Goal: Task Accomplishment & Management: Manage account settings

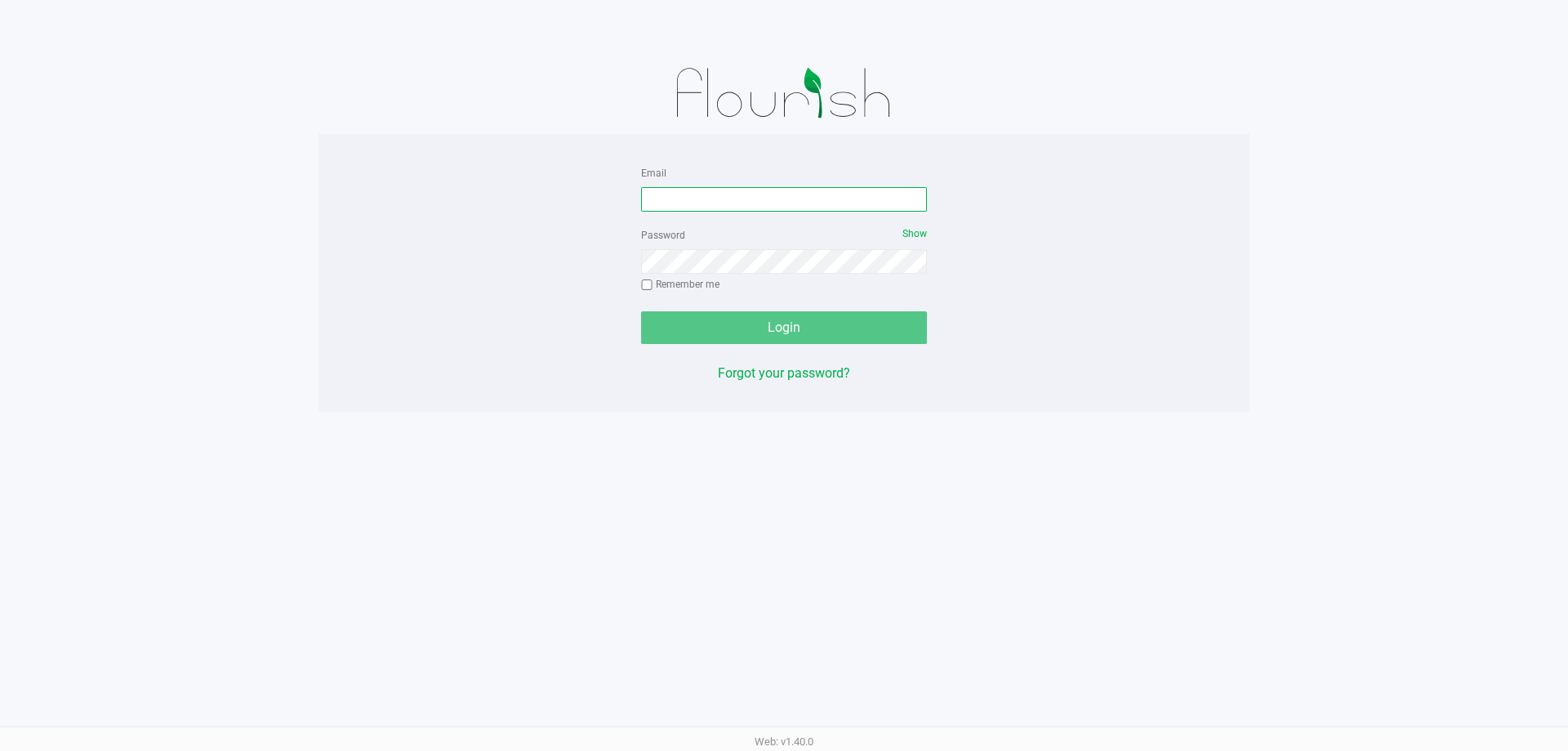
click at [699, 196] on input "Email" at bounding box center [784, 199] width 286 height 25
type input "[EMAIL_ADDRESS][PERSON_NAME][DOMAIN_NAME]"
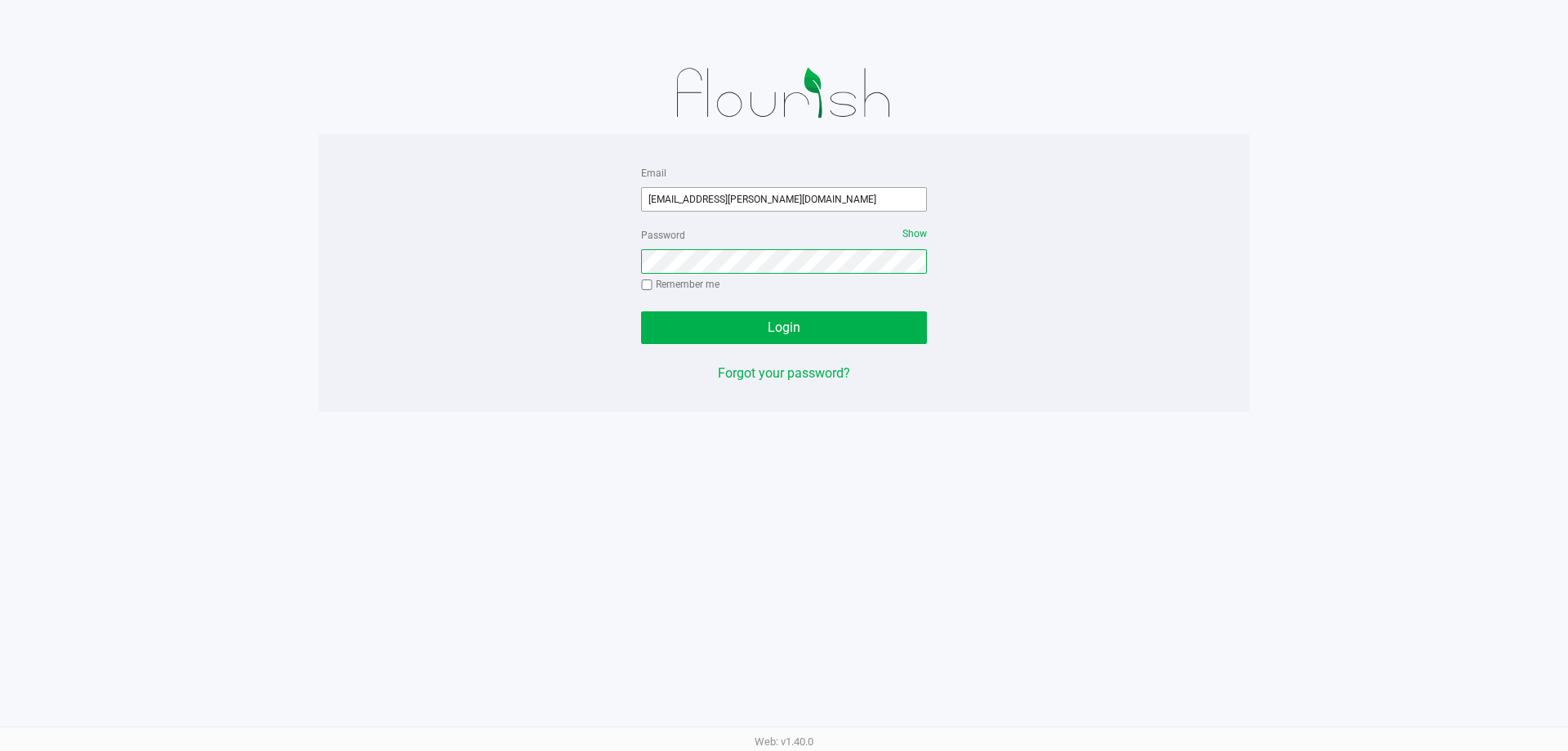
click at [641, 312] on button "Login" at bounding box center [784, 327] width 286 height 32
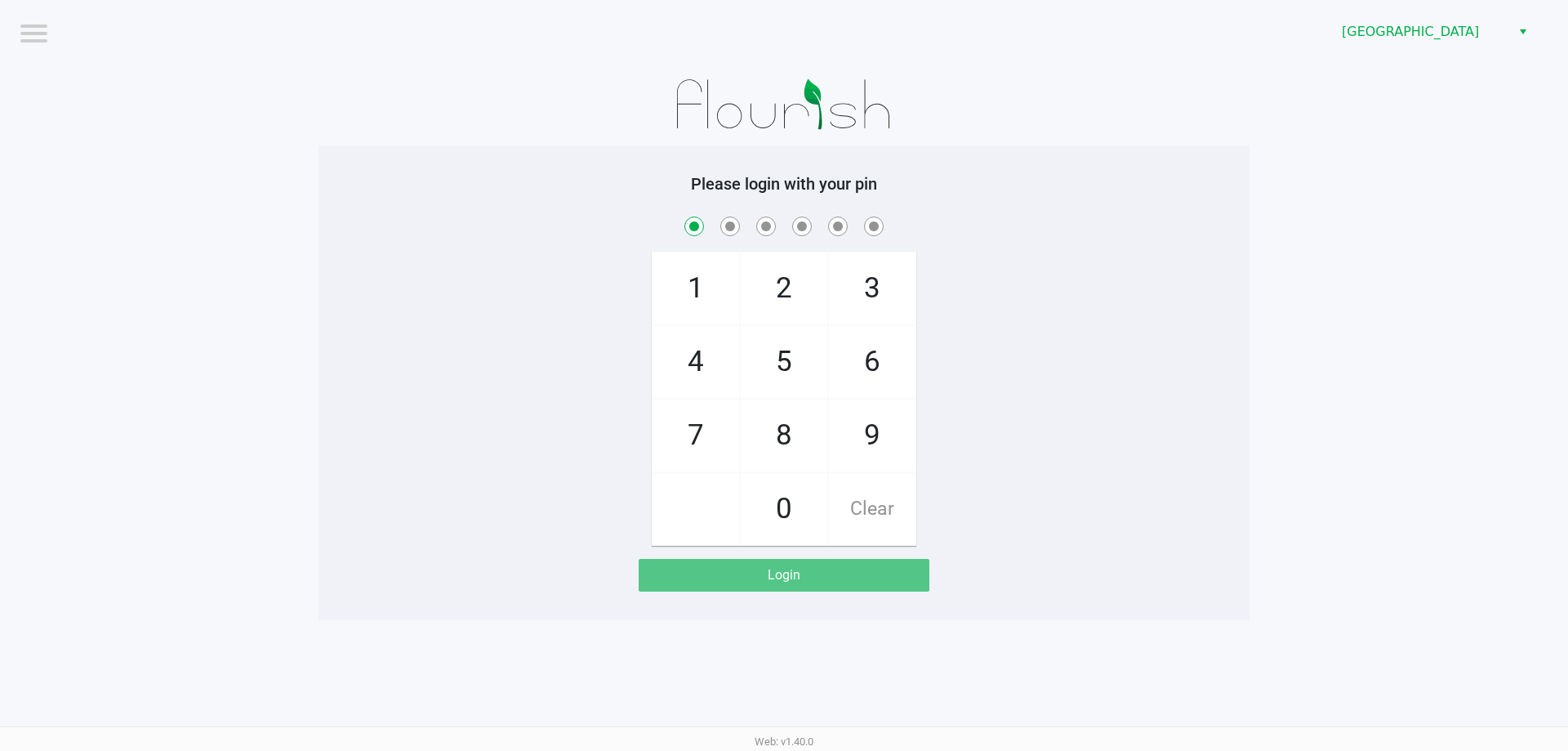
checkbox input "true"
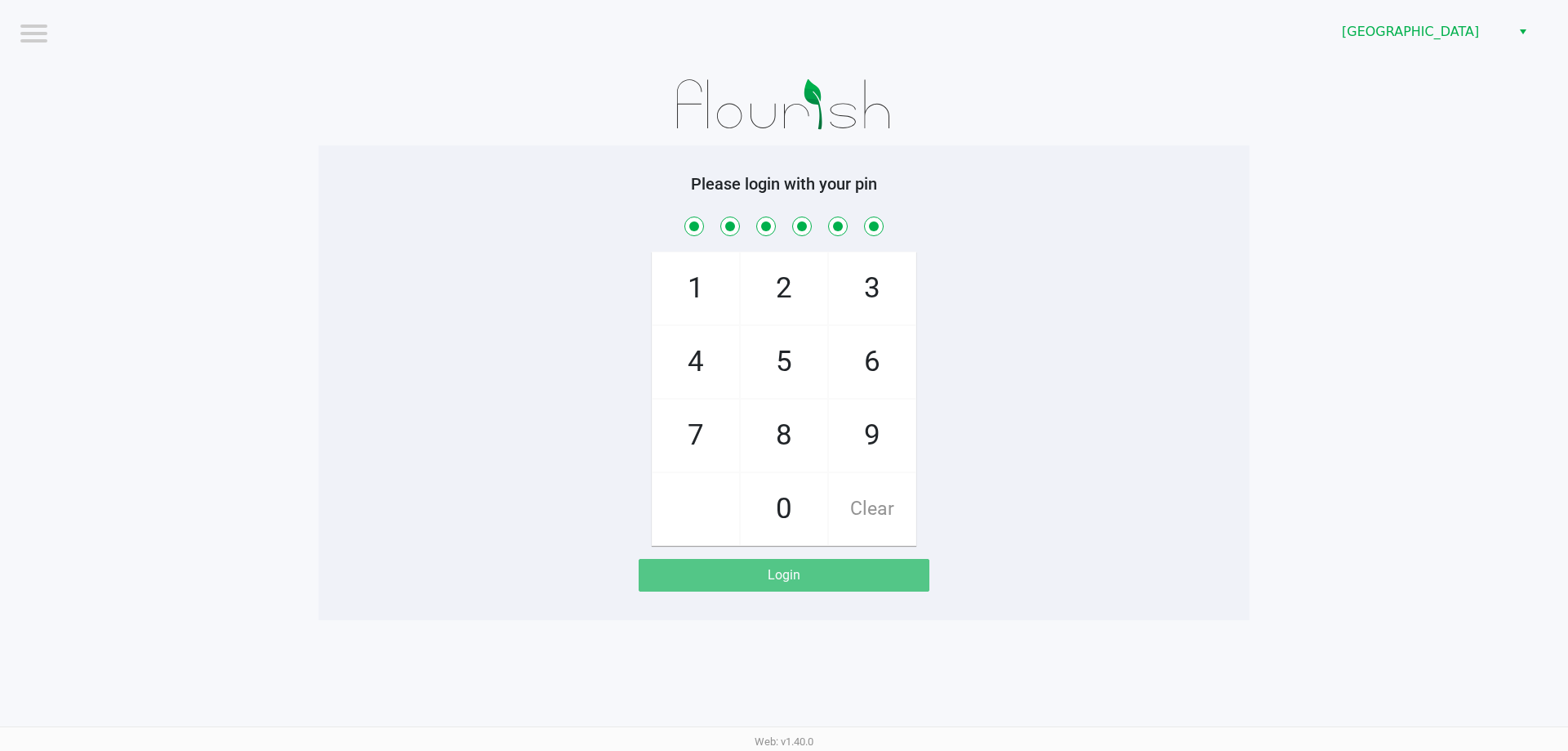
checkbox input "true"
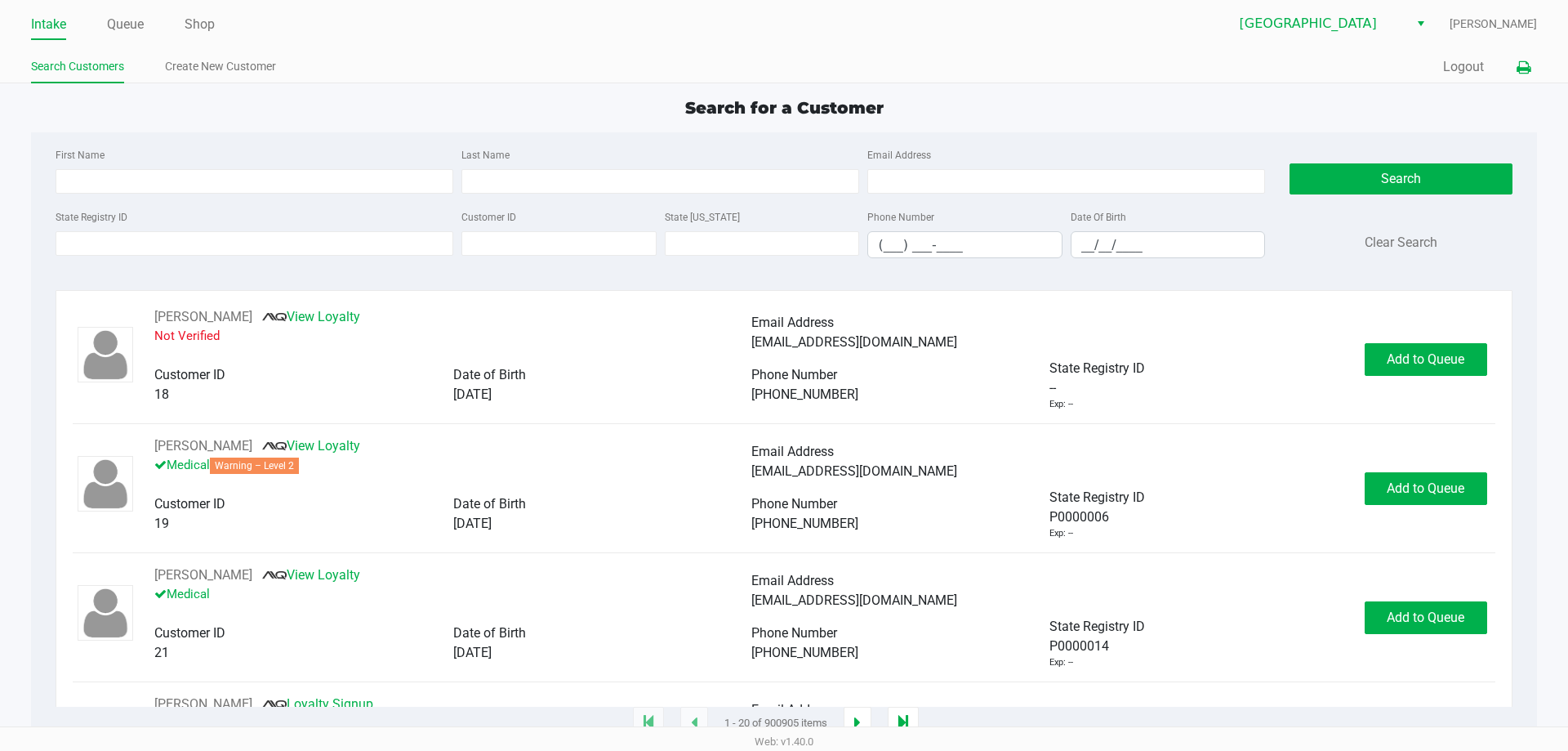
click at [1525, 59] on button at bounding box center [1524, 67] width 27 height 30
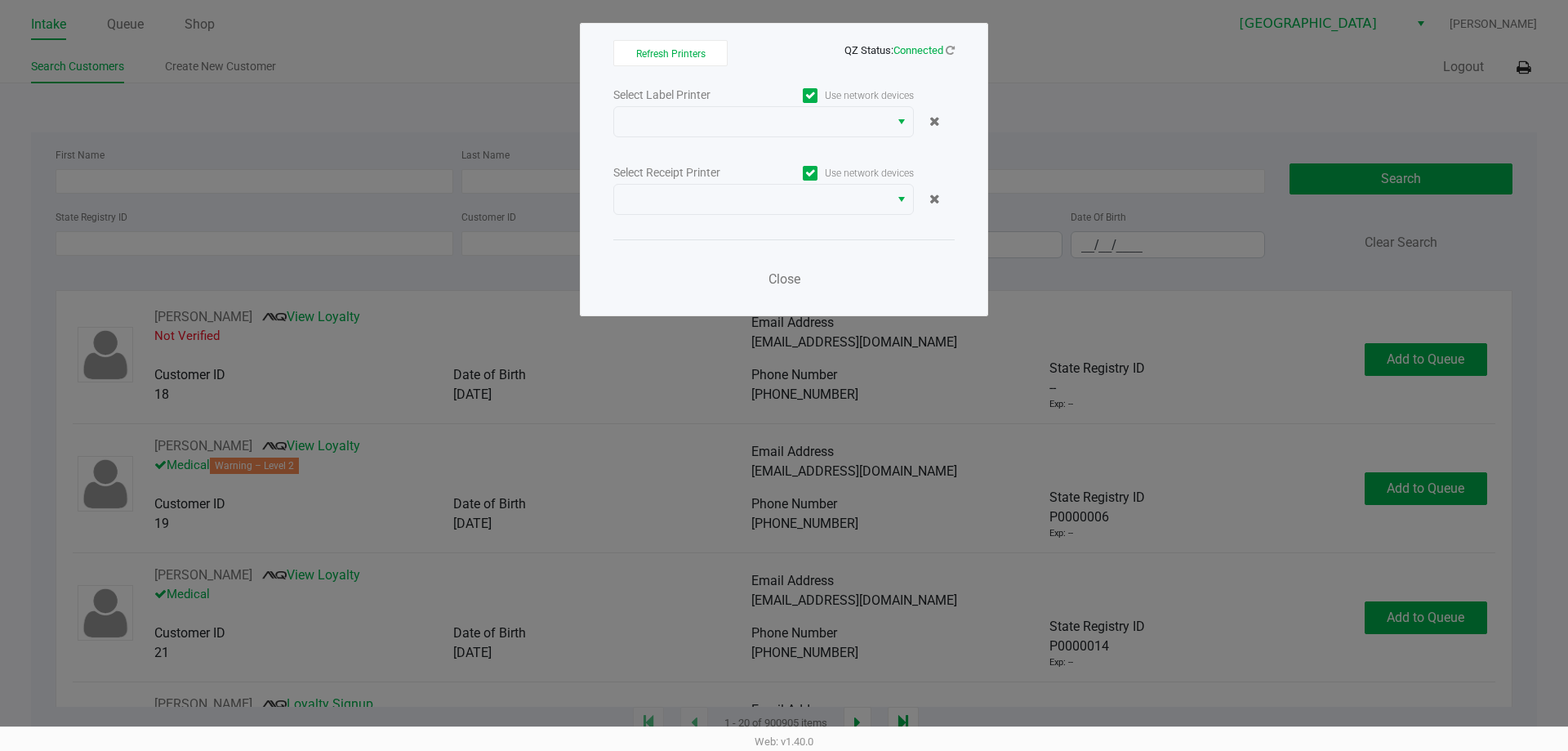
click at [767, 155] on div "Select Label Printer Use network devices Select Receipt Printer Use network dev…" at bounding box center [784, 191] width 341 height 215
click at [762, 141] on div "Select Label Printer Use network devices Select Receipt Printer Use network dev…" at bounding box center [784, 191] width 341 height 215
click at [764, 134] on span at bounding box center [752, 122] width 275 height 29
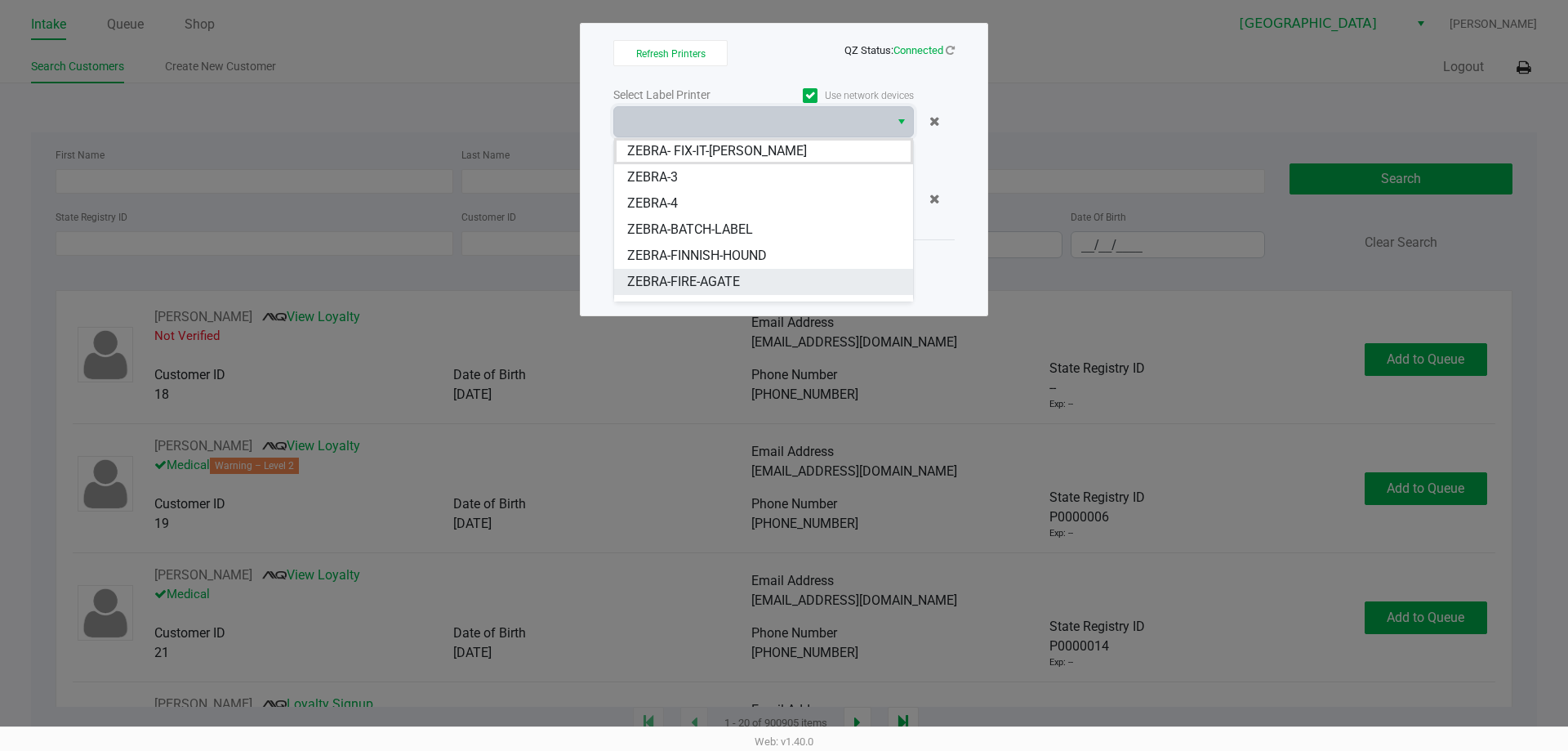
drag, startPoint x: 731, startPoint y: 287, endPoint x: 724, endPoint y: 276, distance: 13.0
click at [731, 289] on span "ZEBRA-FIRE-AGATE" at bounding box center [683, 282] width 113 height 20
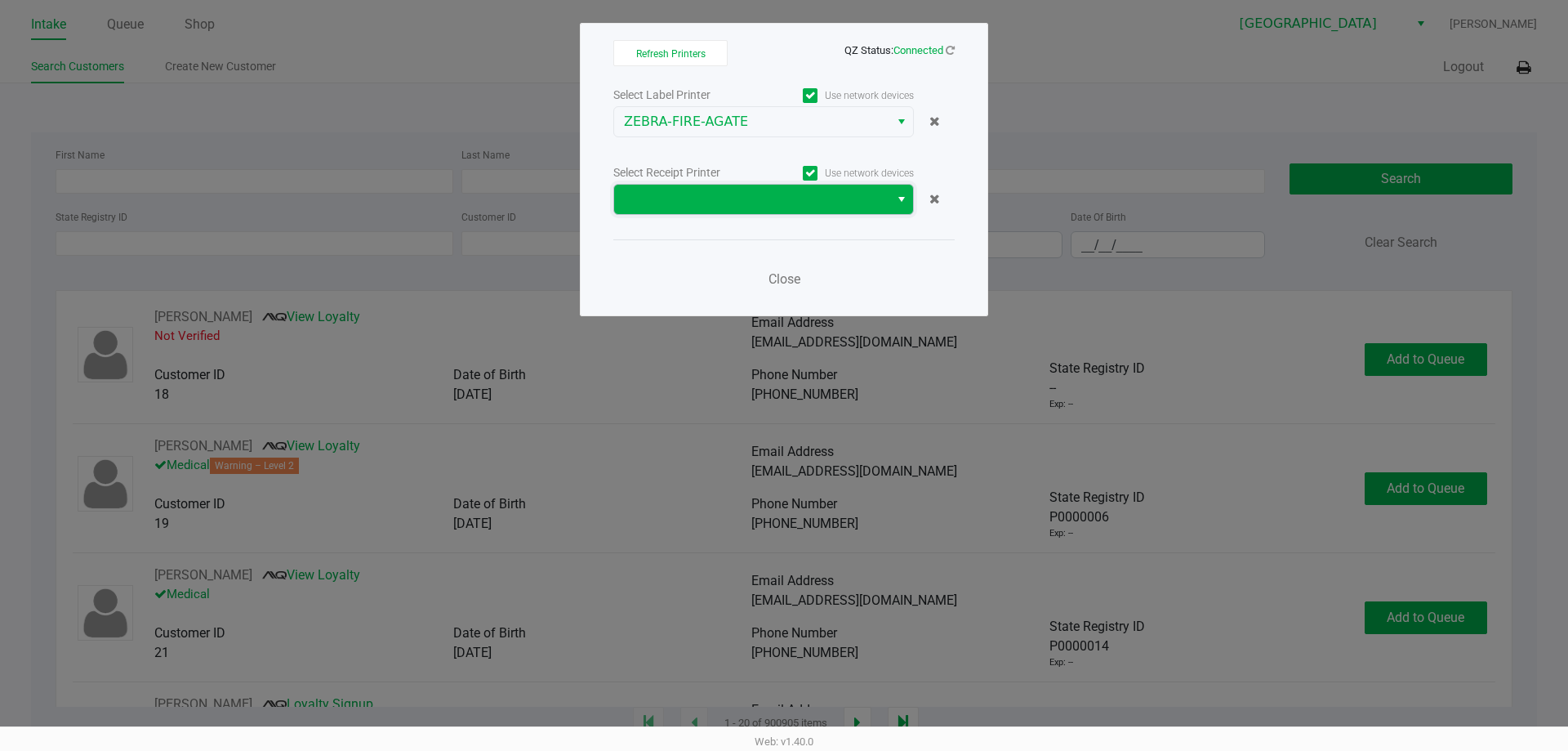
click at [722, 201] on span at bounding box center [752, 199] width 256 height 20
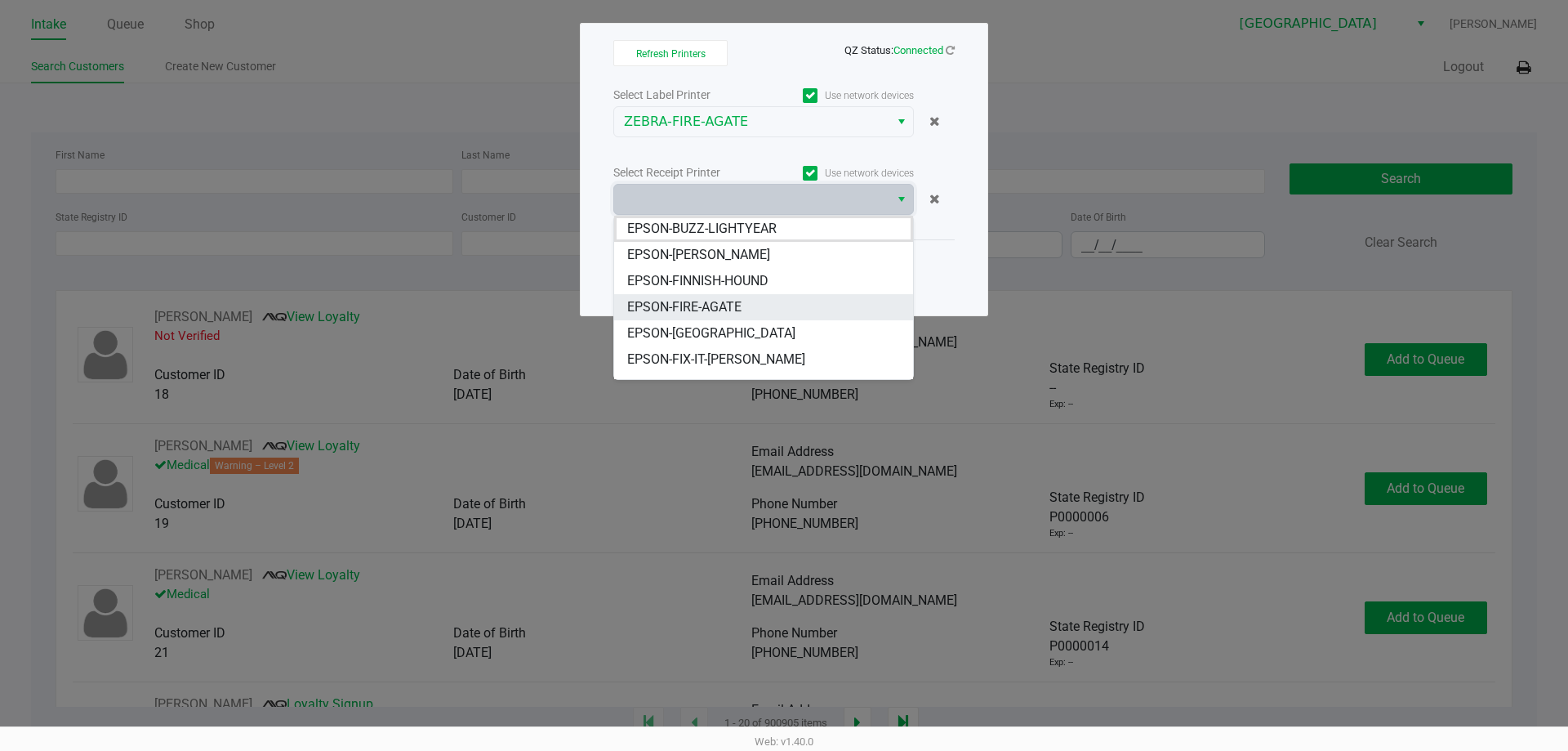
click at [783, 309] on li "EPSON-FIRE-AGATE" at bounding box center [763, 307] width 299 height 26
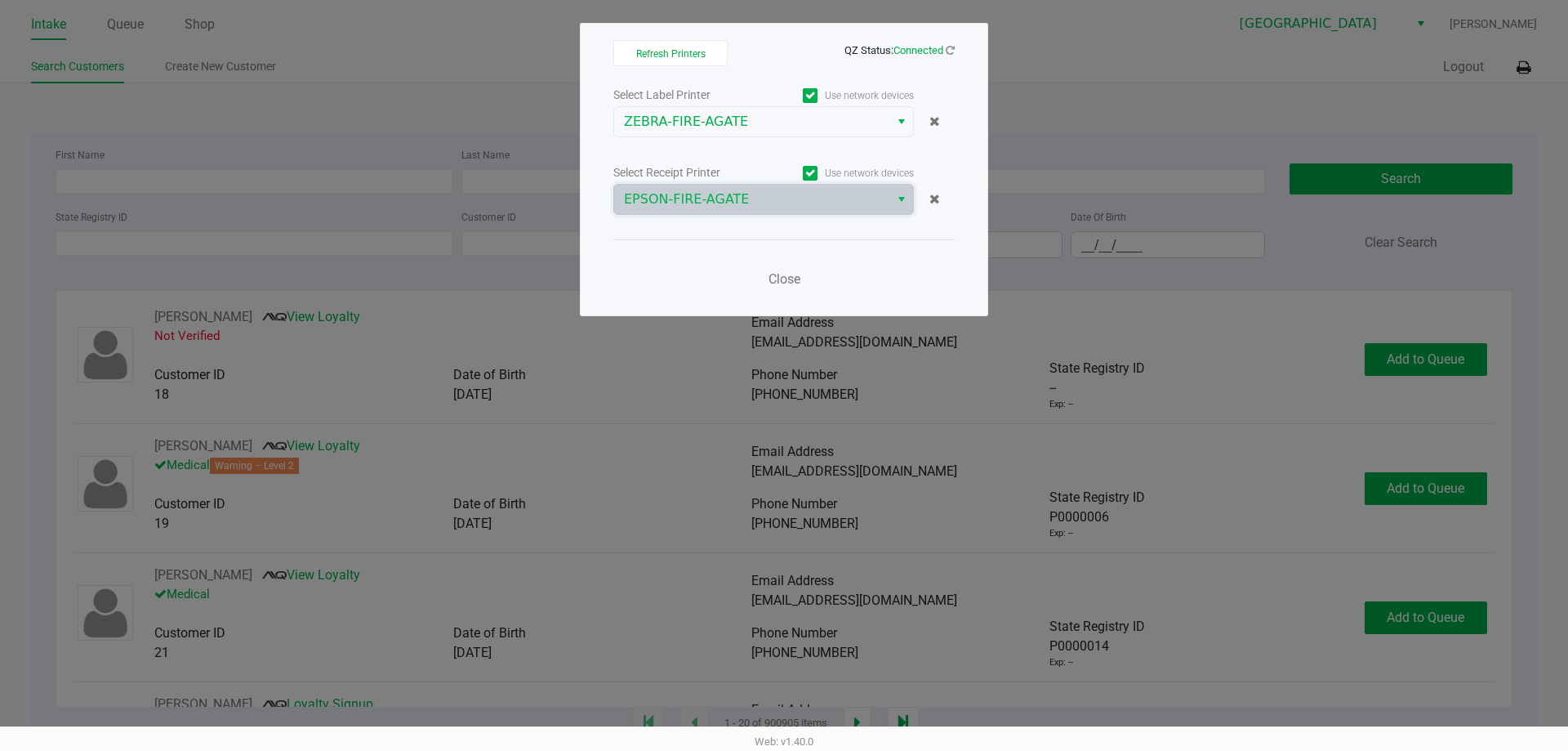
click at [801, 296] on div "Close" at bounding box center [784, 269] width 341 height 60
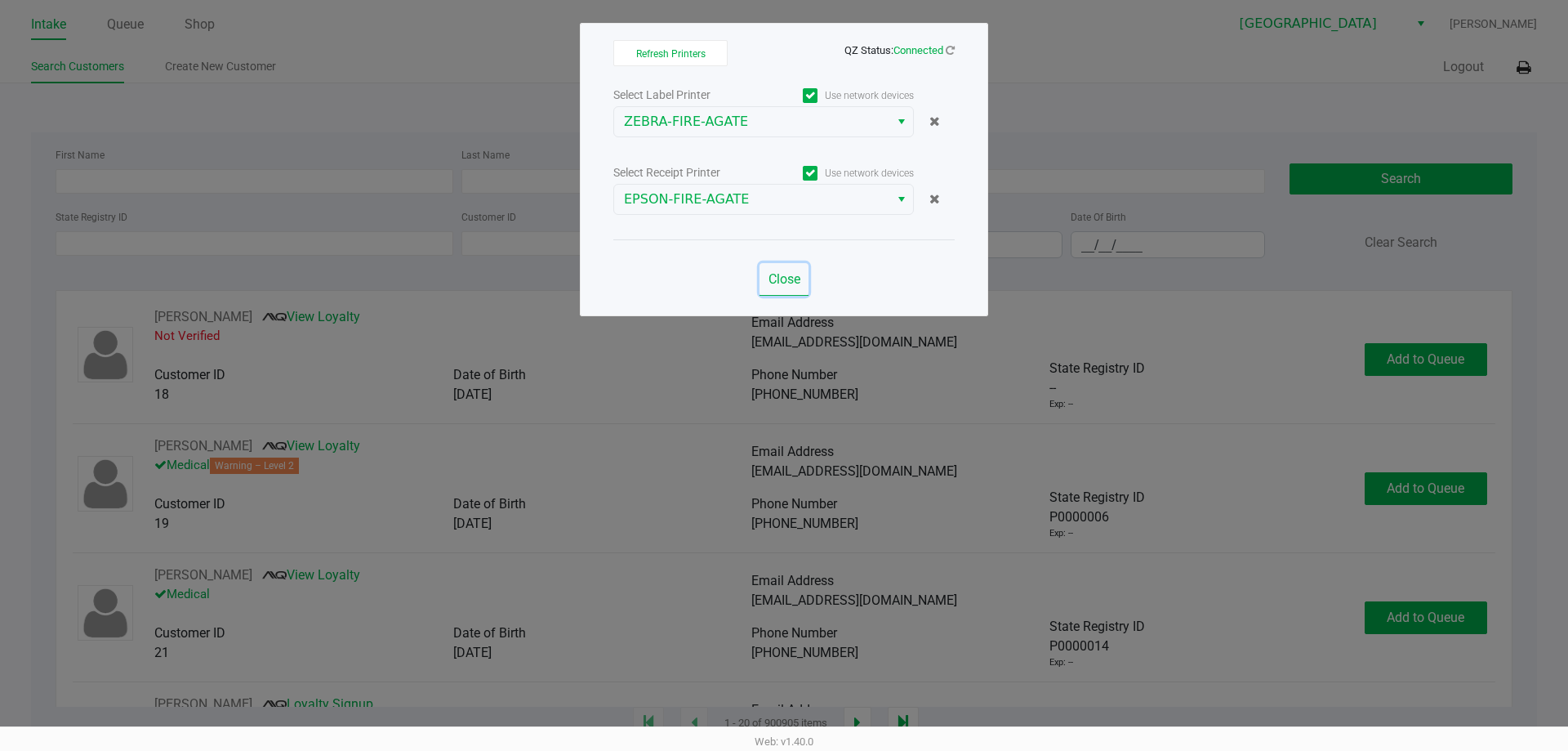
click at [807, 286] on button "Close" at bounding box center [784, 278] width 49 height 32
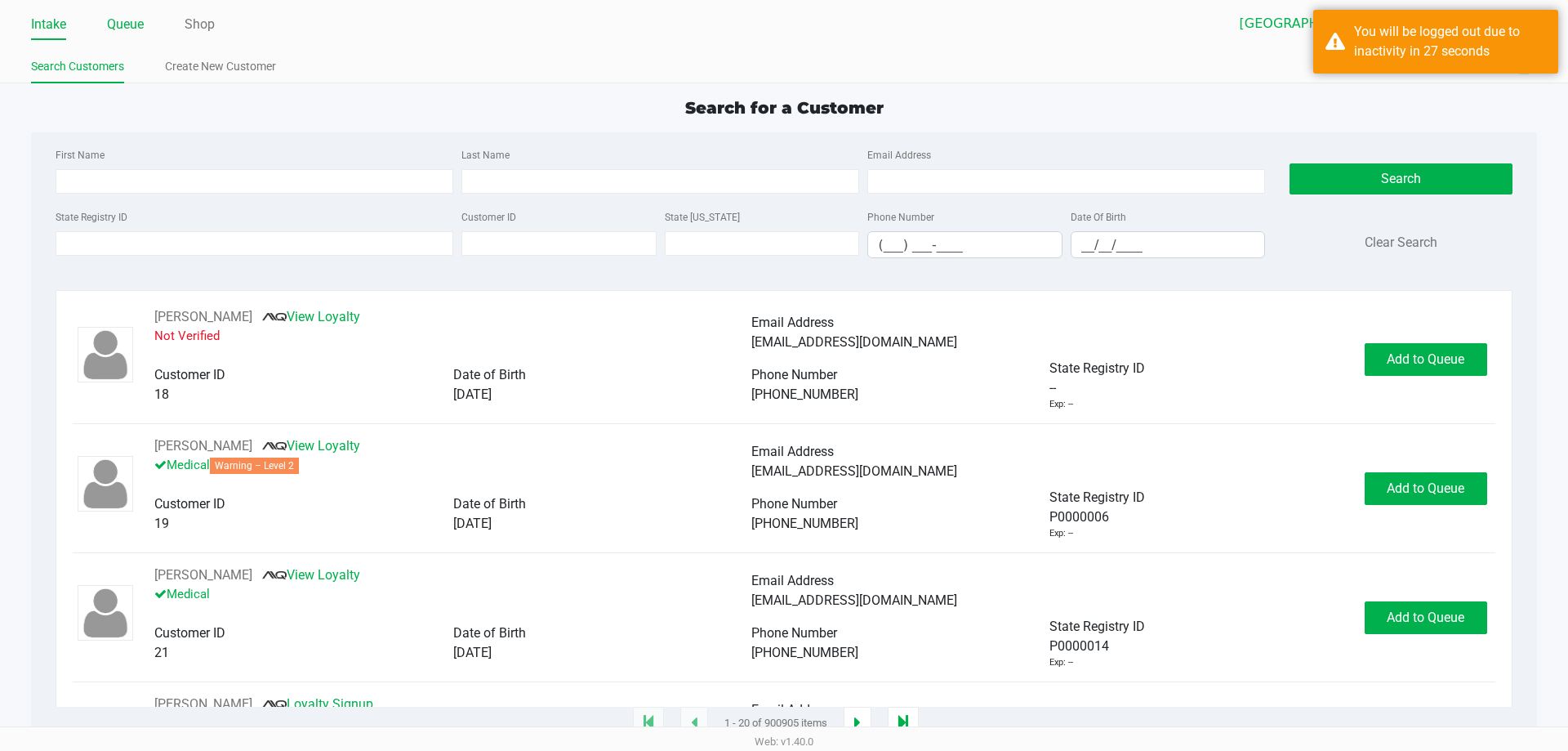
click at [134, 37] on li "Queue" at bounding box center [125, 25] width 37 height 28
click at [135, 23] on link "Queue" at bounding box center [125, 24] width 37 height 23
click at [131, 25] on link "Queue" at bounding box center [125, 24] width 37 height 23
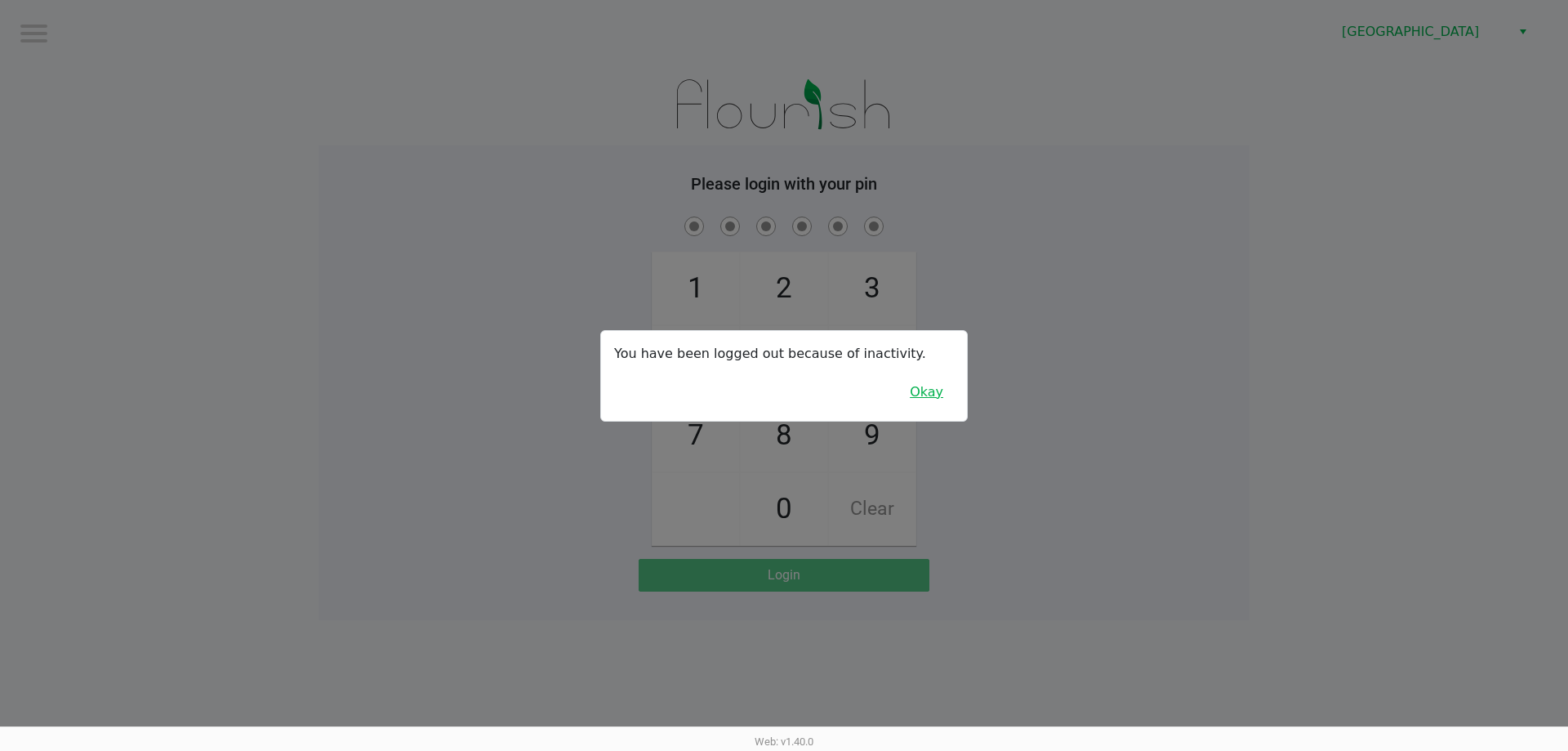
click at [929, 405] on button "Okay" at bounding box center [927, 392] width 55 height 31
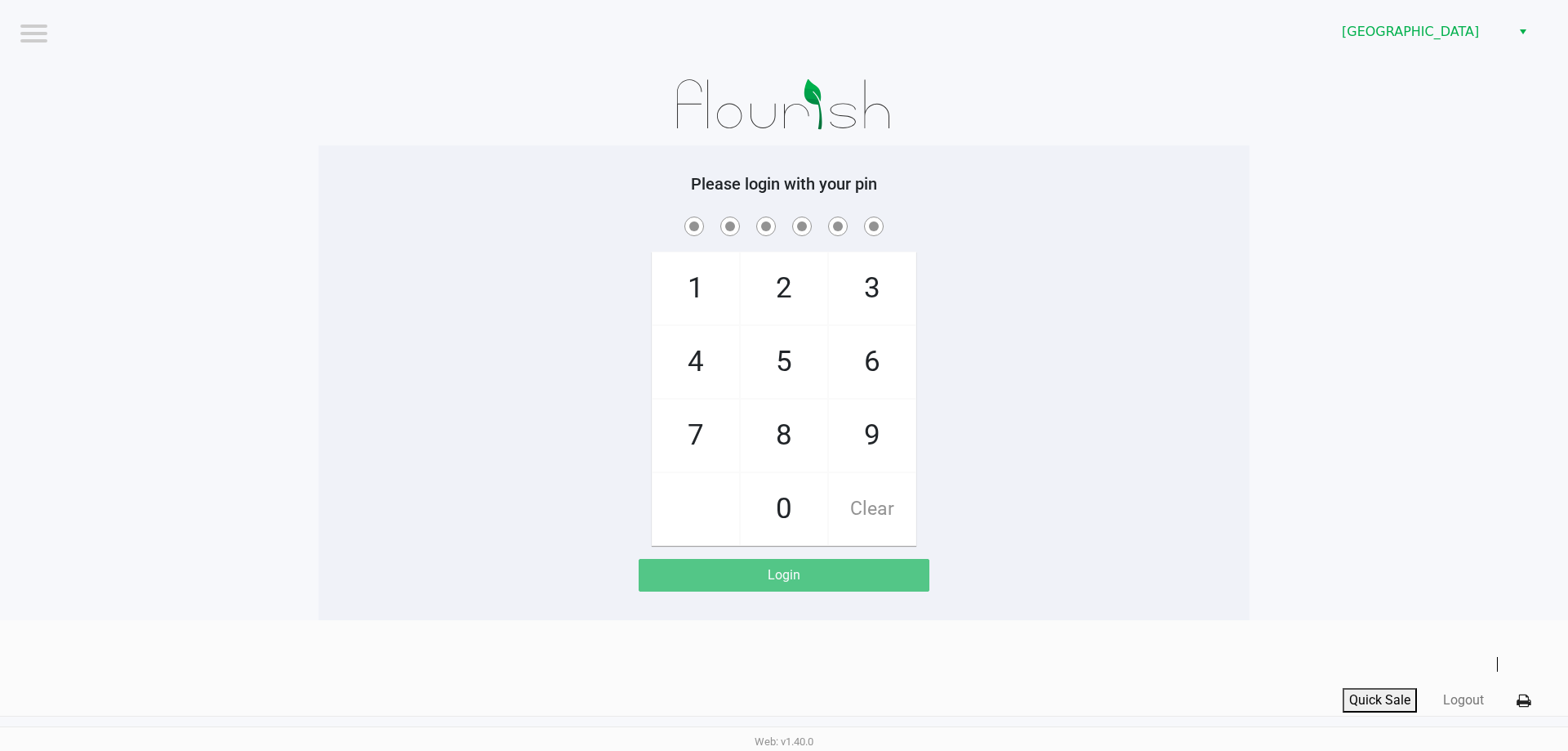
click at [527, 282] on div "1 4 7 2 5 8 0 3 6 9 Clear" at bounding box center [784, 379] width 931 height 332
click at [1371, 184] on app-pos-login-wrapper "Logout Miami Beach WC Please login with your pin 1 4 7 2 5 8 0 3 6 9 Clear Login" at bounding box center [784, 310] width 1568 height 621
click at [709, 144] on img at bounding box center [784, 104] width 254 height 81
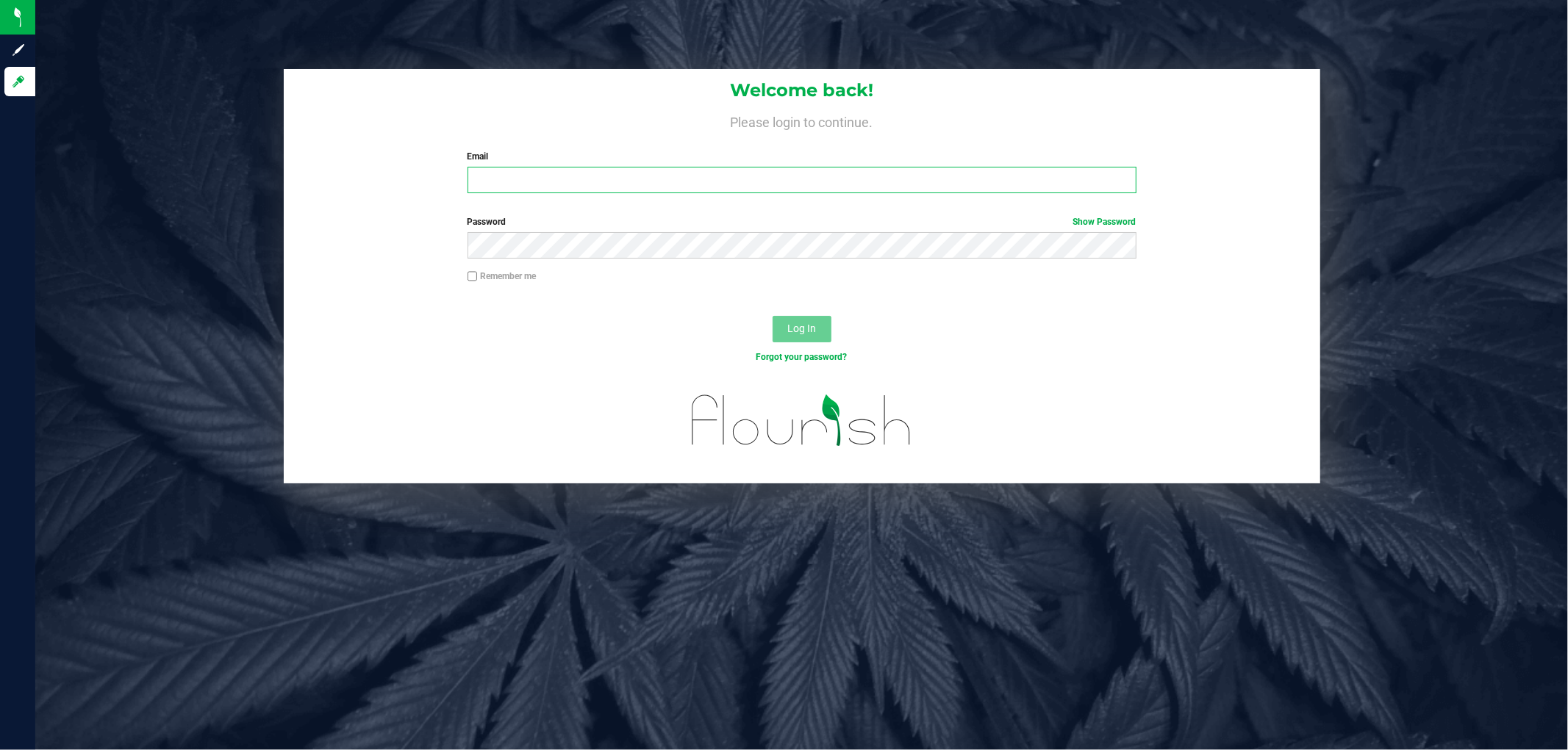
click at [502, 188] on input "Email" at bounding box center [802, 180] width 668 height 26
type input "[EMAIL_ADDRESS][PERSON_NAME][DOMAIN_NAME]"
click at [773, 316] on button "Log In" at bounding box center [802, 329] width 59 height 26
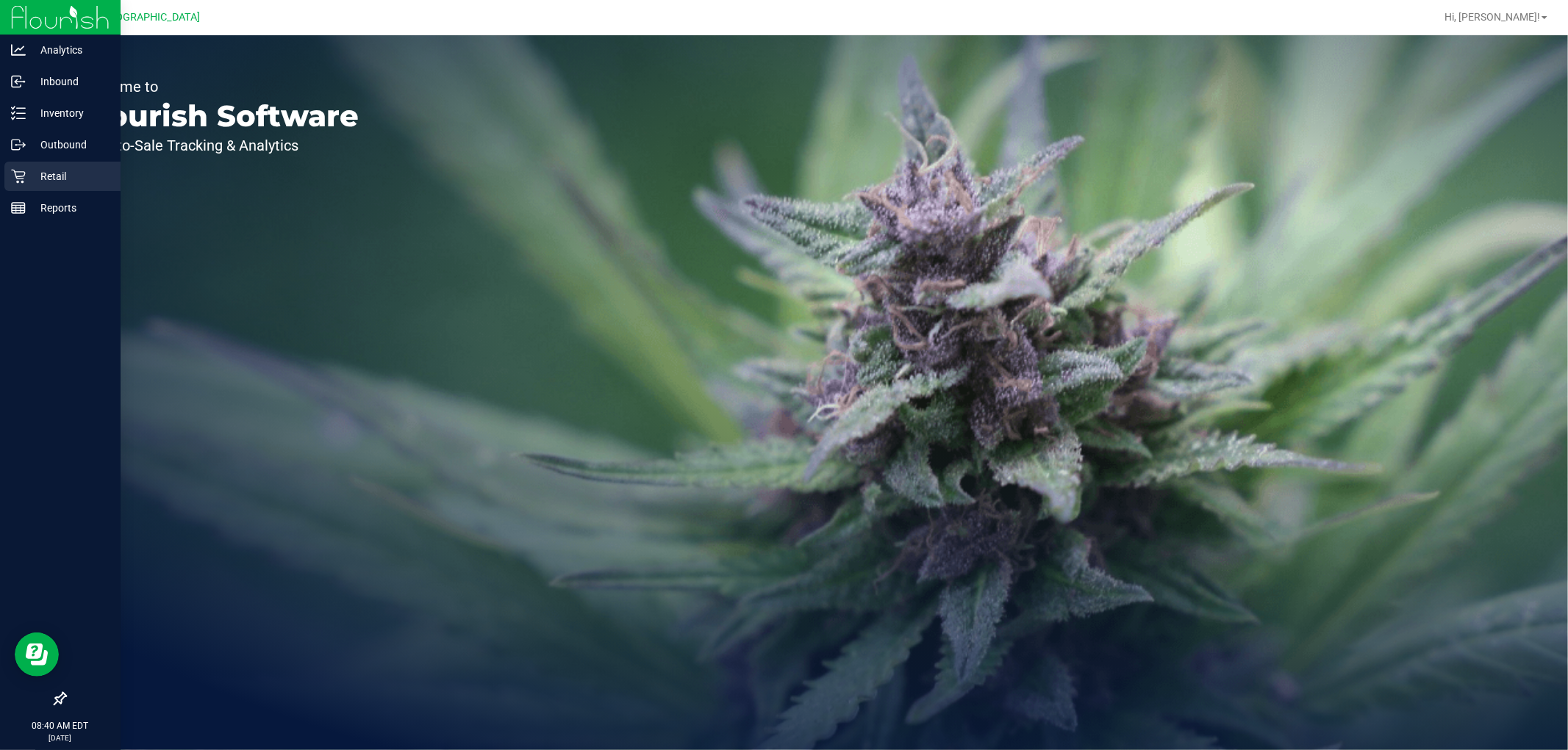
click at [47, 185] on div "Retail" at bounding box center [63, 175] width 116 height 29
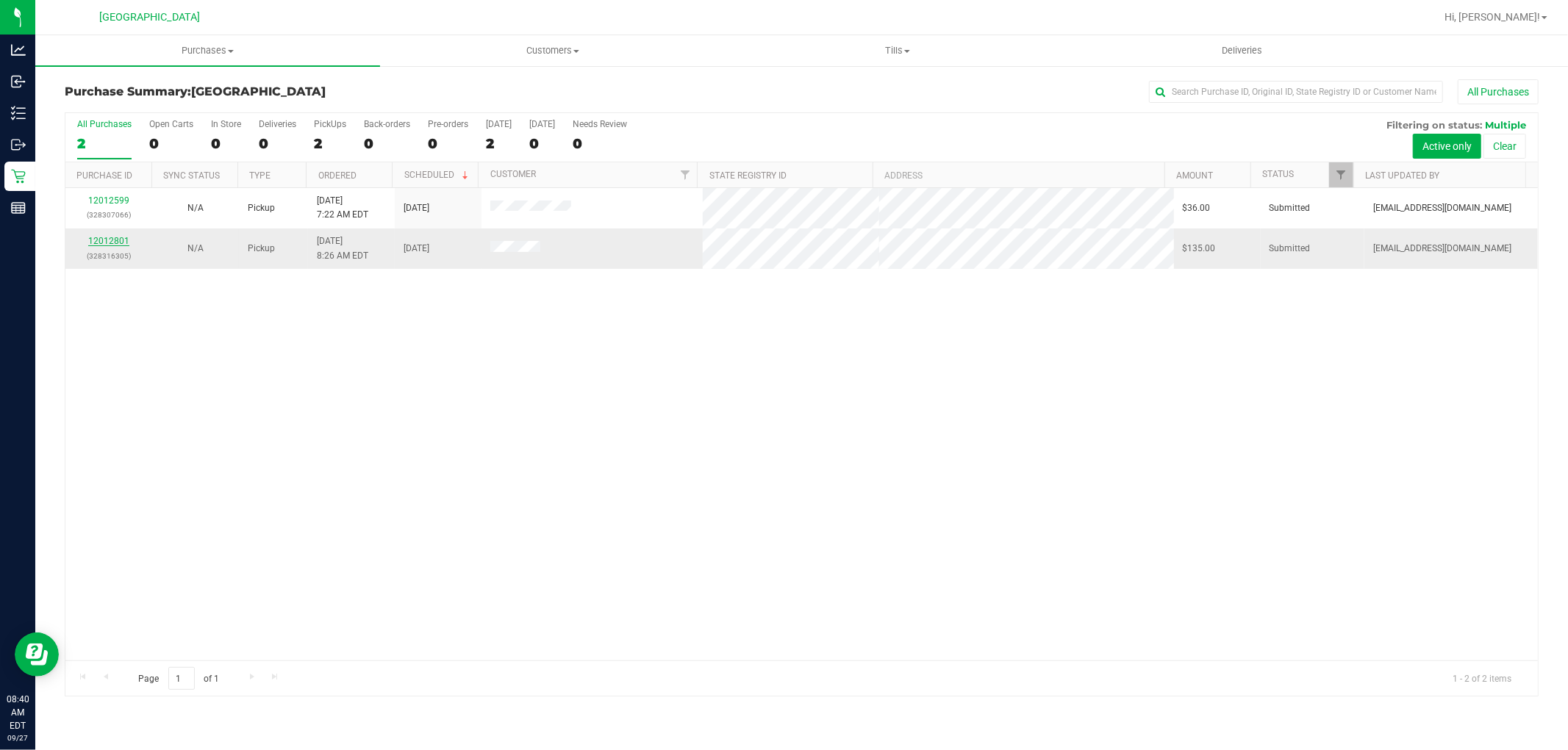
click at [101, 243] on link "12012801" at bounding box center [108, 241] width 41 height 11
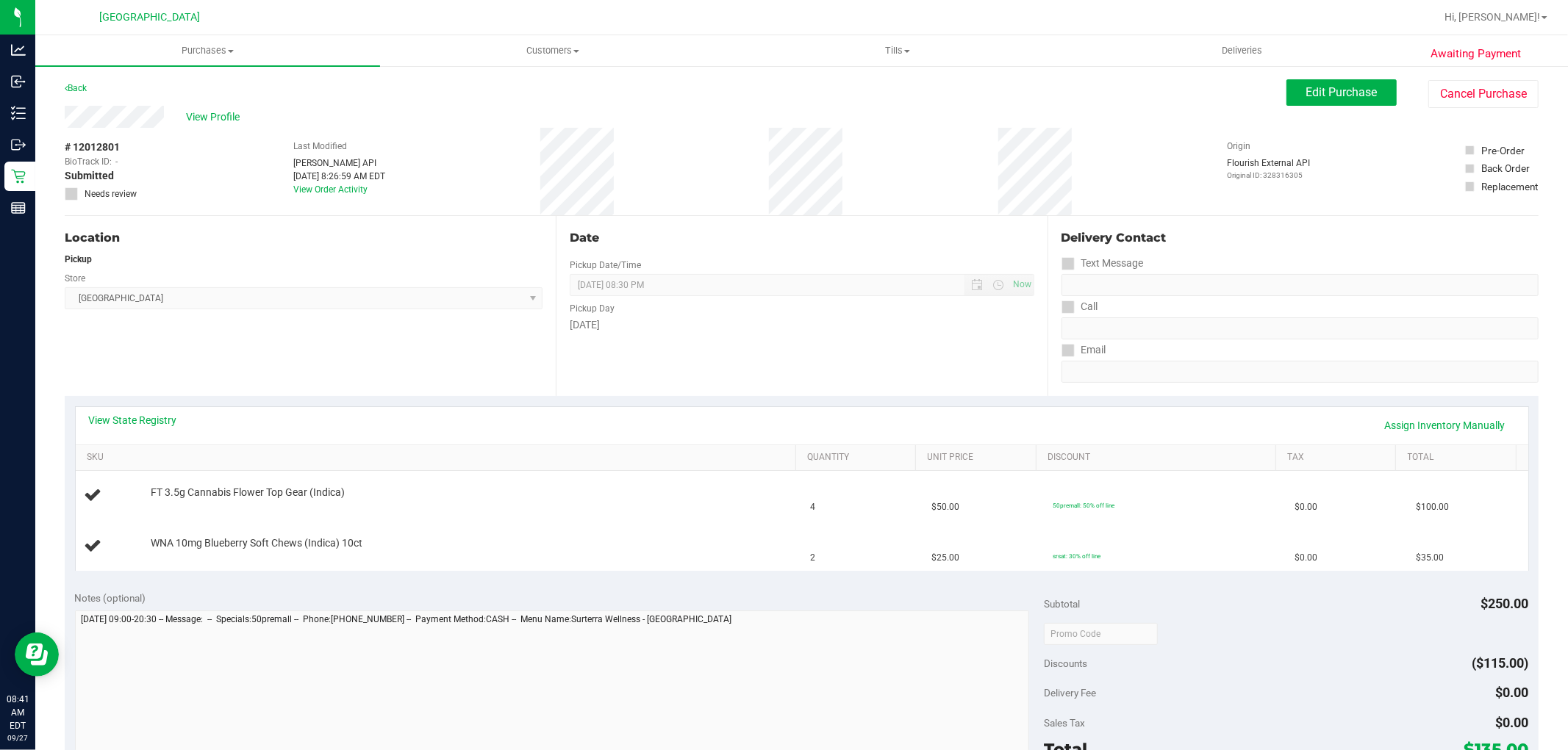
click at [150, 407] on div "View State Registry Assign Inventory Manually" at bounding box center [802, 426] width 1452 height 38
click at [152, 412] on div "View State Registry Assign Inventory Manually" at bounding box center [802, 426] width 1452 height 38
click at [161, 417] on link "View State Registry" at bounding box center [133, 420] width 88 height 15
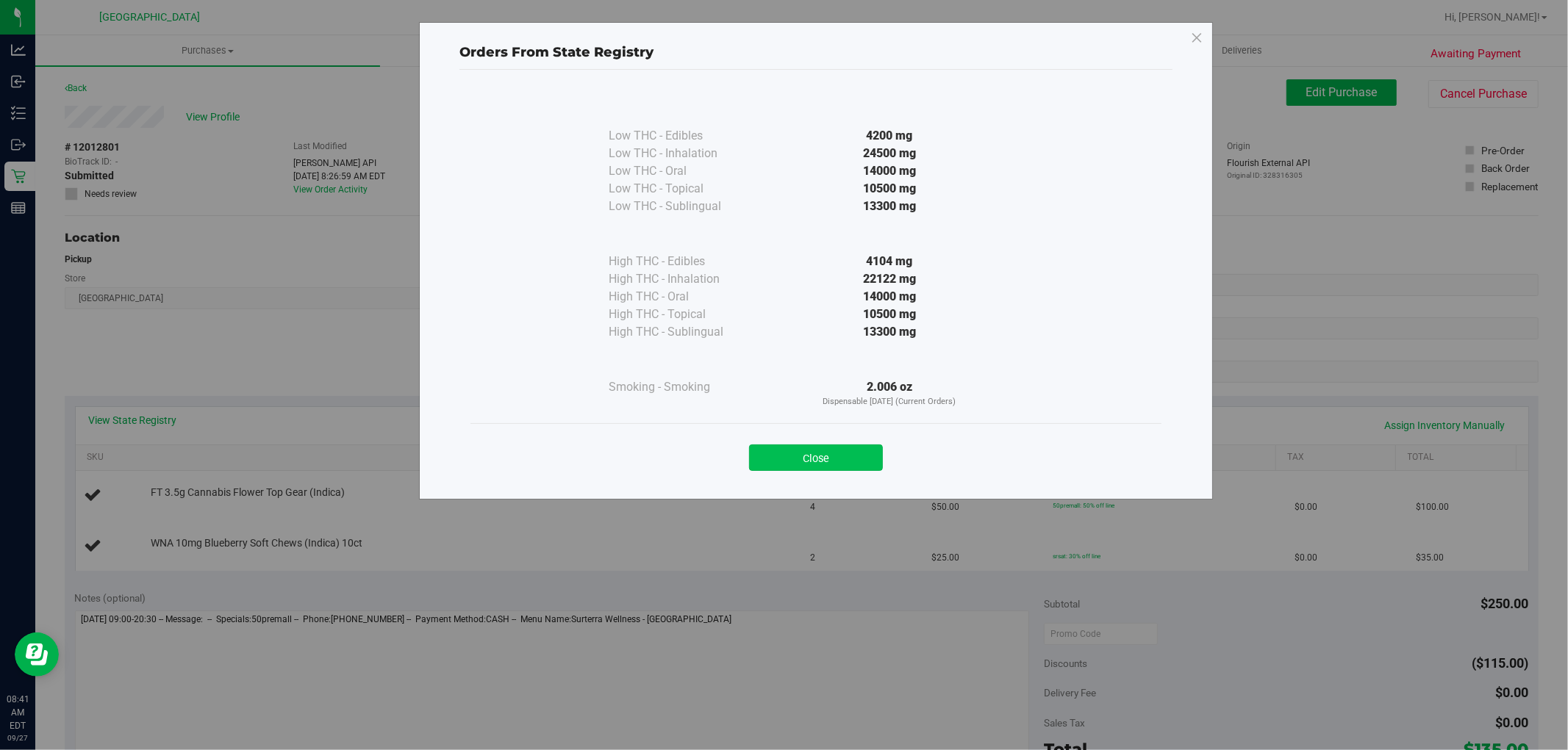
click at [844, 470] on button "Close" at bounding box center [816, 457] width 134 height 26
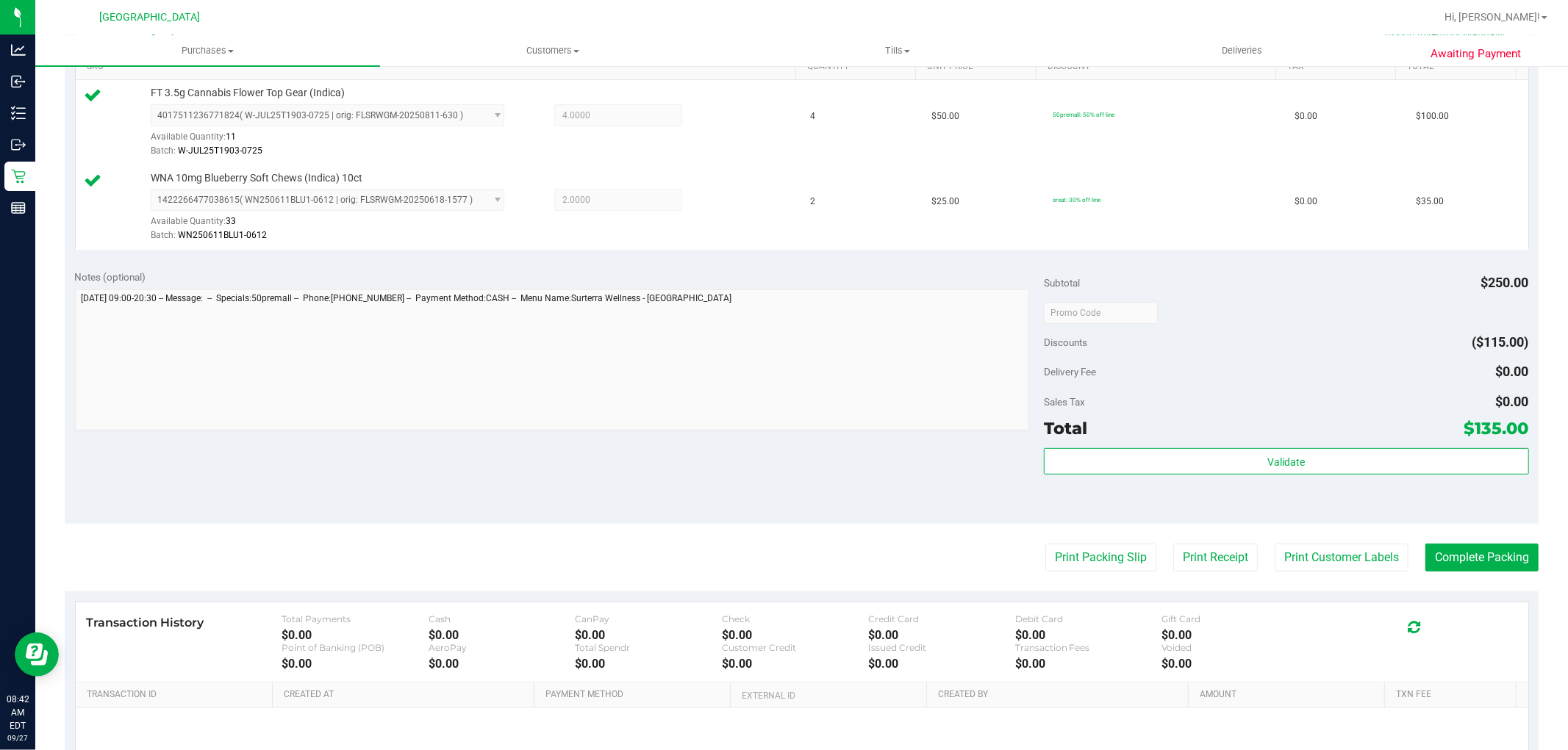
scroll to position [390, 0]
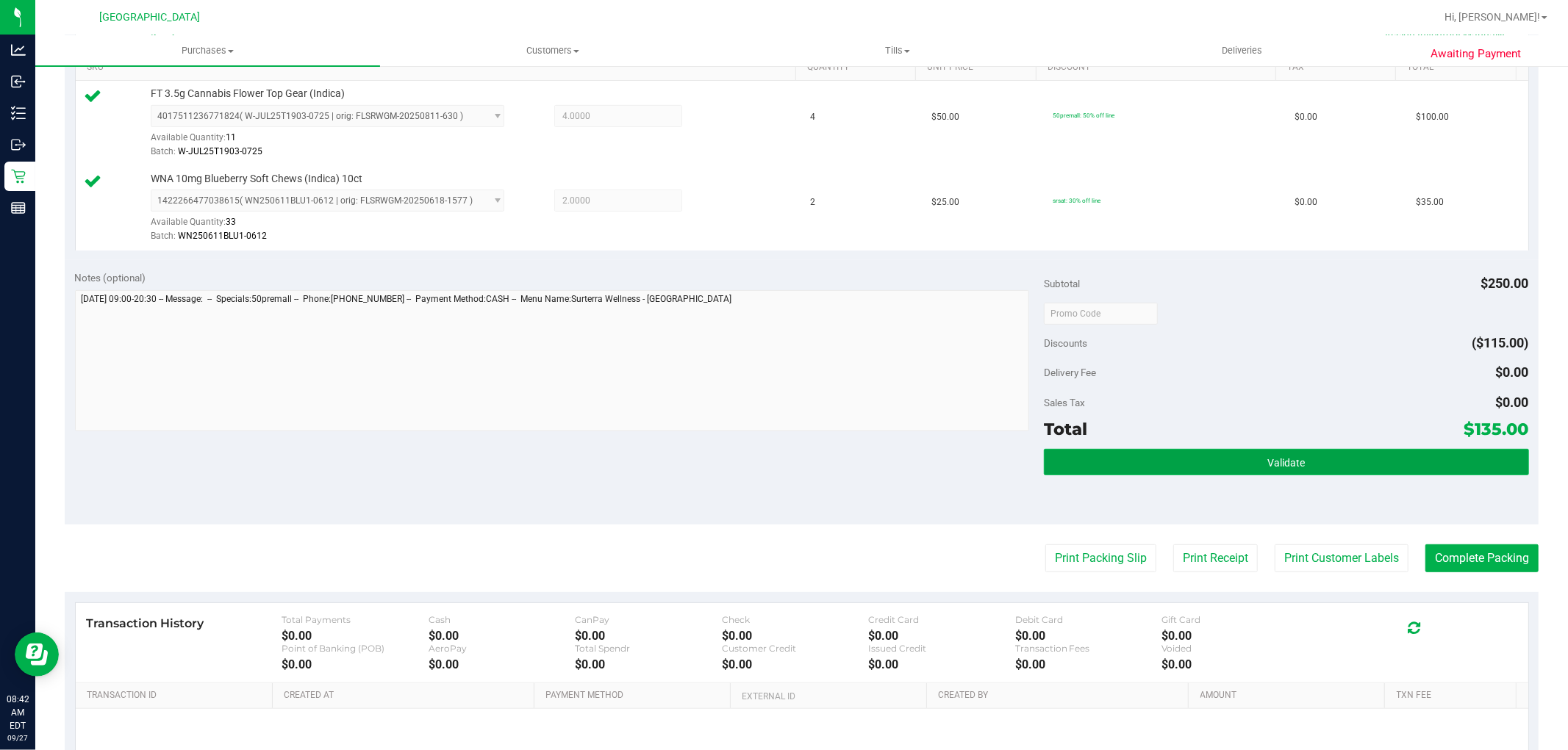
click at [1263, 474] on button "Validate" at bounding box center [1285, 462] width 484 height 26
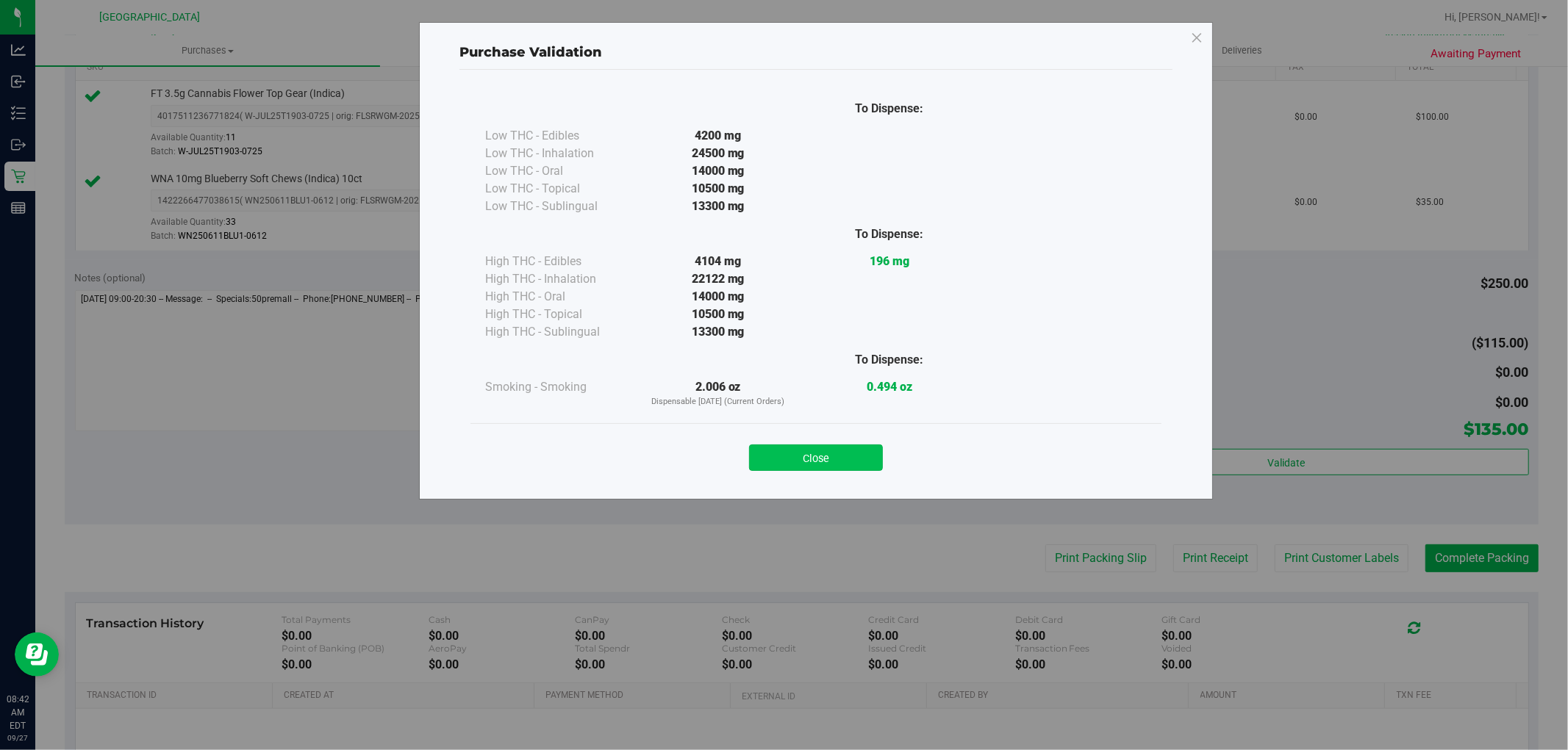
click at [847, 467] on button "Close" at bounding box center [816, 457] width 134 height 26
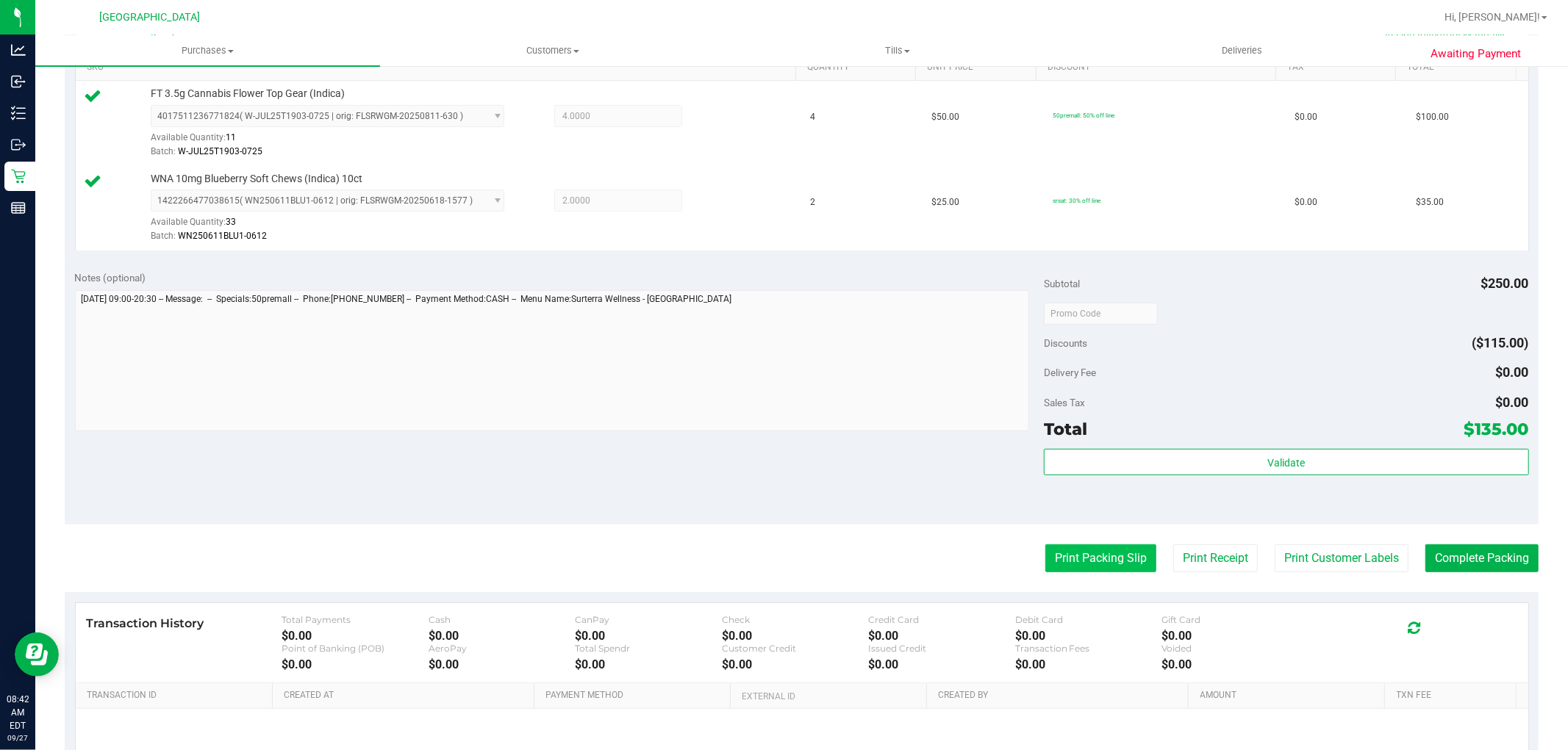
click at [1093, 570] on button "Print Packing Slip" at bounding box center [1101, 559] width 111 height 28
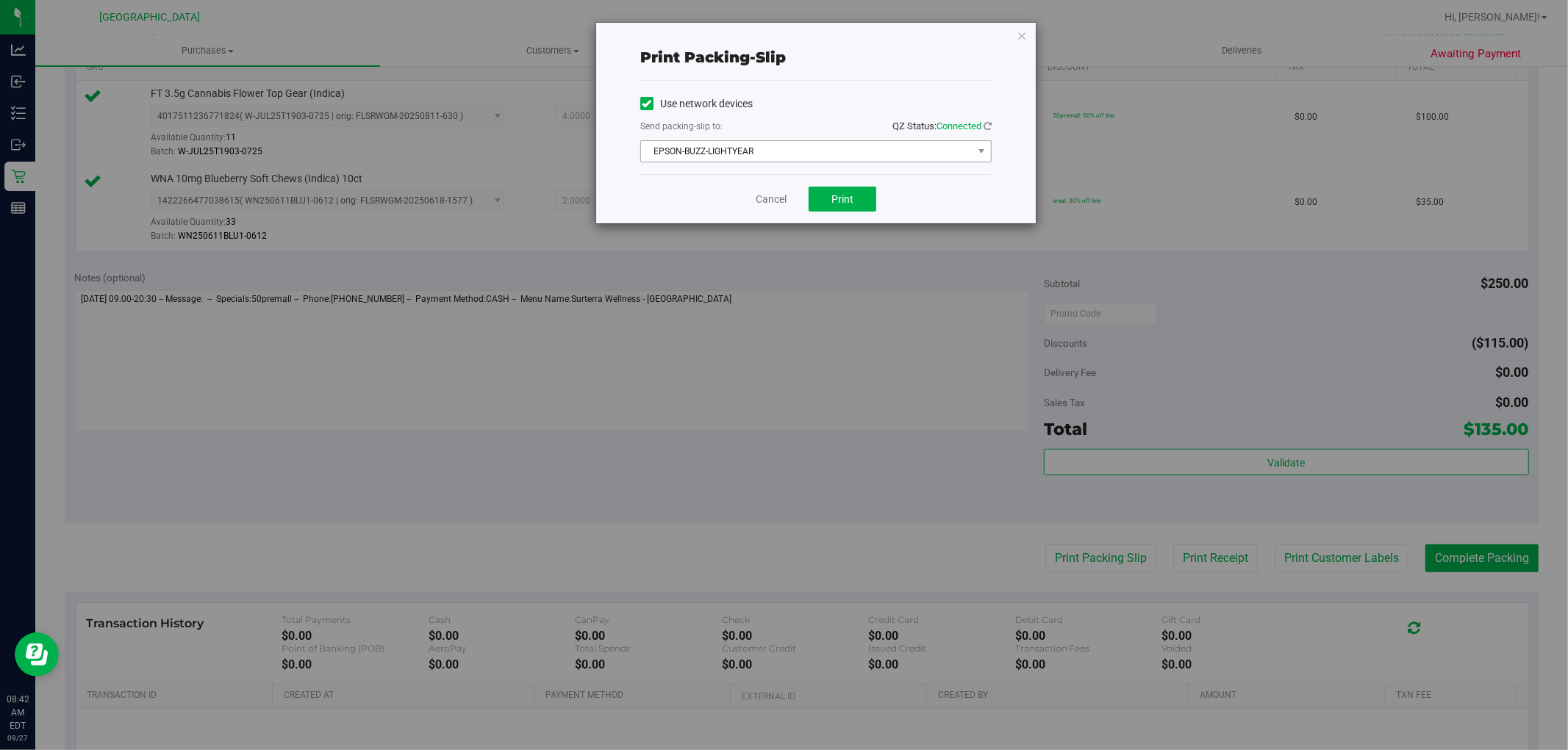
click at [854, 143] on span "EPSON-BUZZ-LIGHTYEAR" at bounding box center [807, 151] width 332 height 20
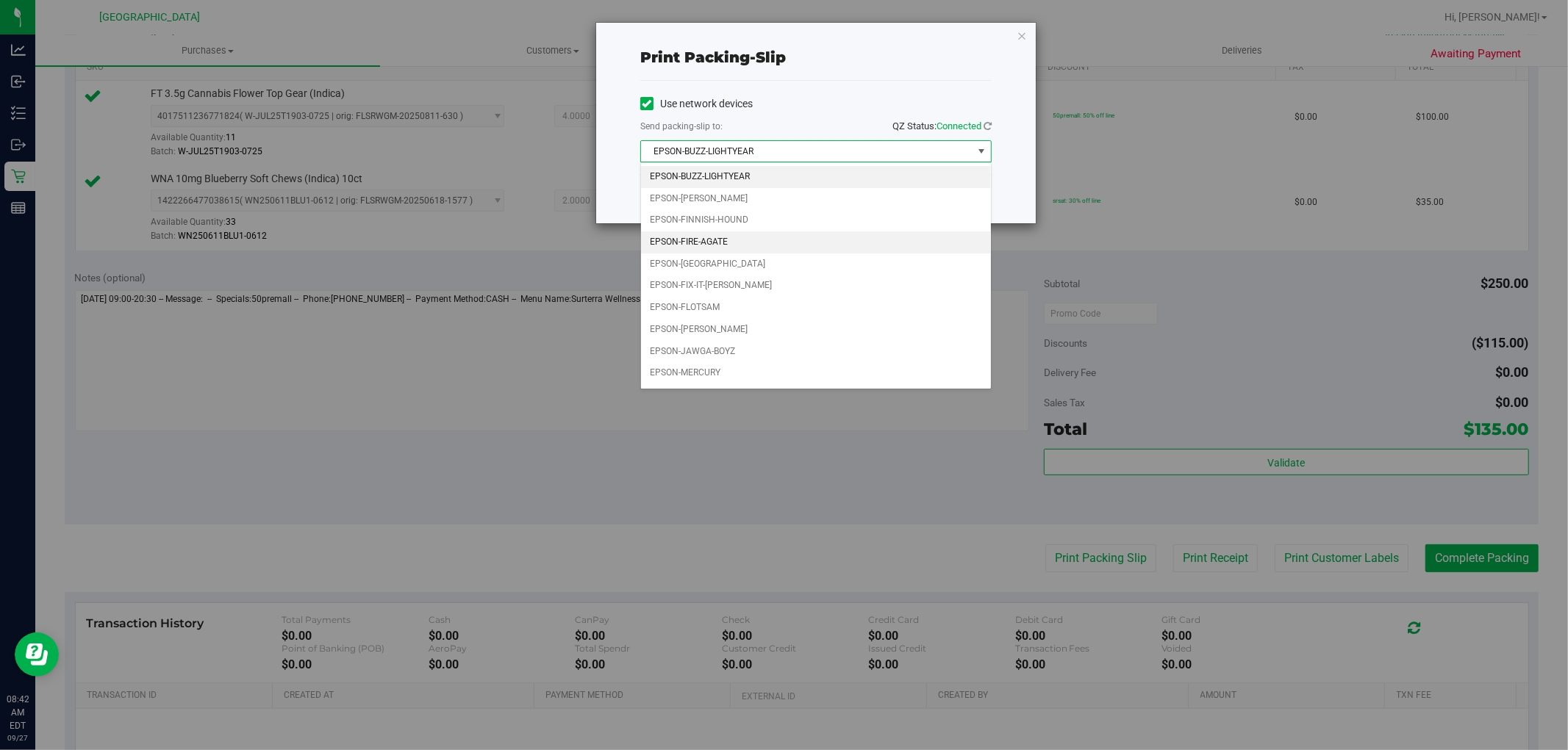
click at [718, 247] on li "EPSON-FIRE-AGATE" at bounding box center [816, 242] width 350 height 22
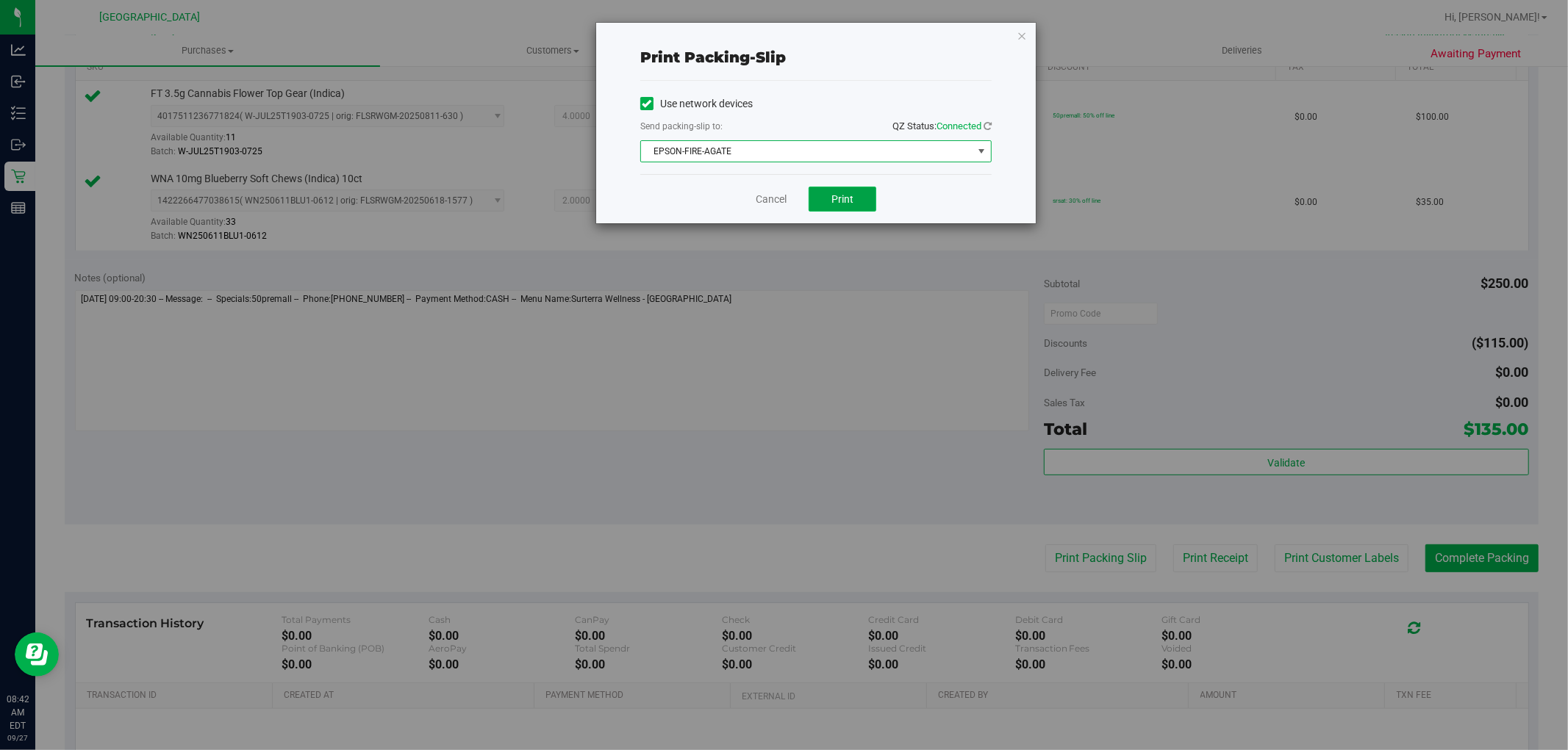
click at [871, 197] on button "Print" at bounding box center [842, 199] width 68 height 25
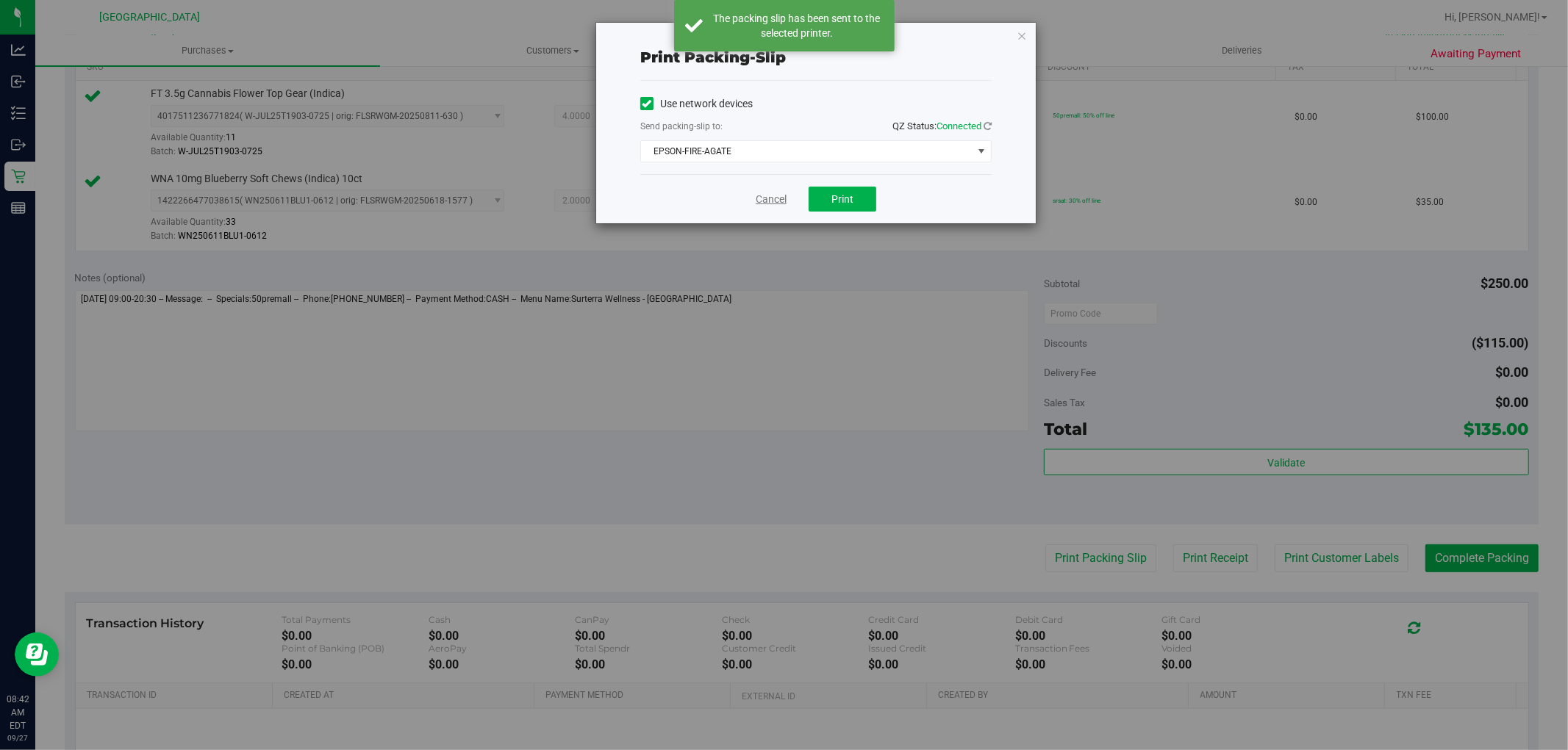
click at [761, 193] on link "Cancel" at bounding box center [771, 200] width 31 height 16
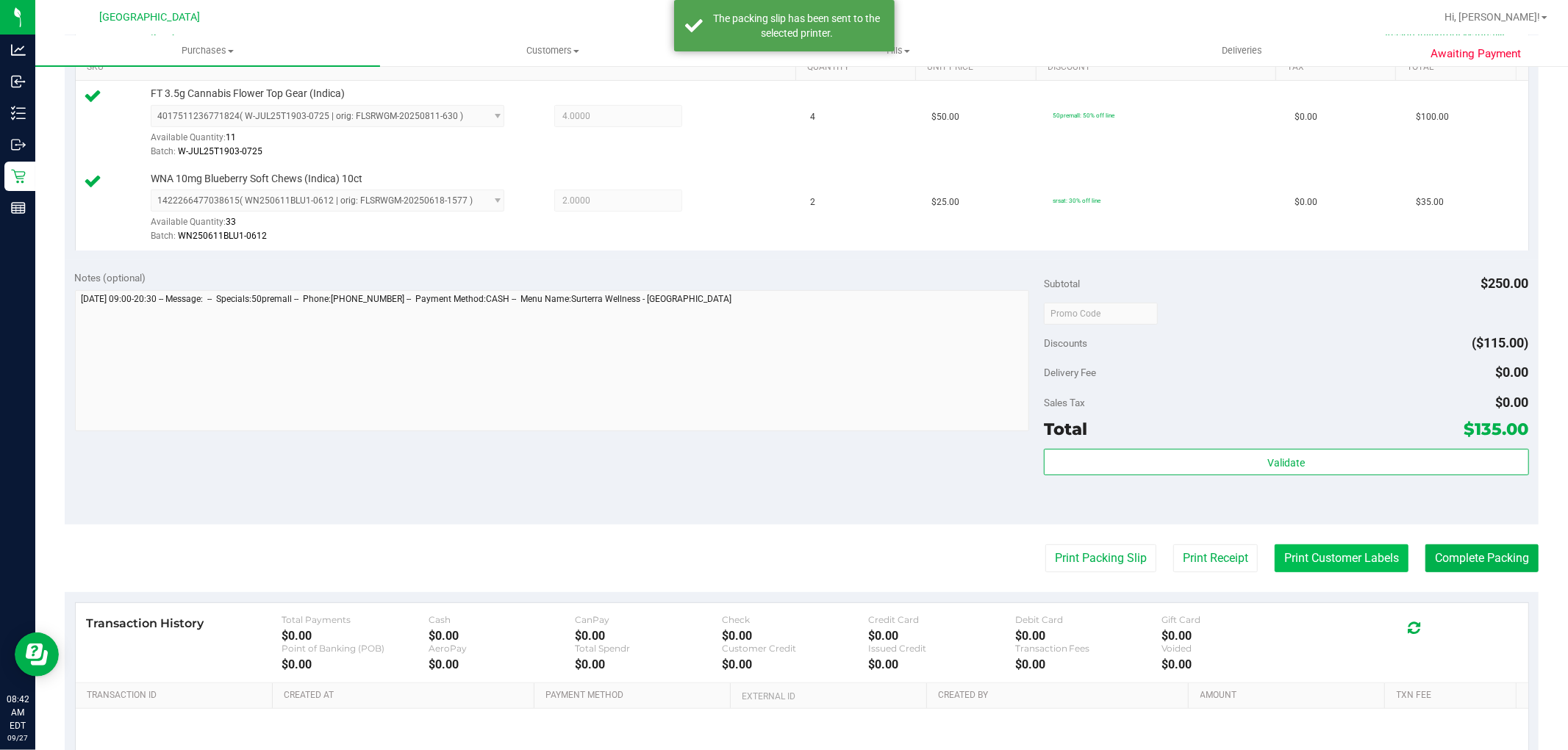
click at [1316, 557] on button "Print Customer Labels" at bounding box center [1341, 559] width 134 height 28
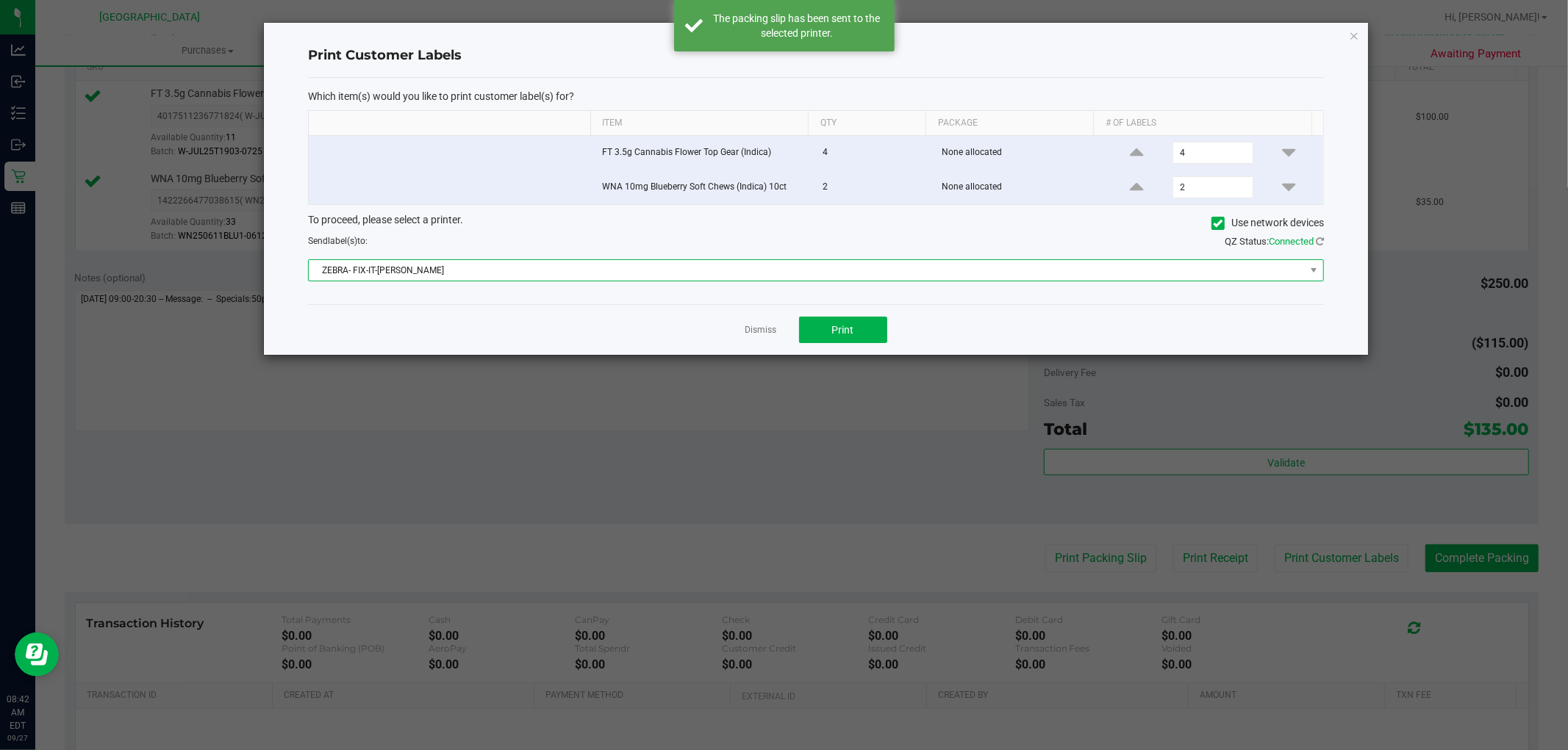
click at [803, 263] on span "ZEBRA- FIX-IT-[PERSON_NAME]" at bounding box center [806, 270] width 996 height 20
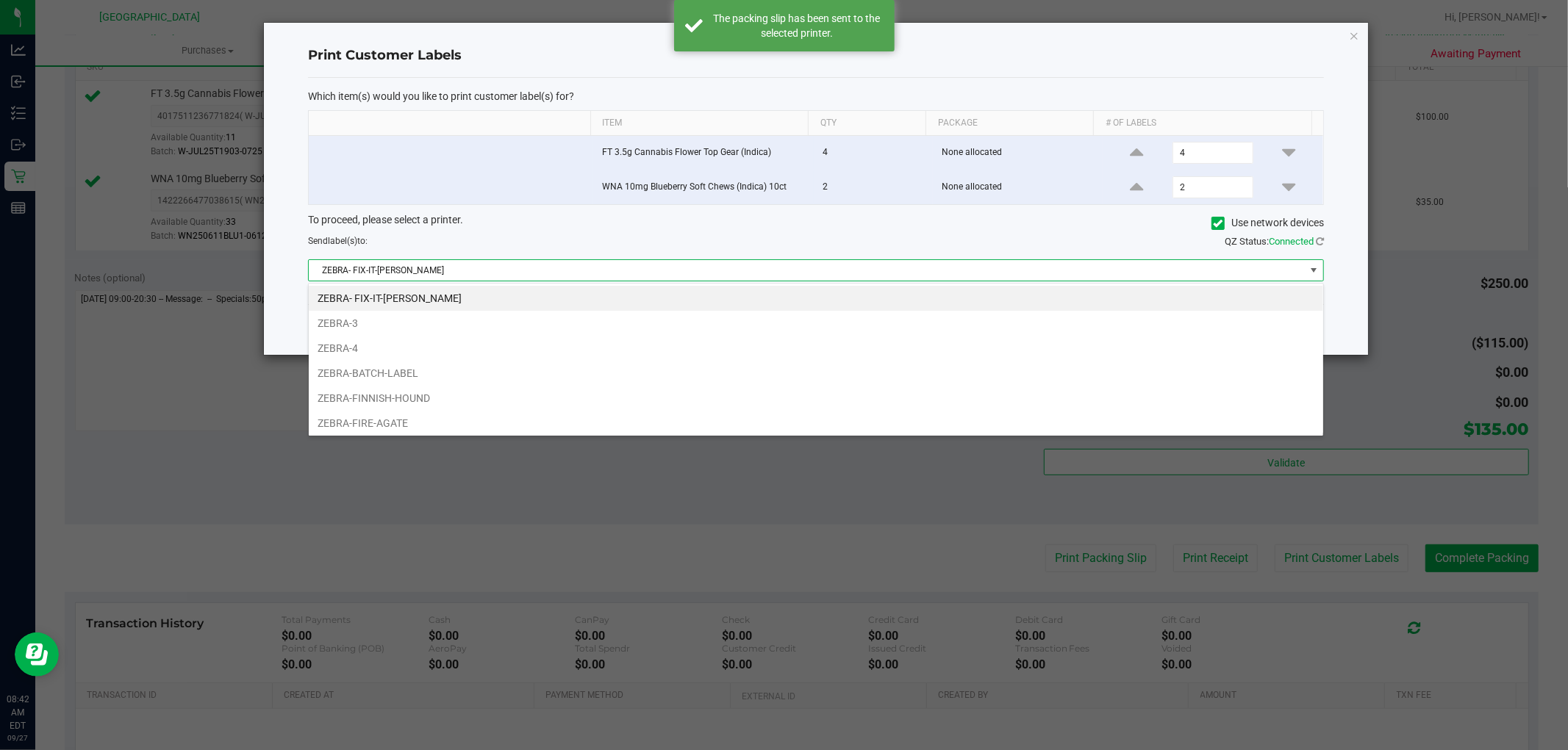
scroll to position [22, 1016]
click at [523, 434] on div "ZEBRA- FIX-IT-[PERSON_NAME] ZEBRA-3 ZEBRA-4 ZEBRA-BATCH-LABEL ZEBRA-FINNISH-HOU…" at bounding box center [816, 360] width 1016 height 153
click at [652, 415] on li "ZEBRA-FIRE-AGATE" at bounding box center [816, 423] width 1014 height 25
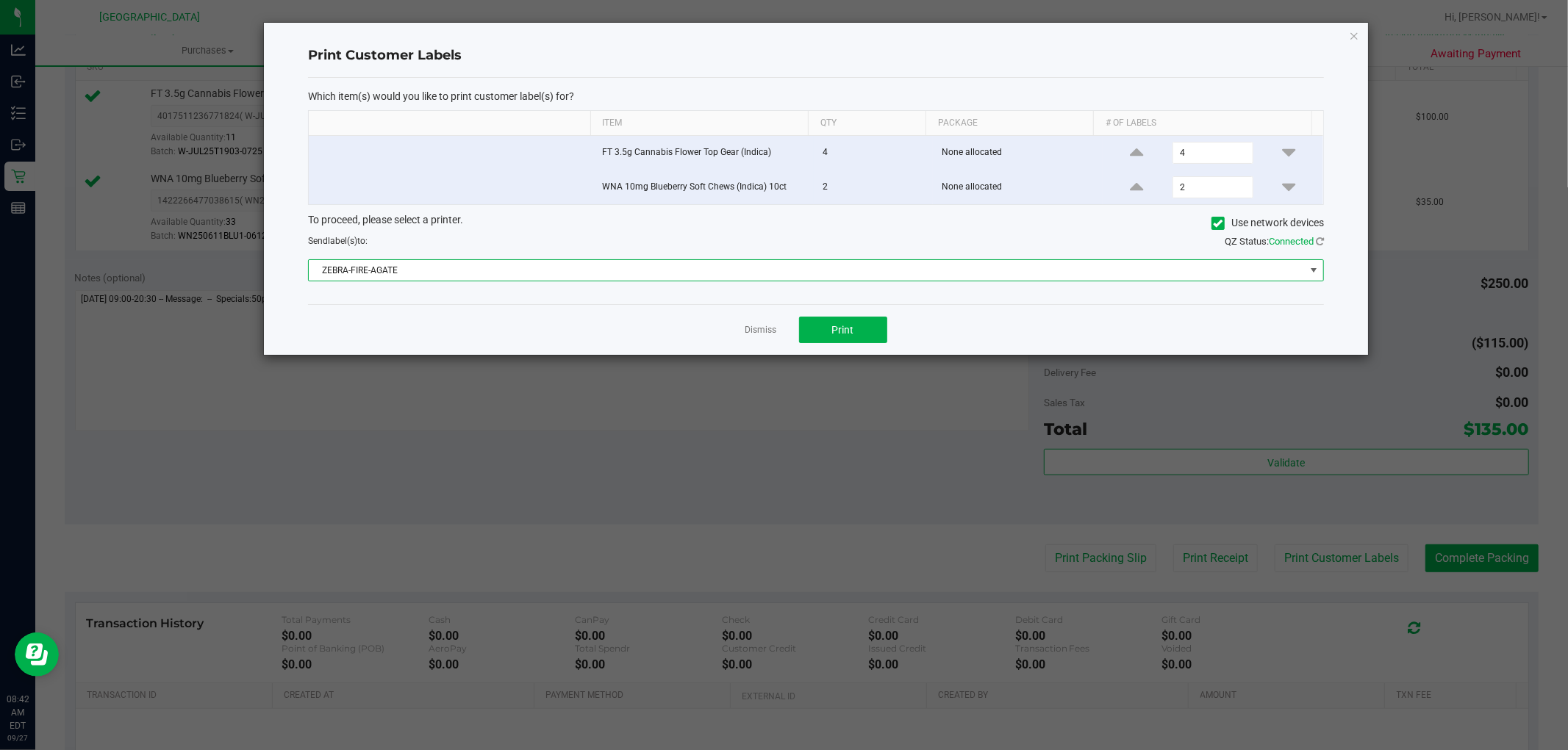
click at [877, 398] on ngb-modal-window "Print Customer Labels Which item(s) would you like to print customer label(s) f…" at bounding box center [789, 375] width 1579 height 750
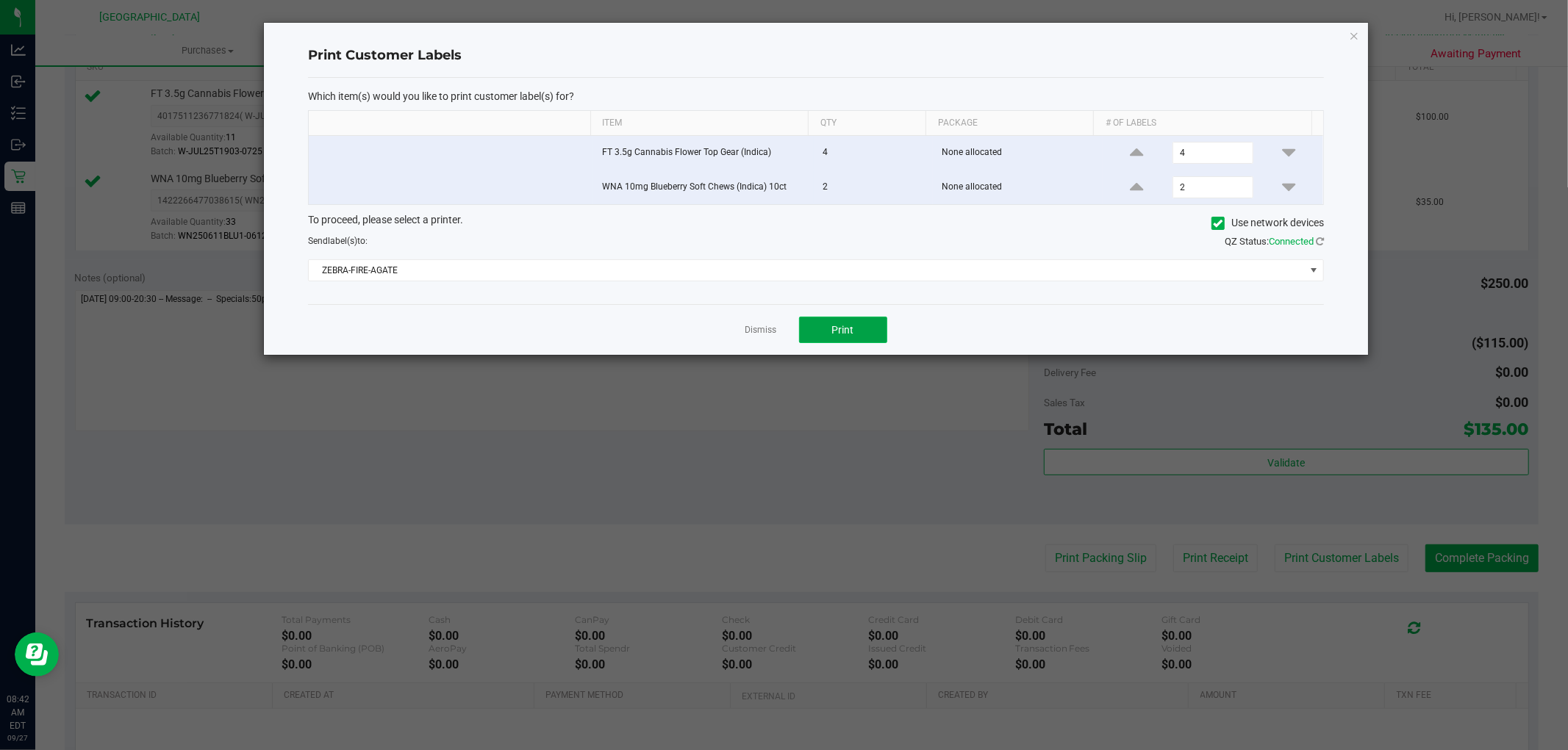
click at [840, 328] on span "Print" at bounding box center [842, 330] width 22 height 11
click at [768, 333] on link "Dismiss" at bounding box center [761, 330] width 32 height 12
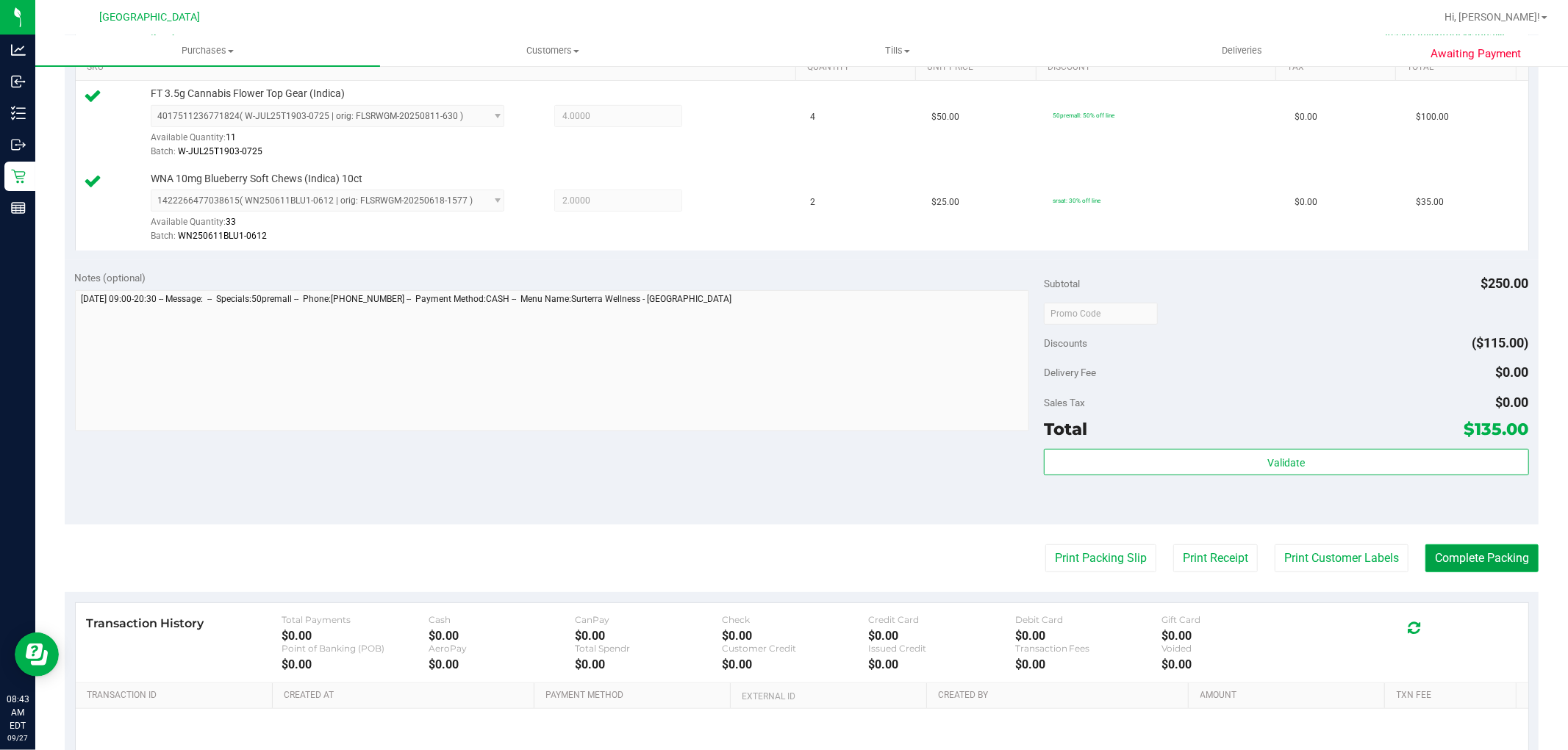
click at [1475, 545] on button "Complete Packing" at bounding box center [1482, 559] width 113 height 28
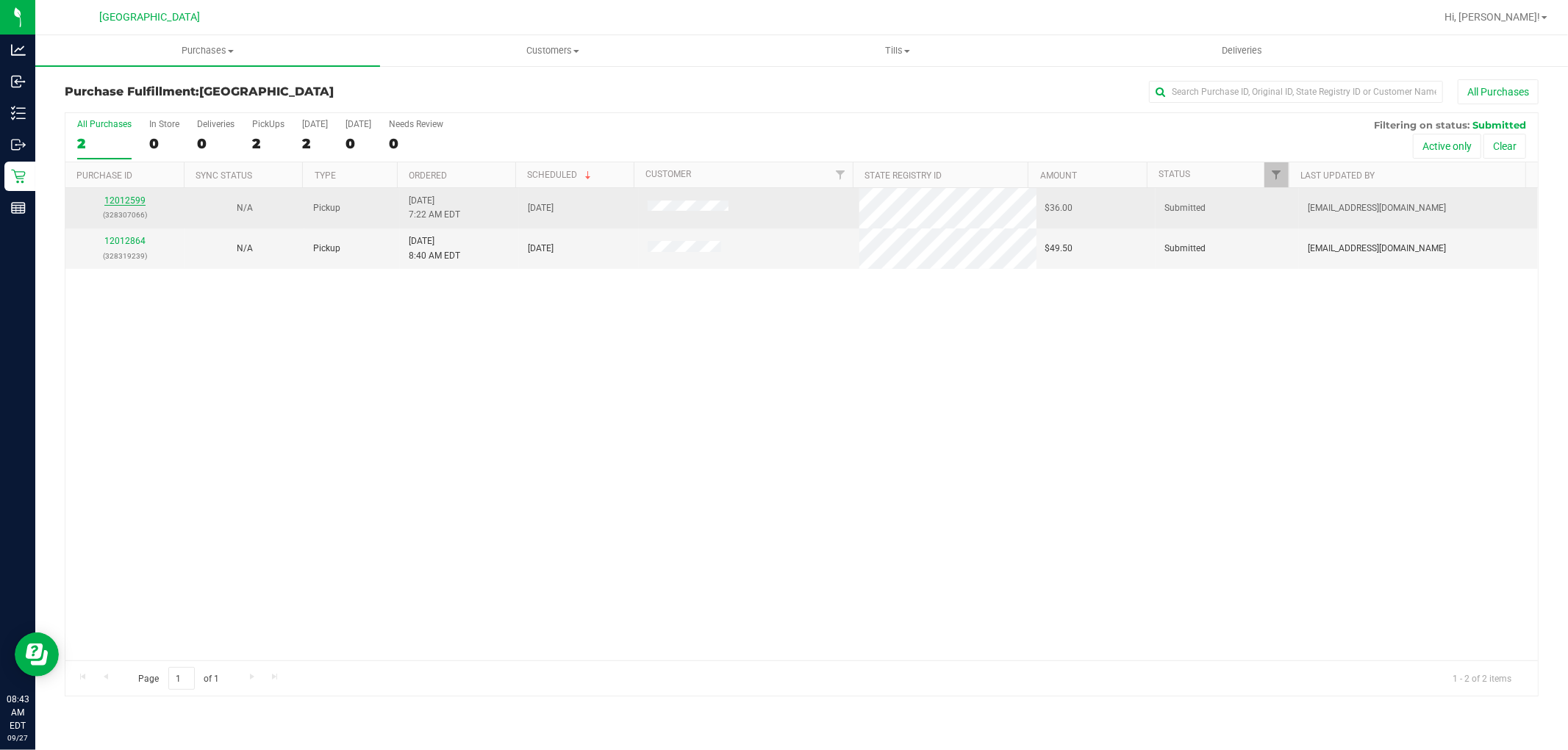
click at [120, 201] on link "12012599" at bounding box center [124, 201] width 41 height 11
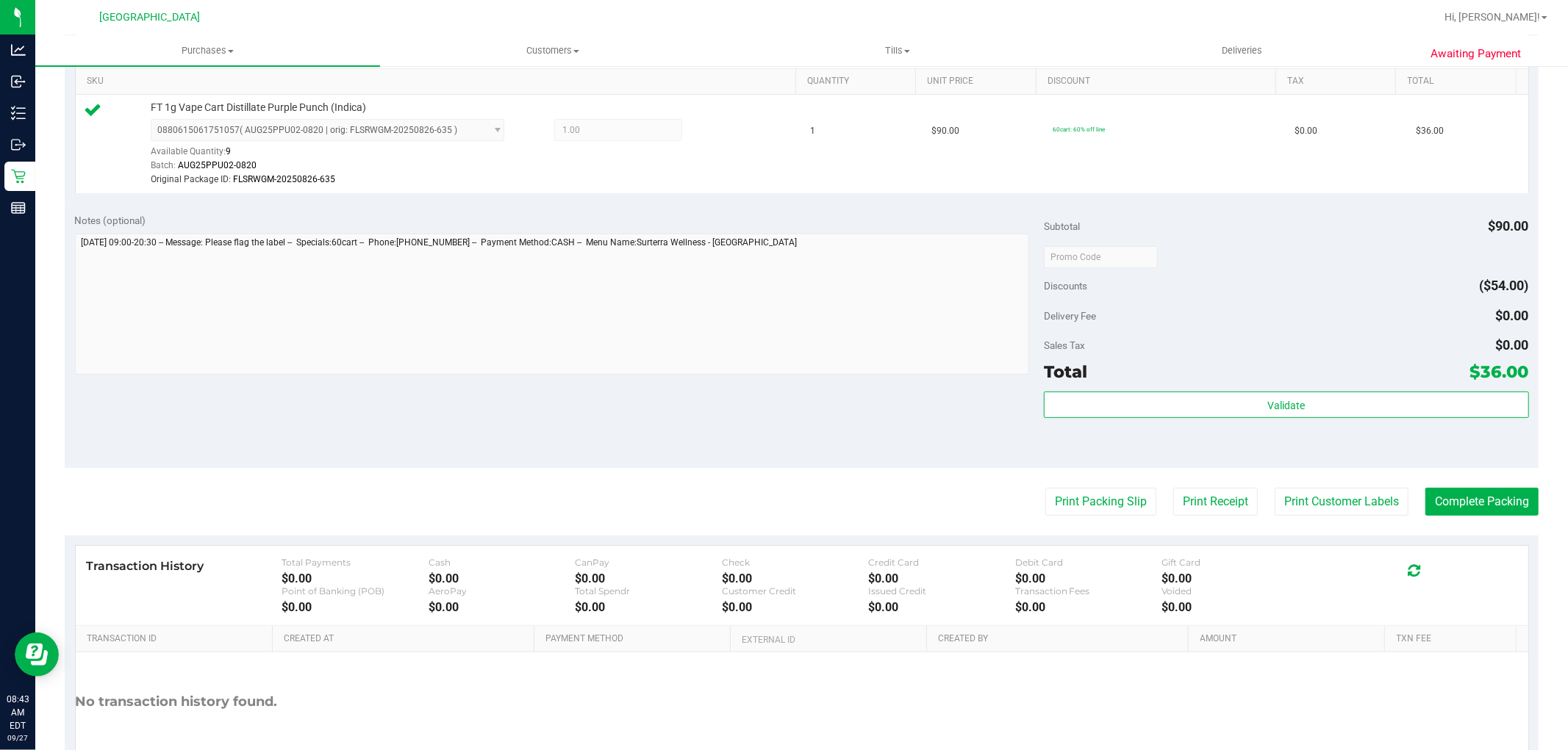
scroll to position [466, 0]
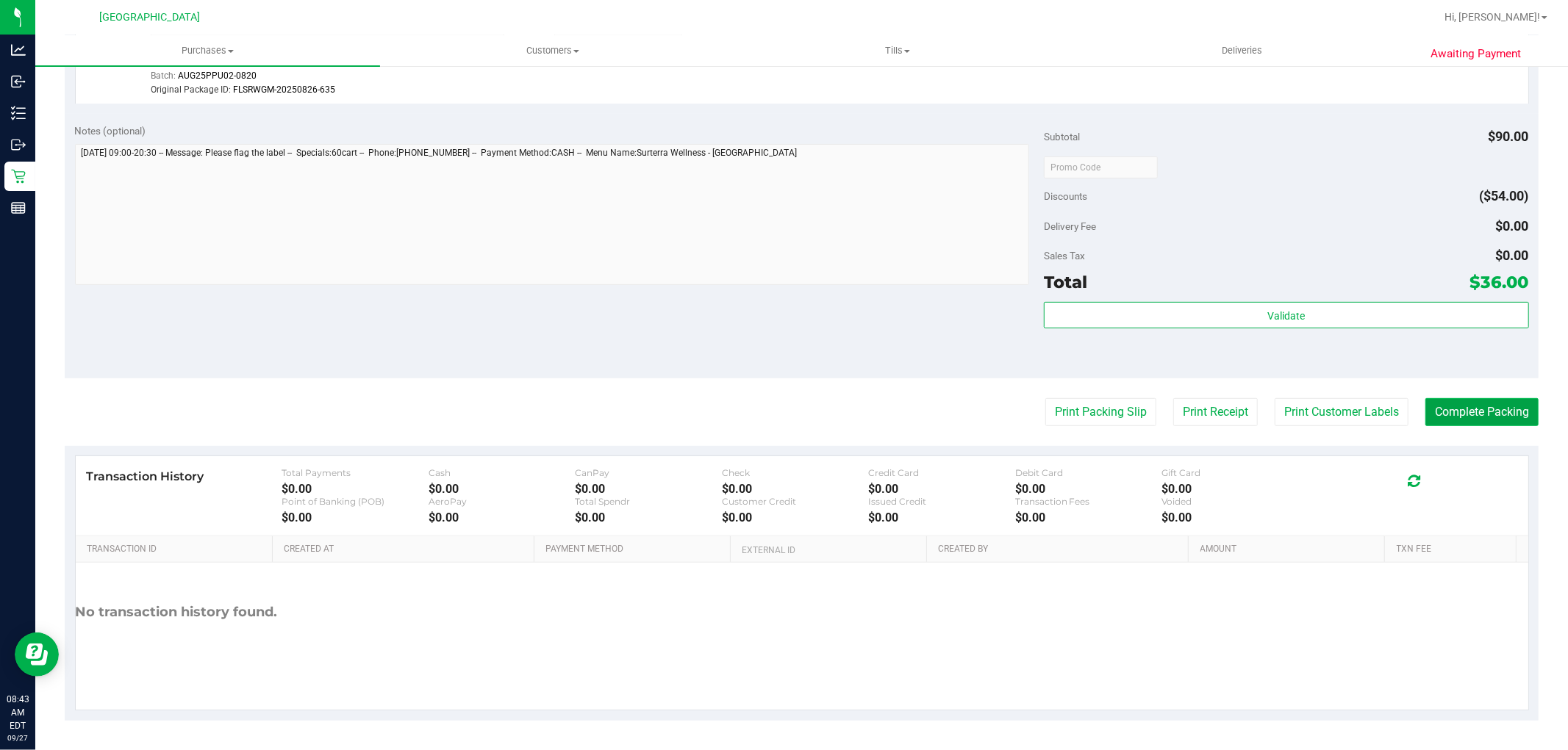
click at [1468, 416] on button "Complete Packing" at bounding box center [1482, 412] width 113 height 28
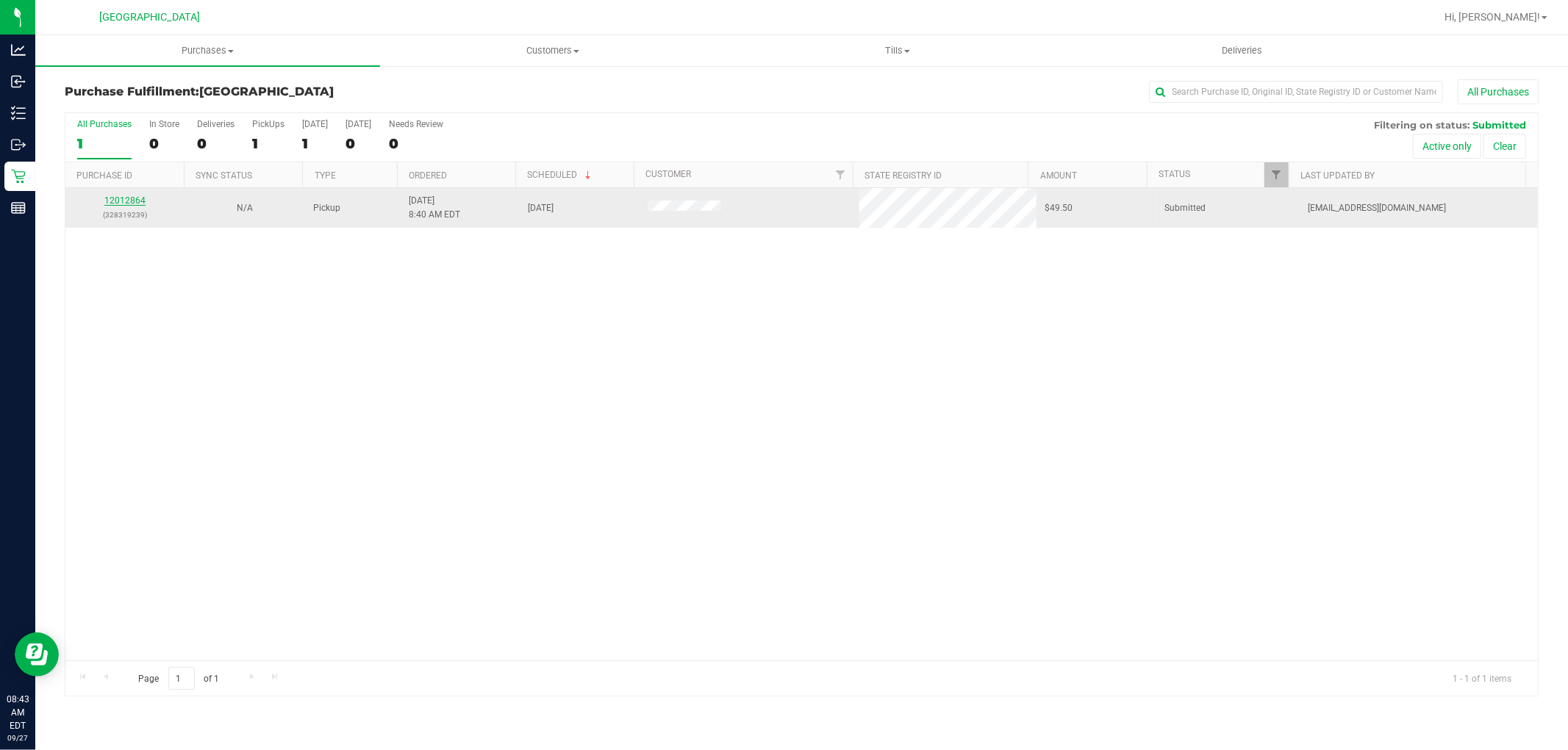
click at [136, 203] on link "12012864" at bounding box center [124, 201] width 41 height 11
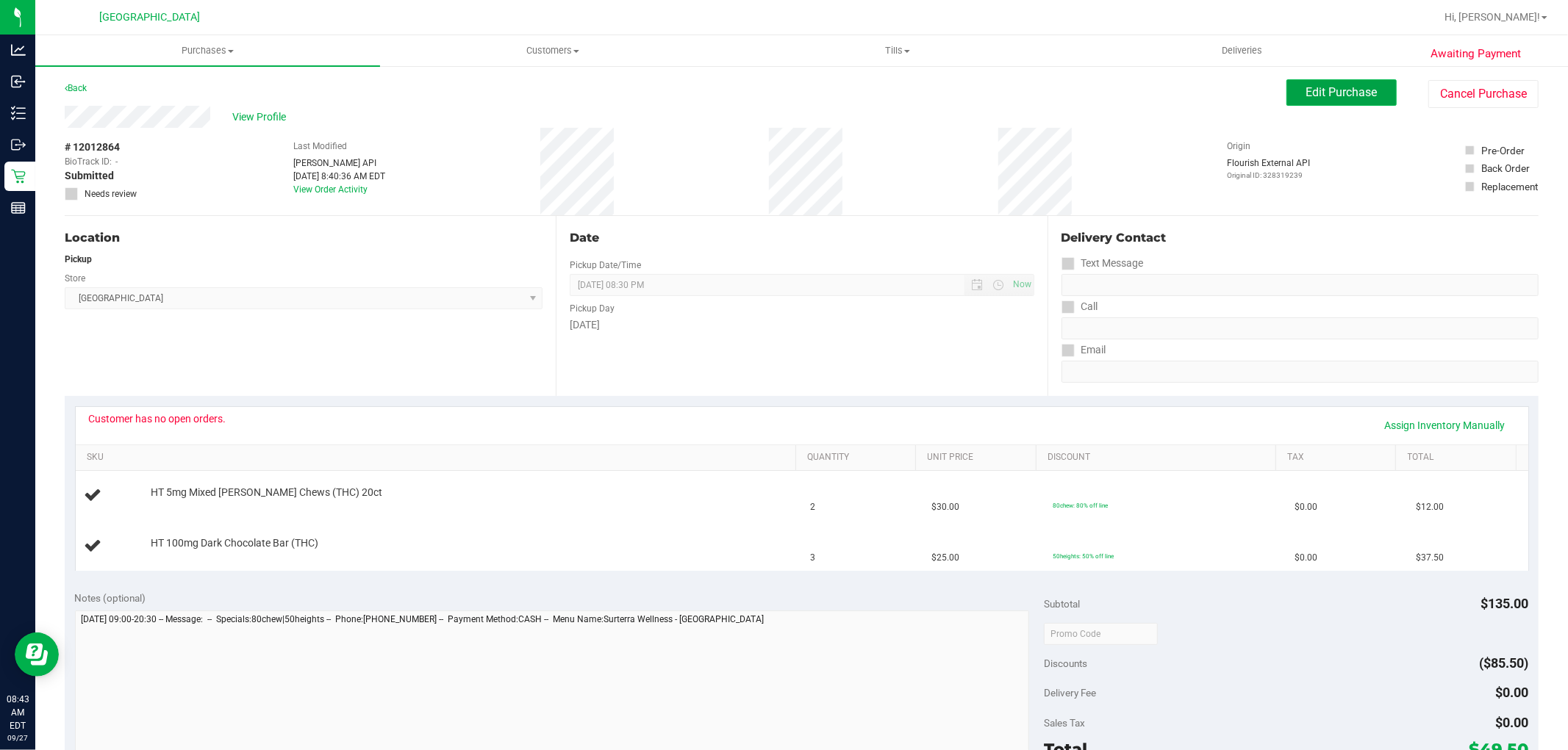
click at [1333, 90] on span "Edit Purchase" at bounding box center [1341, 93] width 71 height 14
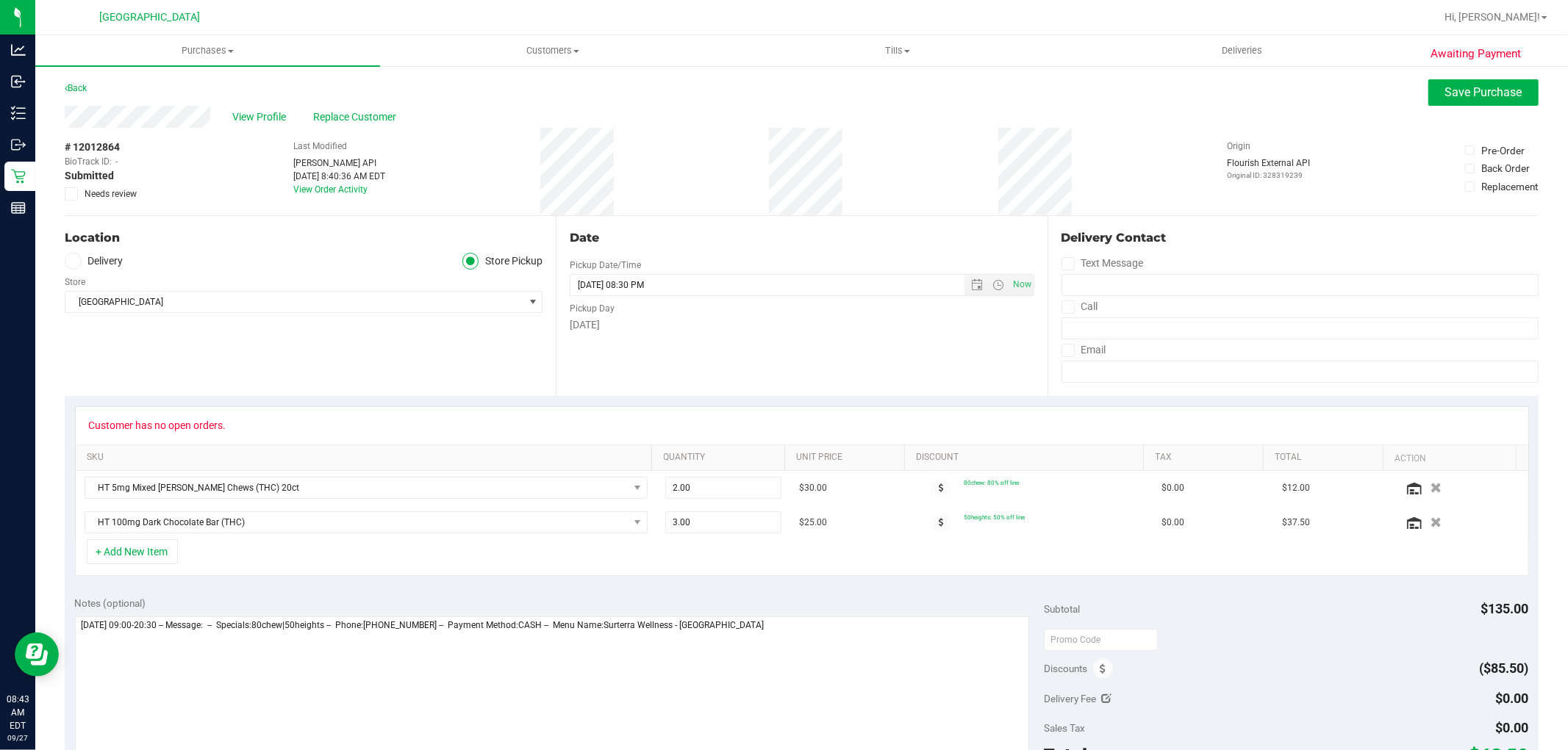
click at [108, 192] on span "Needs review" at bounding box center [110, 194] width 52 height 13
click at [0, 0] on input "Needs review" at bounding box center [0, 0] width 0 height 0
click at [1435, 100] on button "Save Purchase" at bounding box center [1482, 93] width 110 height 26
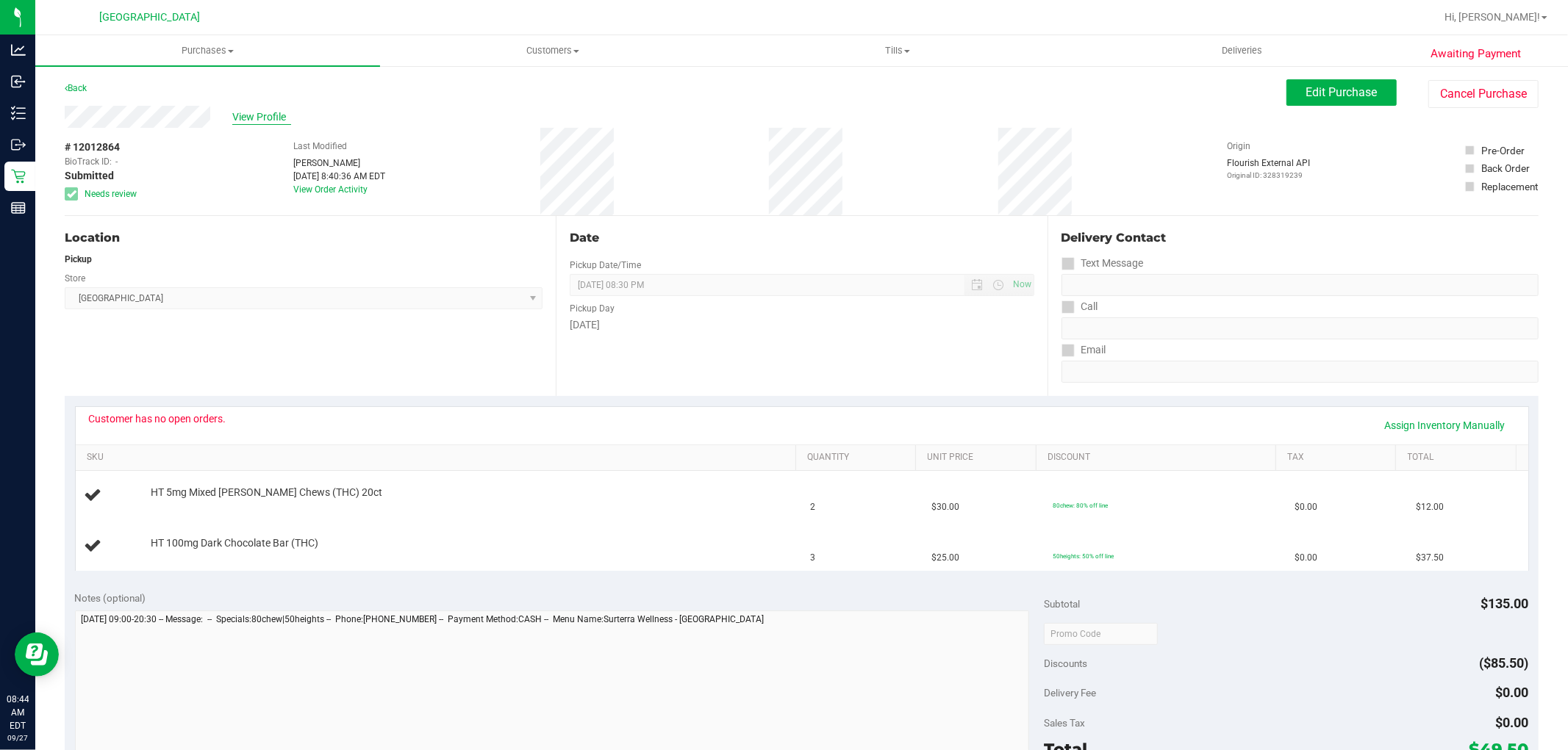
click at [272, 117] on span "View Profile" at bounding box center [261, 117] width 59 height 16
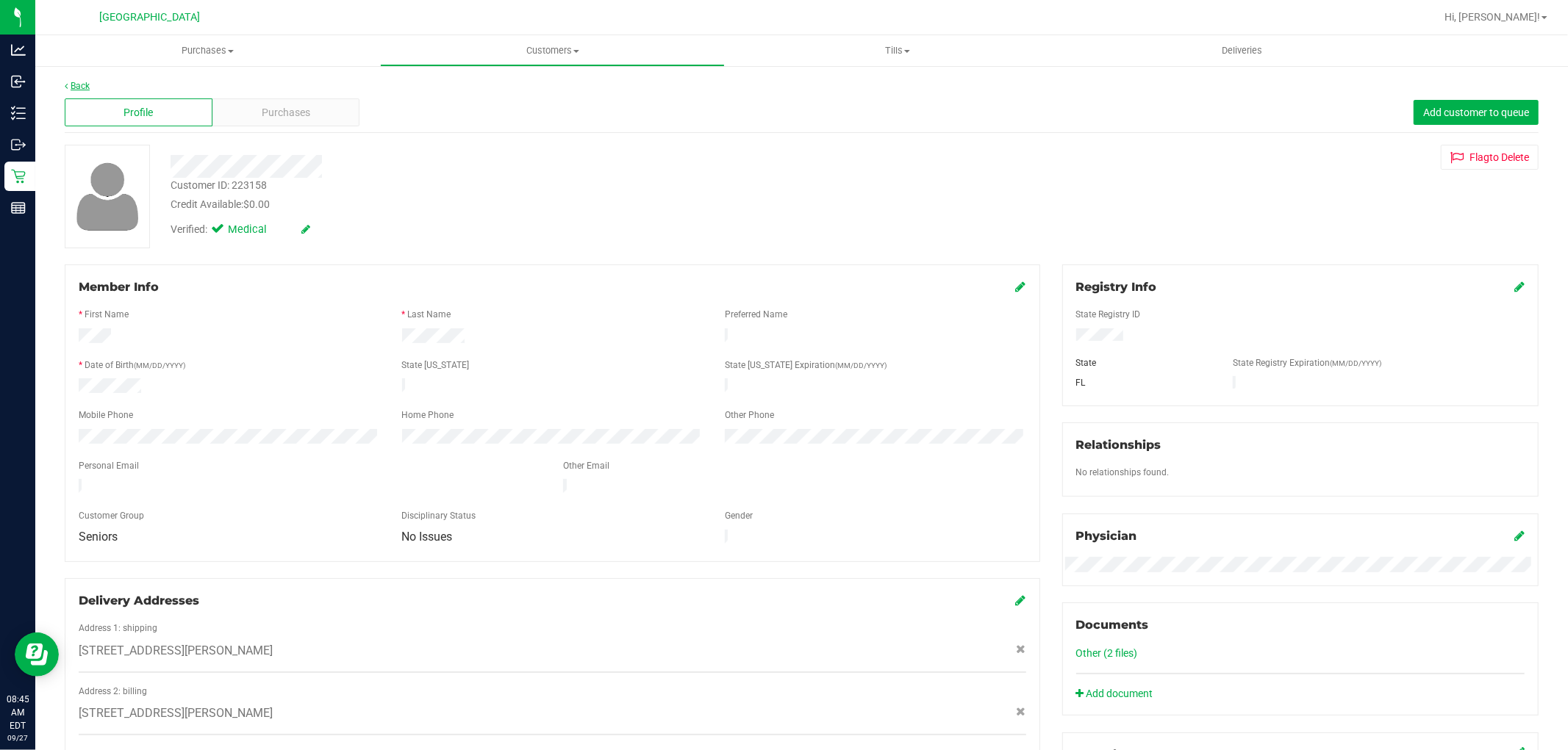
click at [74, 90] on link "Back" at bounding box center [77, 86] width 25 height 11
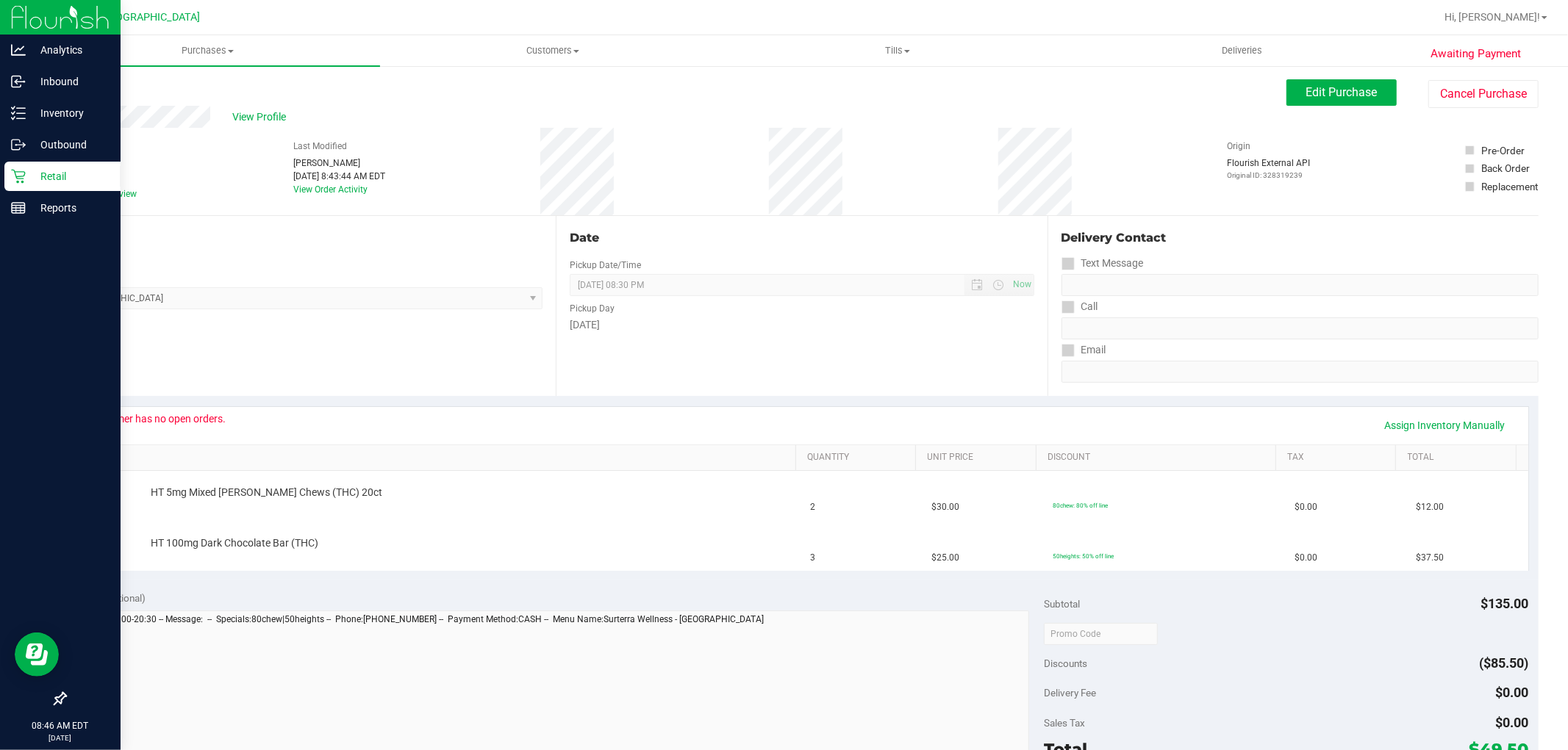
click at [35, 169] on p "Retail" at bounding box center [70, 176] width 88 height 18
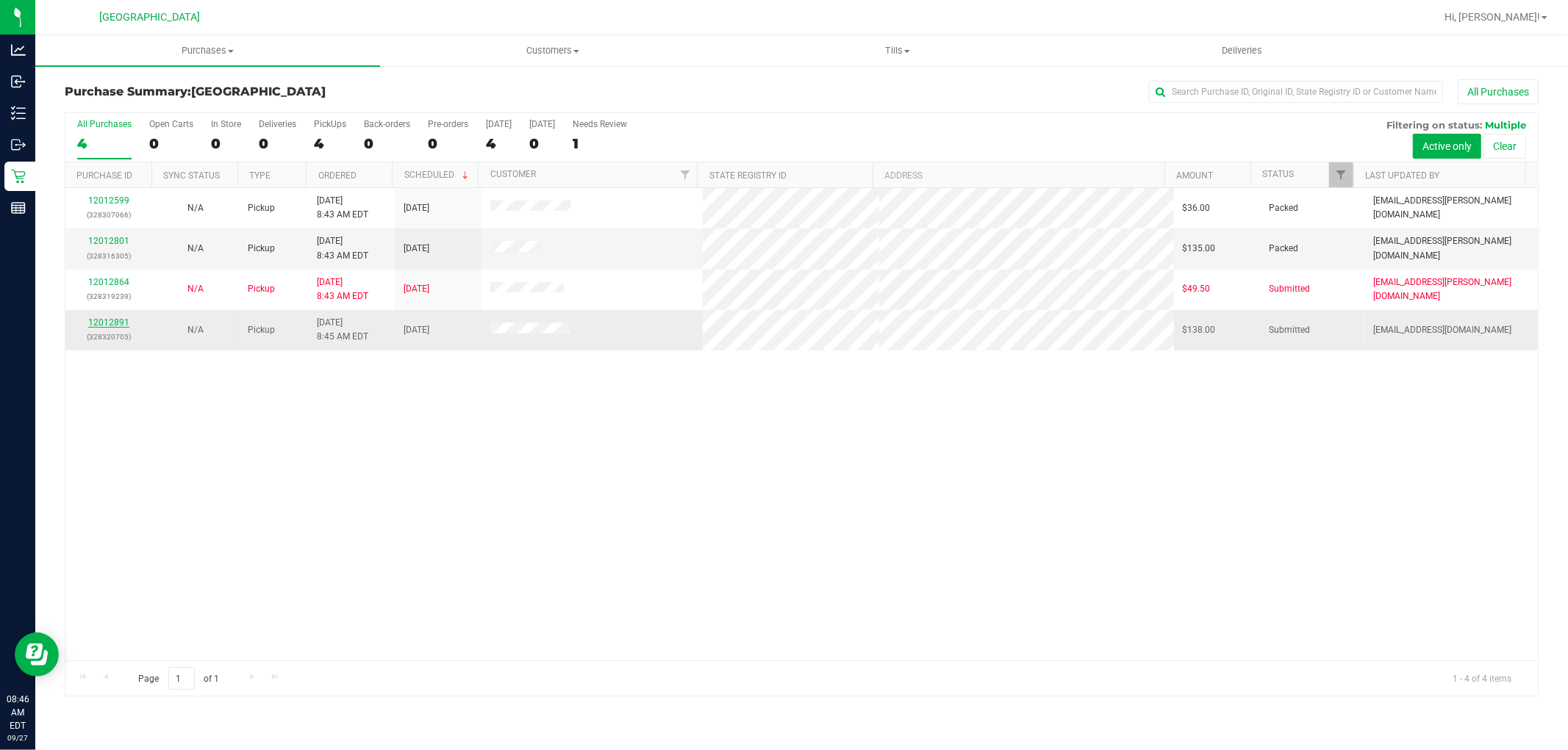
click at [123, 327] on link "12012891" at bounding box center [108, 323] width 41 height 11
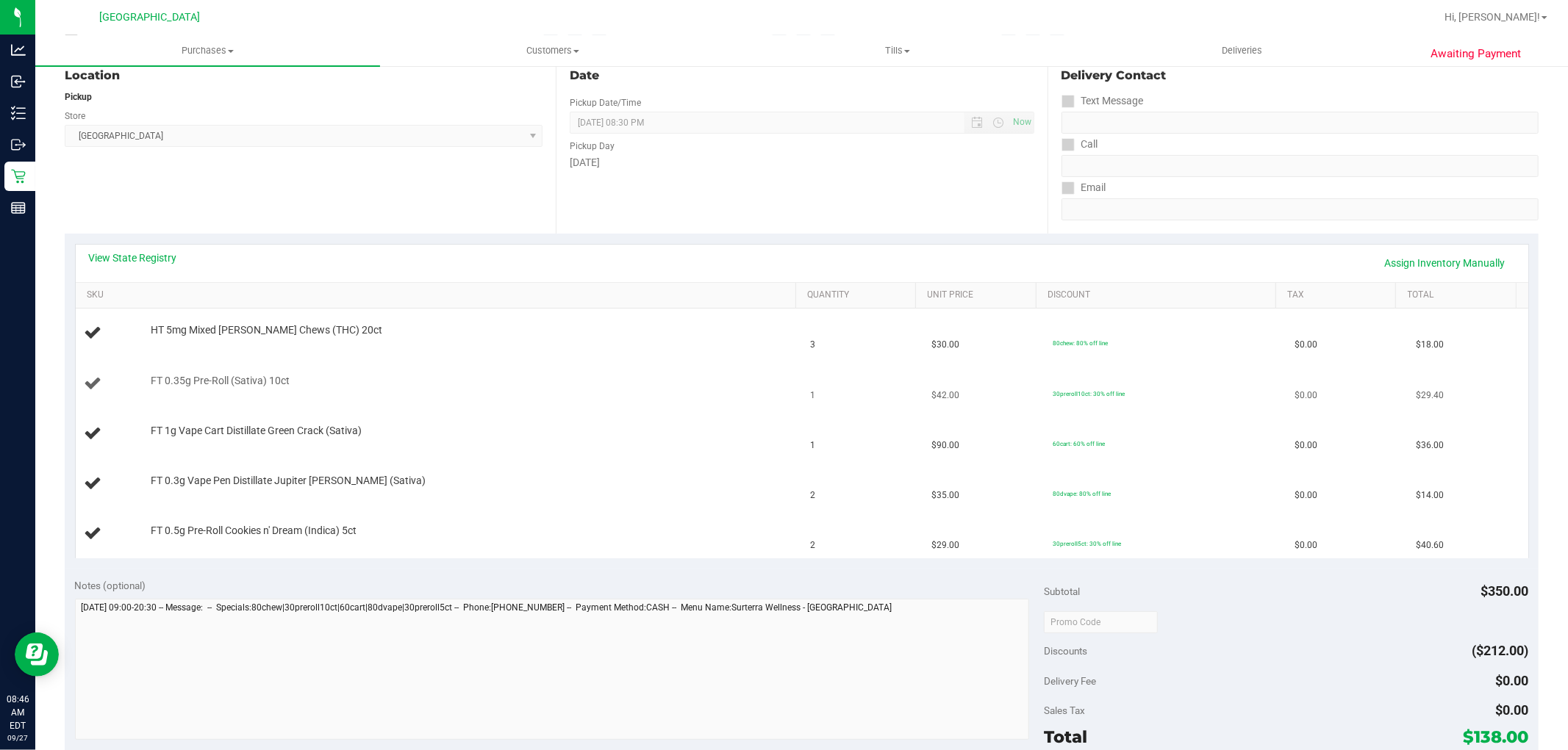
scroll to position [163, 0]
click at [153, 249] on link "View State Registry" at bounding box center [133, 256] width 88 height 15
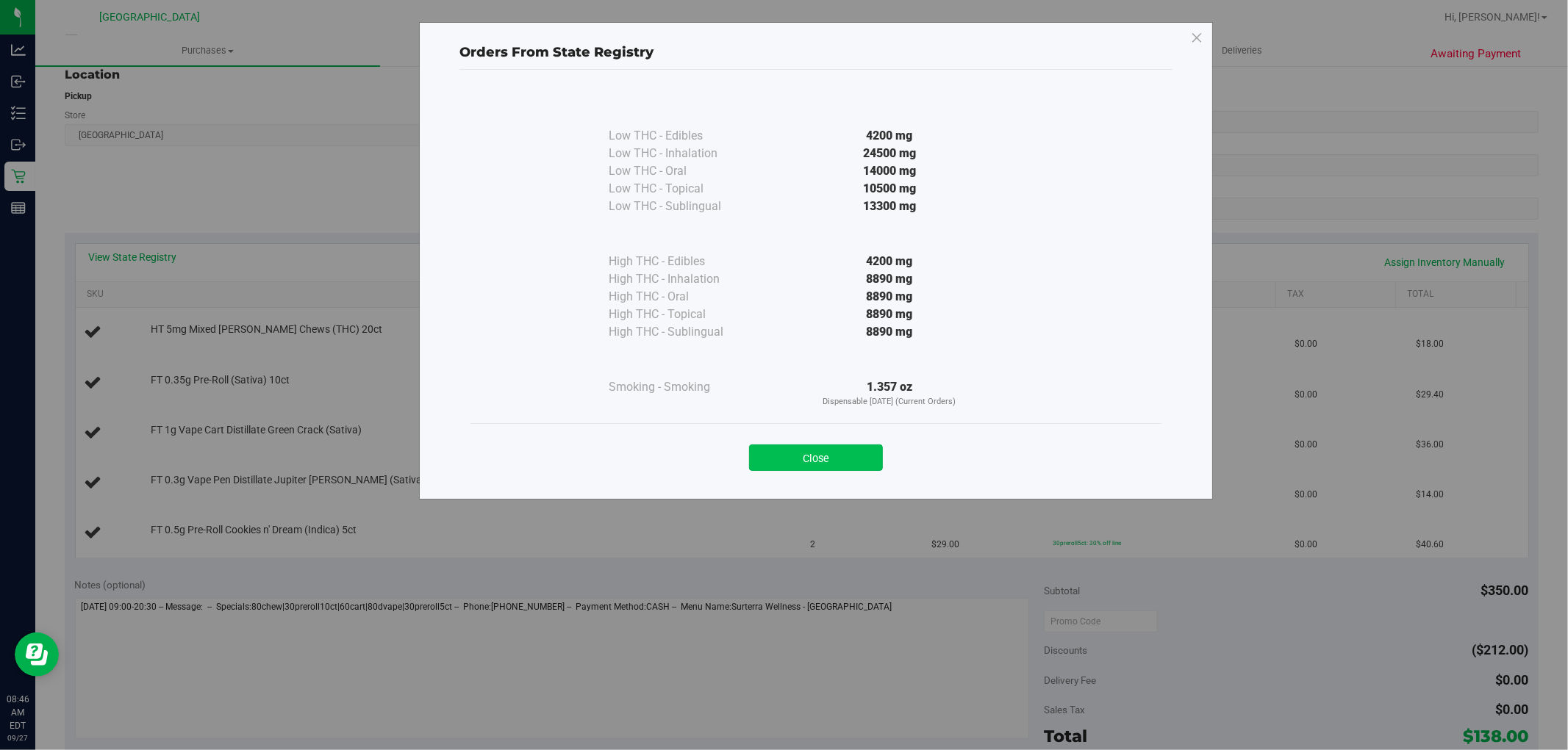
click at [843, 457] on button "Close" at bounding box center [816, 457] width 134 height 26
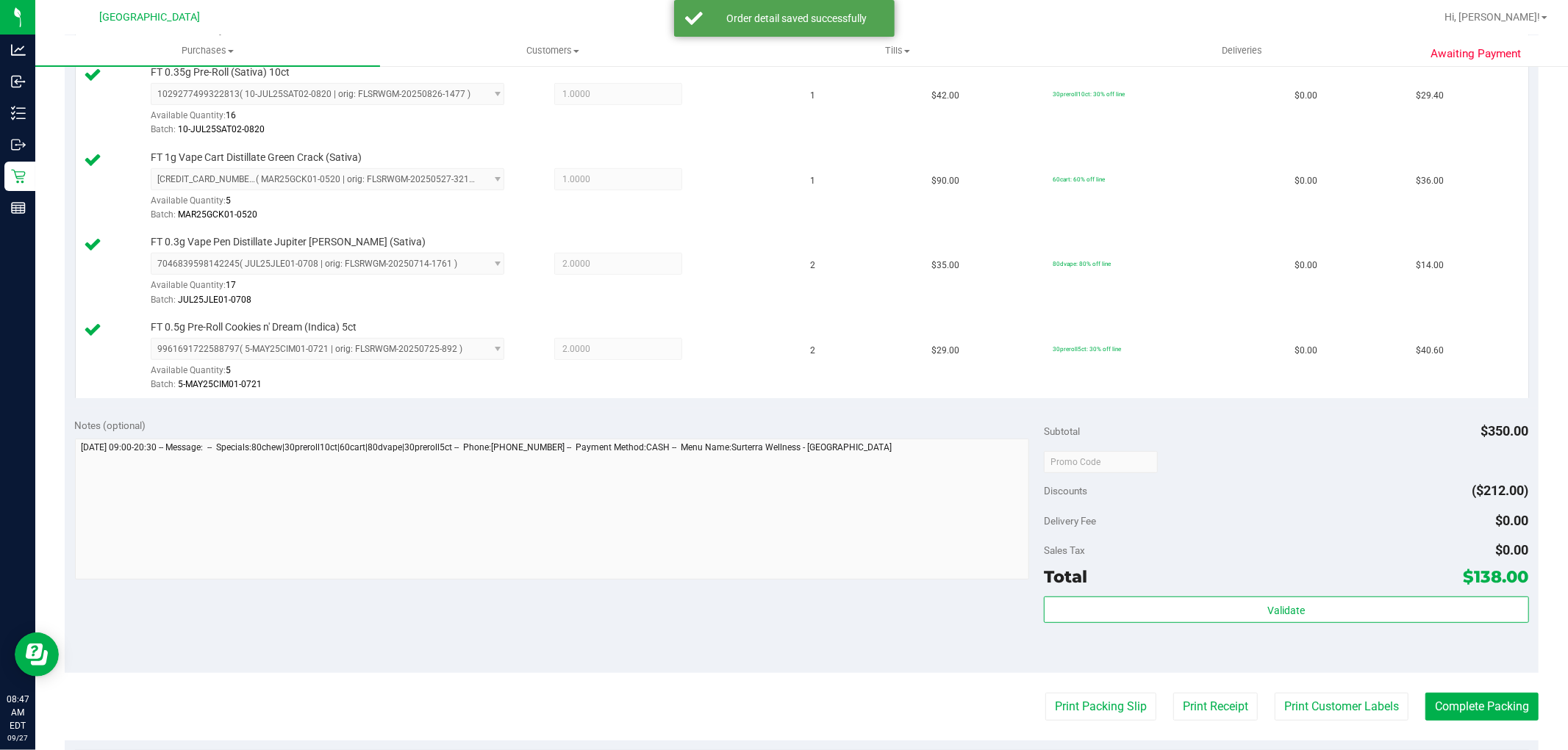
scroll to position [667, 0]
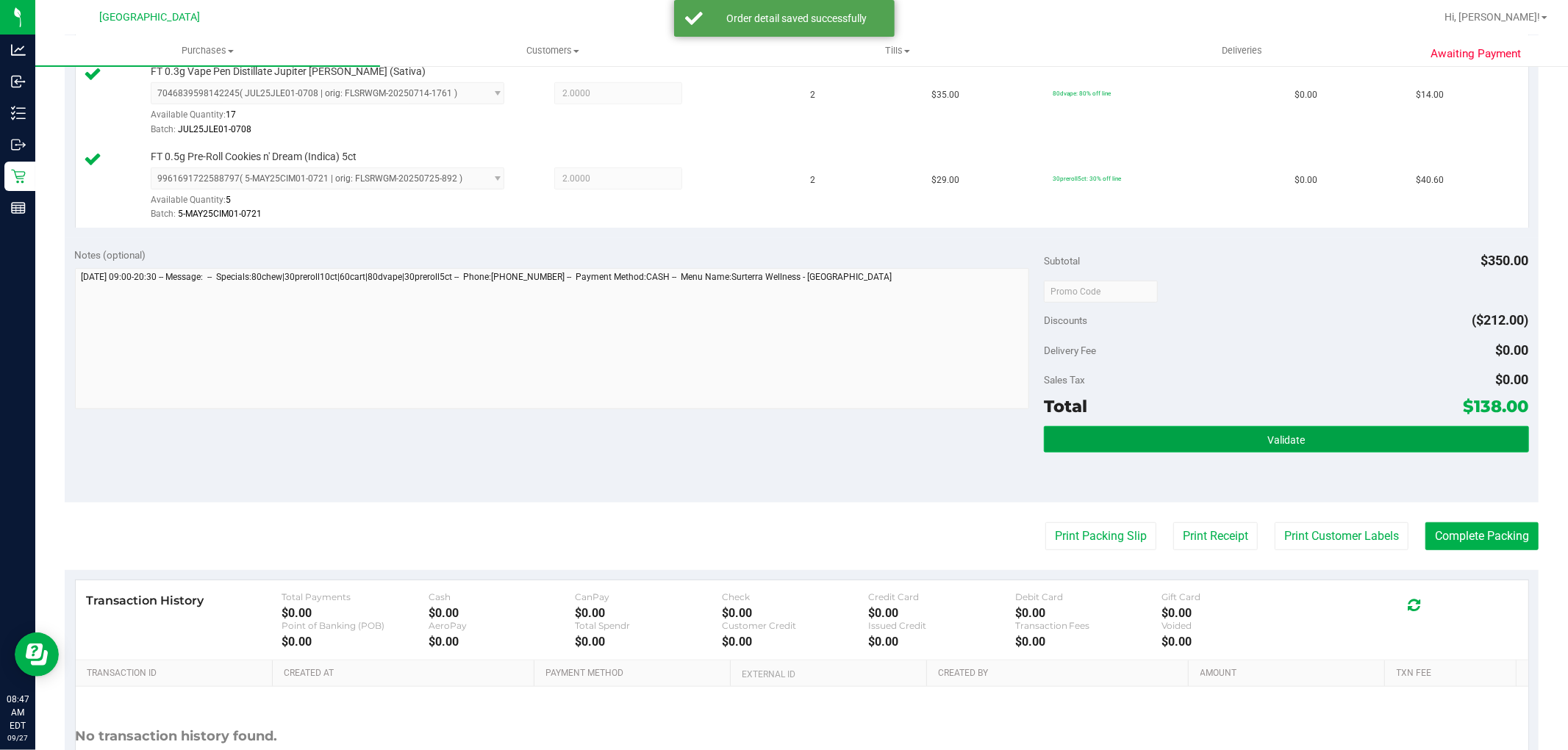
click at [1272, 442] on span "Validate" at bounding box center [1286, 440] width 38 height 11
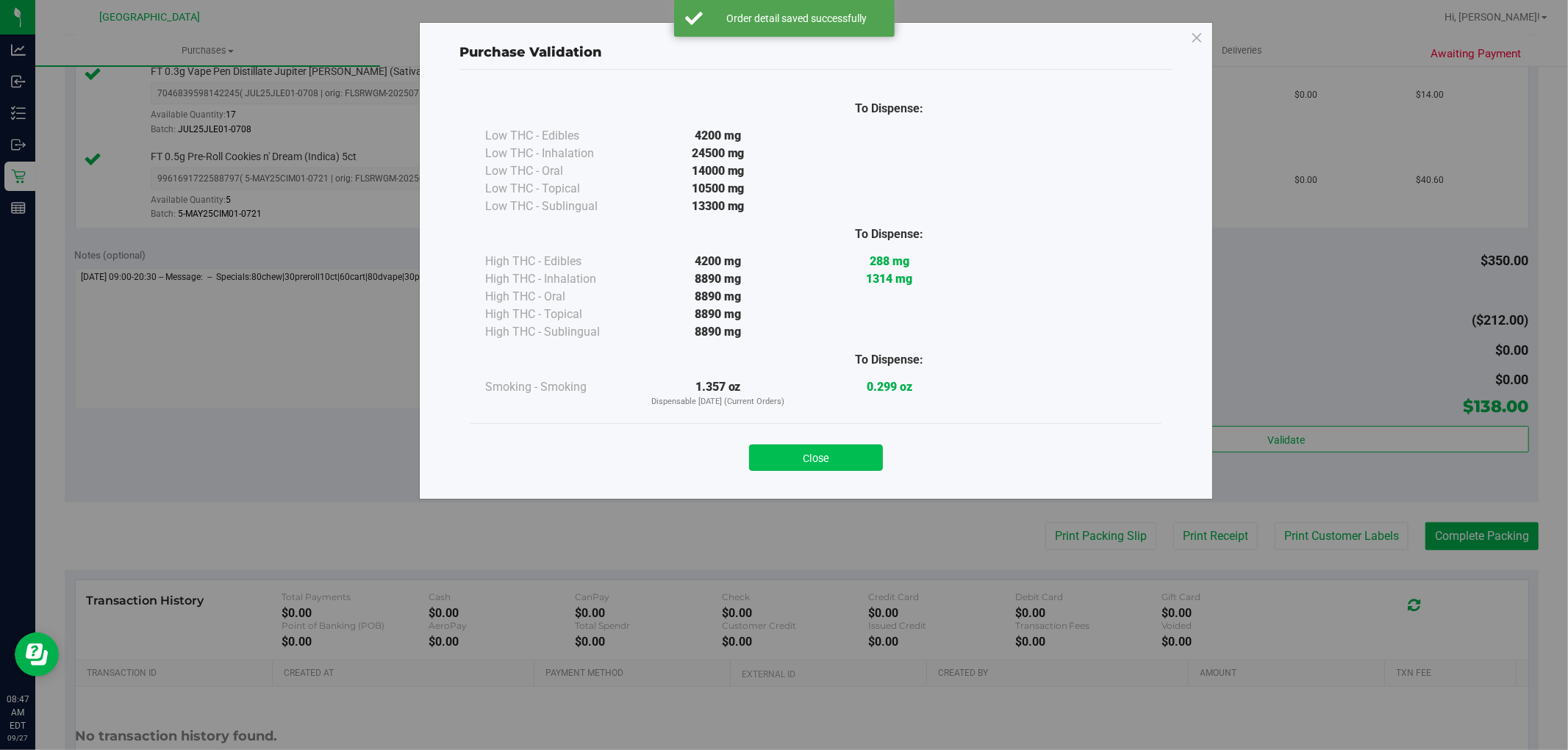
click at [828, 454] on button "Close" at bounding box center [816, 457] width 134 height 26
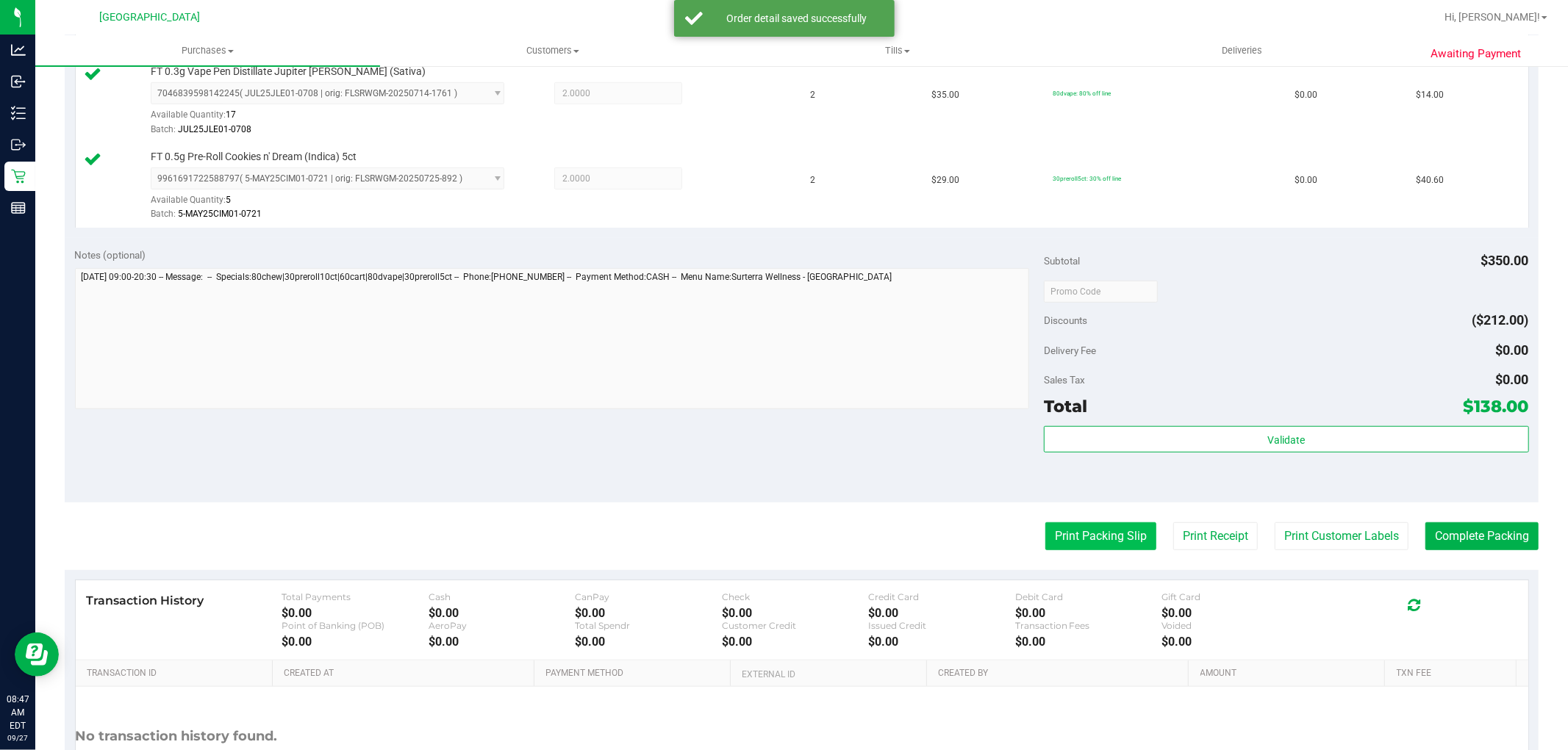
click at [1080, 536] on button "Print Packing Slip" at bounding box center [1101, 537] width 111 height 28
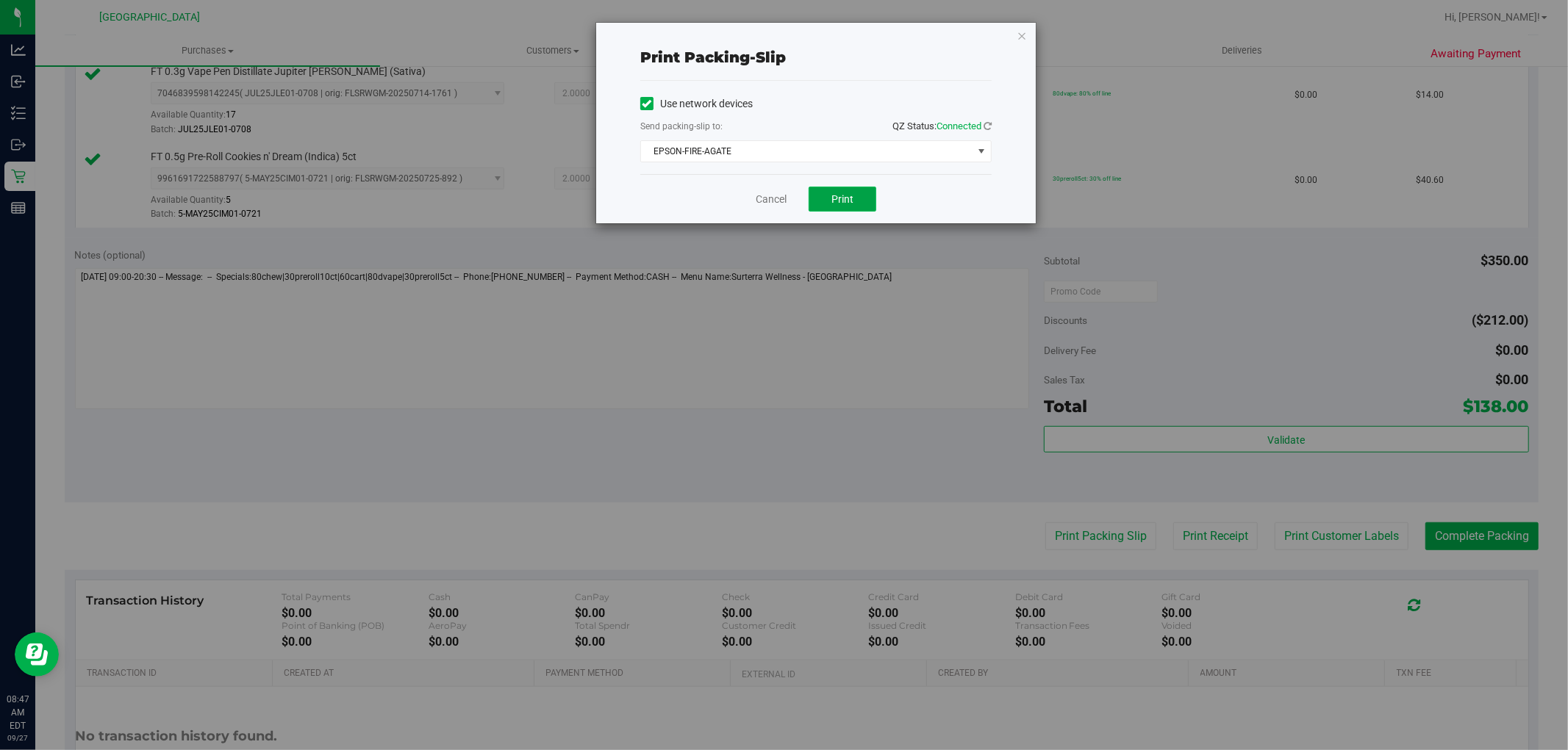
click at [855, 191] on button "Print" at bounding box center [842, 199] width 68 height 25
click at [768, 195] on link "Cancel" at bounding box center [771, 200] width 31 height 16
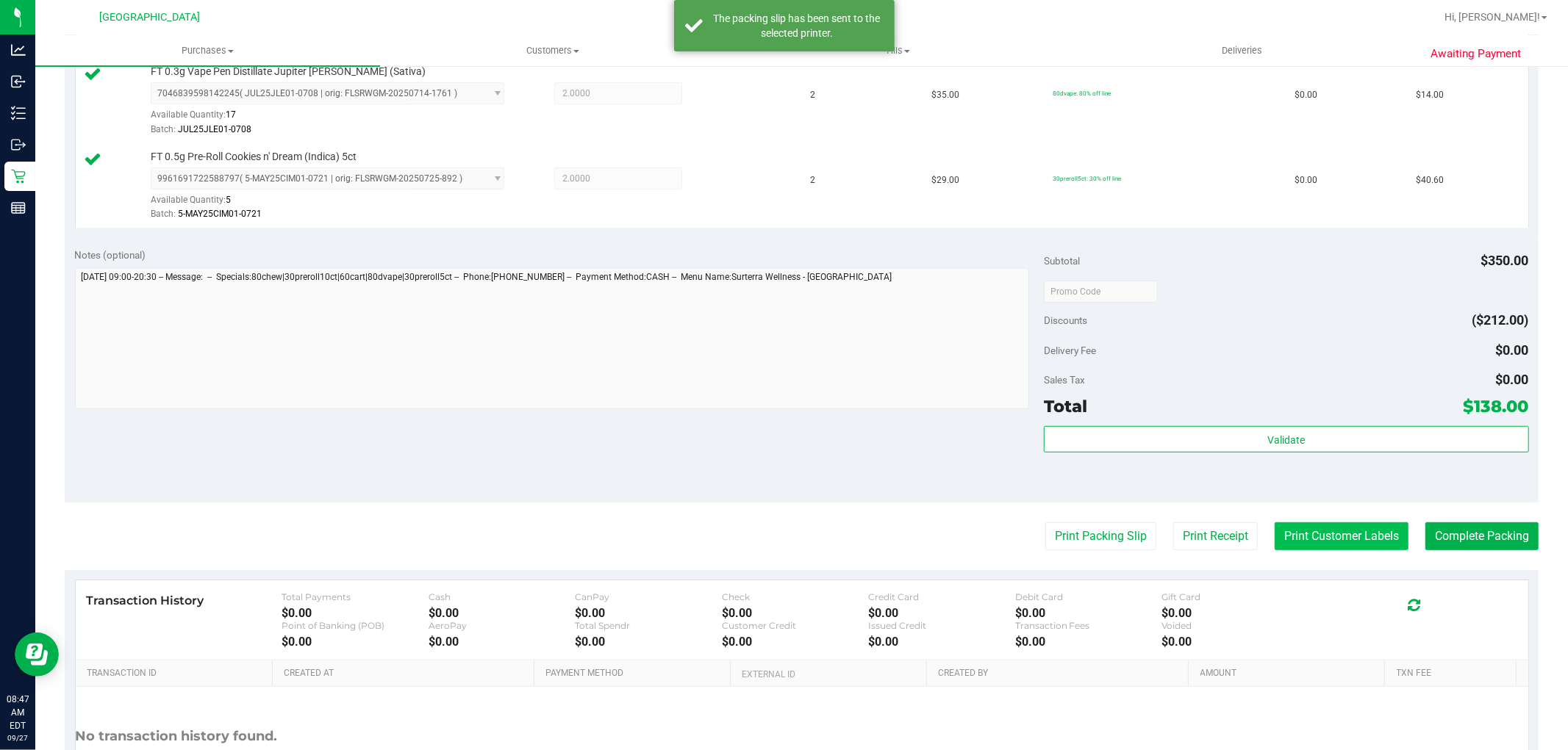
click at [1342, 546] on button "Print Customer Labels" at bounding box center [1341, 537] width 134 height 28
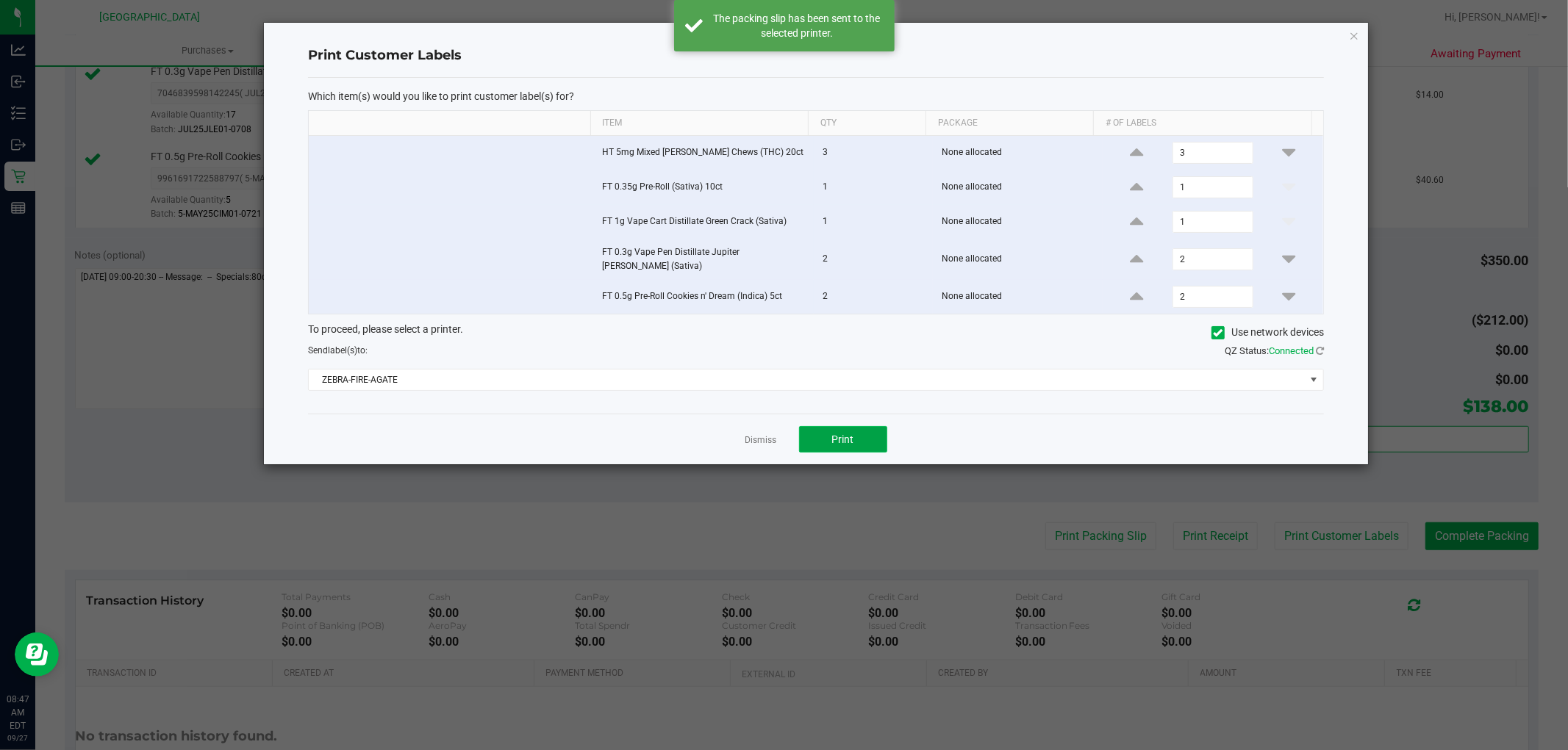
click at [862, 442] on button "Print" at bounding box center [843, 439] width 88 height 26
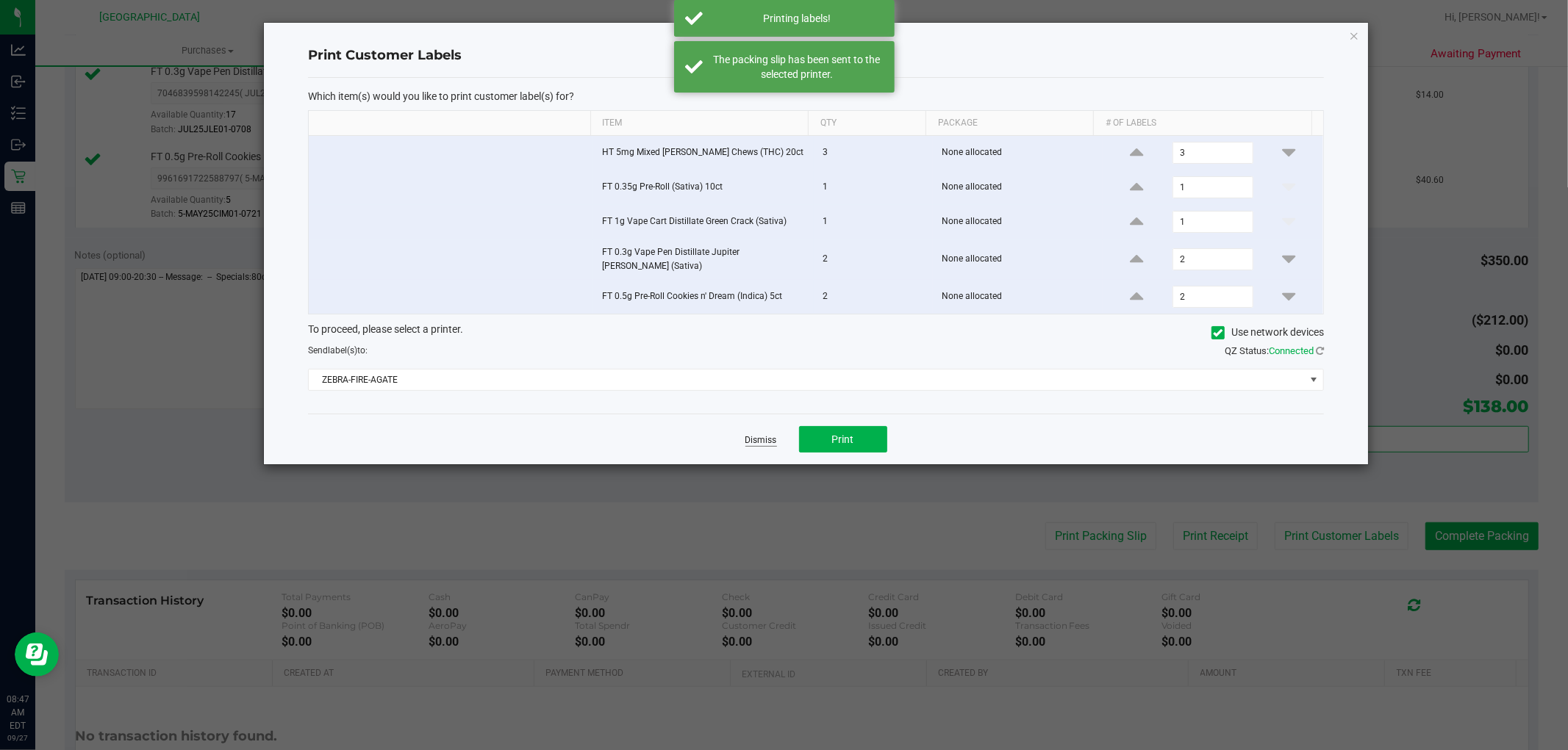
click at [755, 434] on link "Dismiss" at bounding box center [761, 441] width 32 height 12
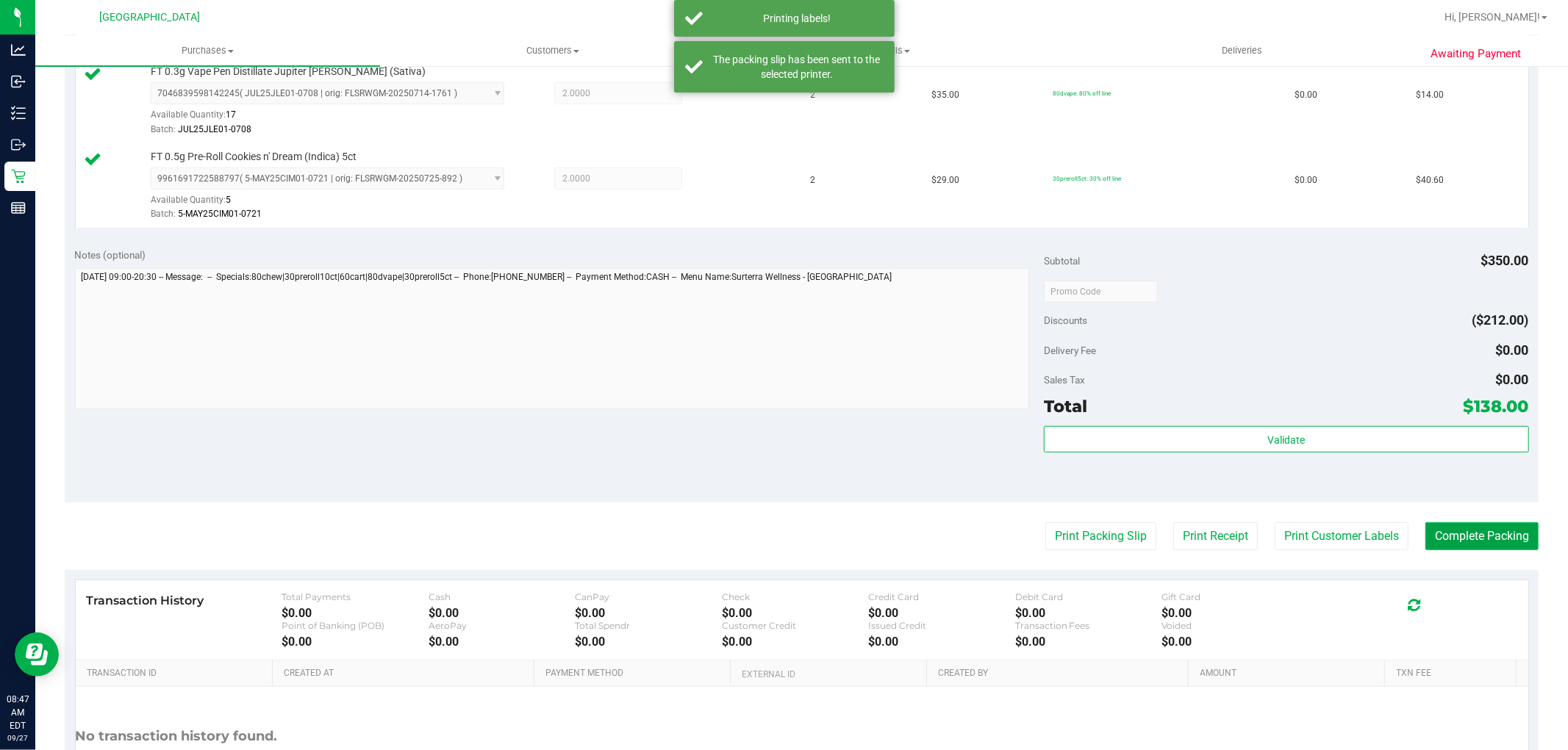
click at [1459, 535] on button "Complete Packing" at bounding box center [1482, 537] width 113 height 28
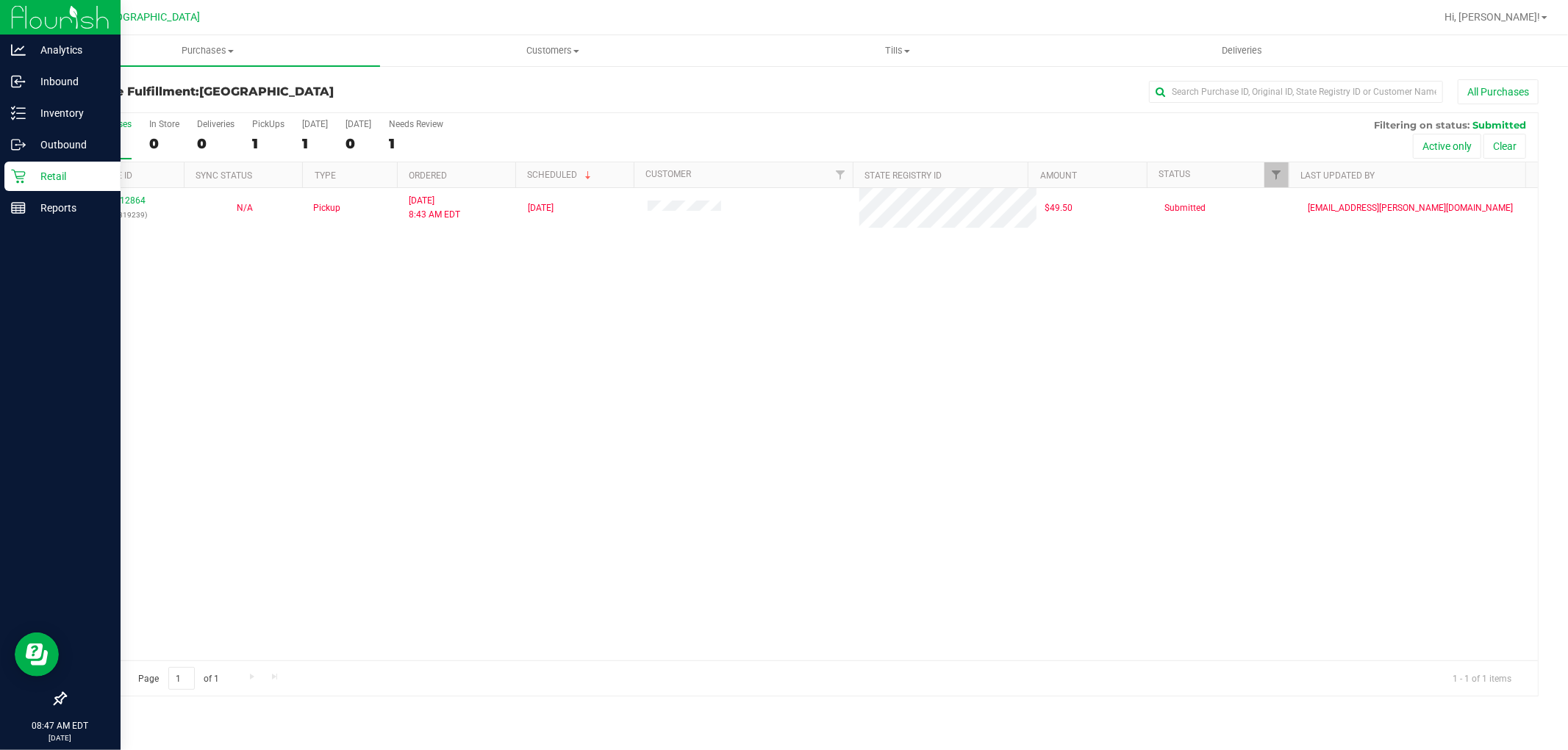
click at [44, 179] on p "Retail" at bounding box center [70, 176] width 88 height 18
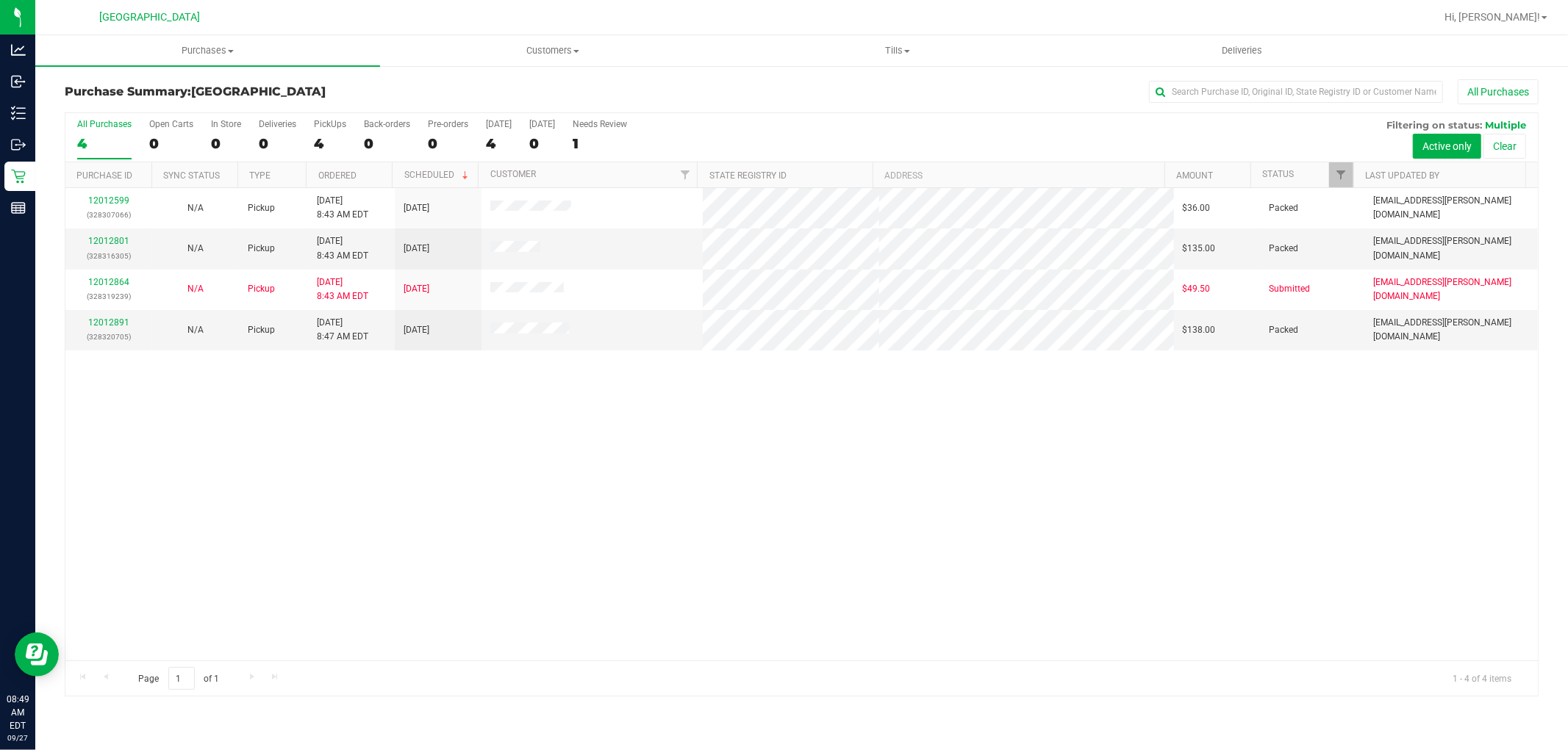
click at [613, 545] on div "12012599 (328307066) N/A Pickup [DATE] 8:43 AM EDT 9/27/2025 $36.00 Packed [EMA…" at bounding box center [801, 424] width 1472 height 472
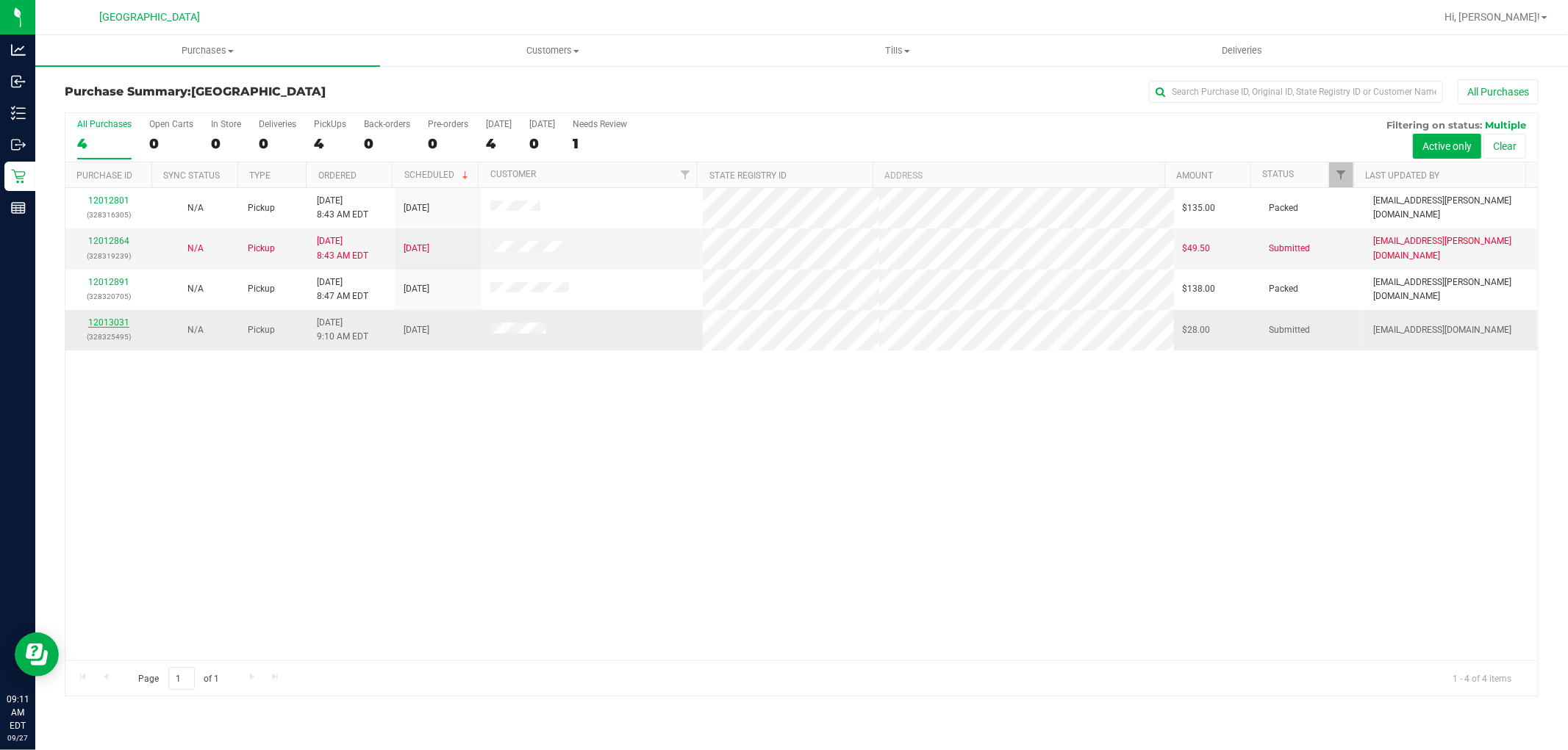
click at [103, 320] on link "12013031" at bounding box center [108, 323] width 41 height 11
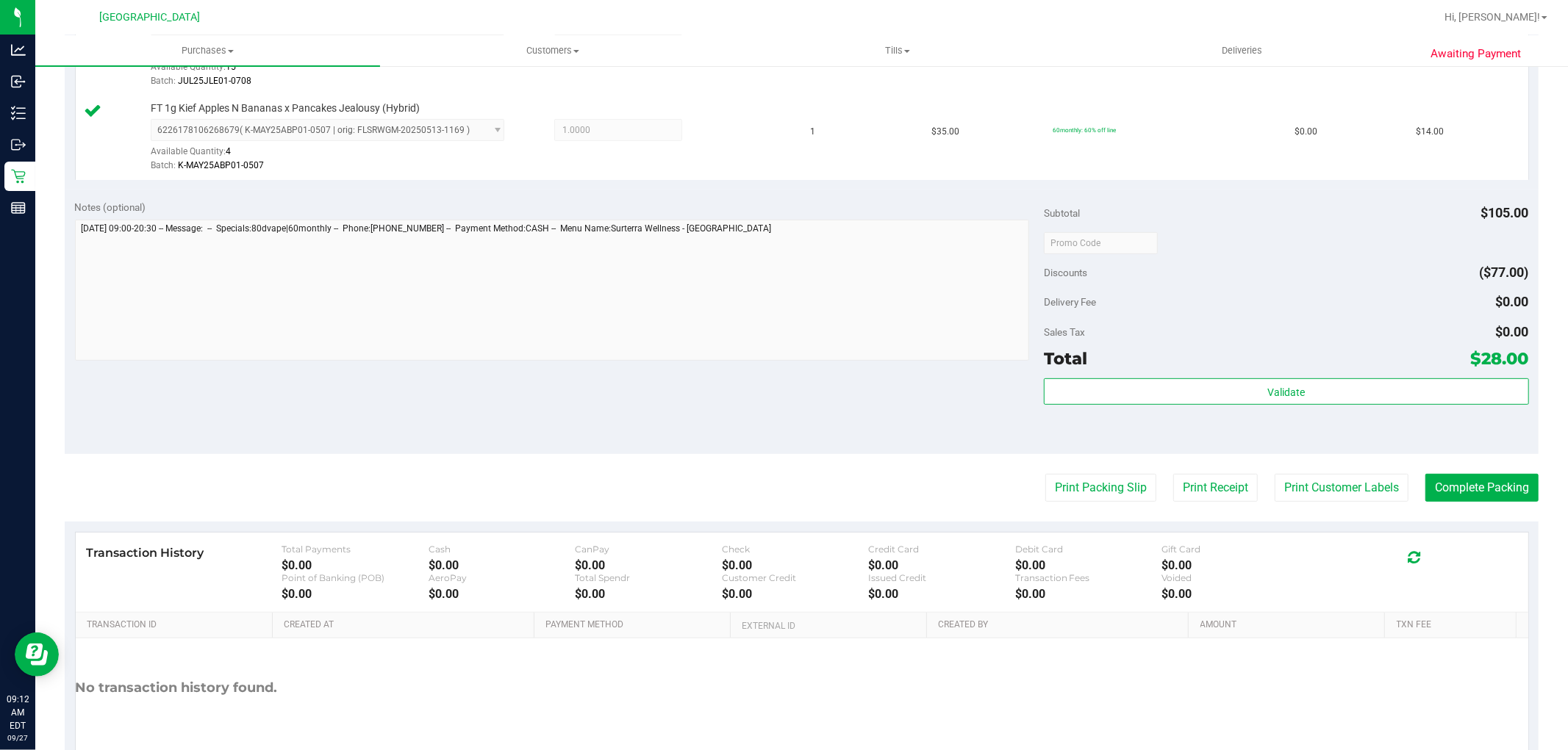
scroll to position [489, 0]
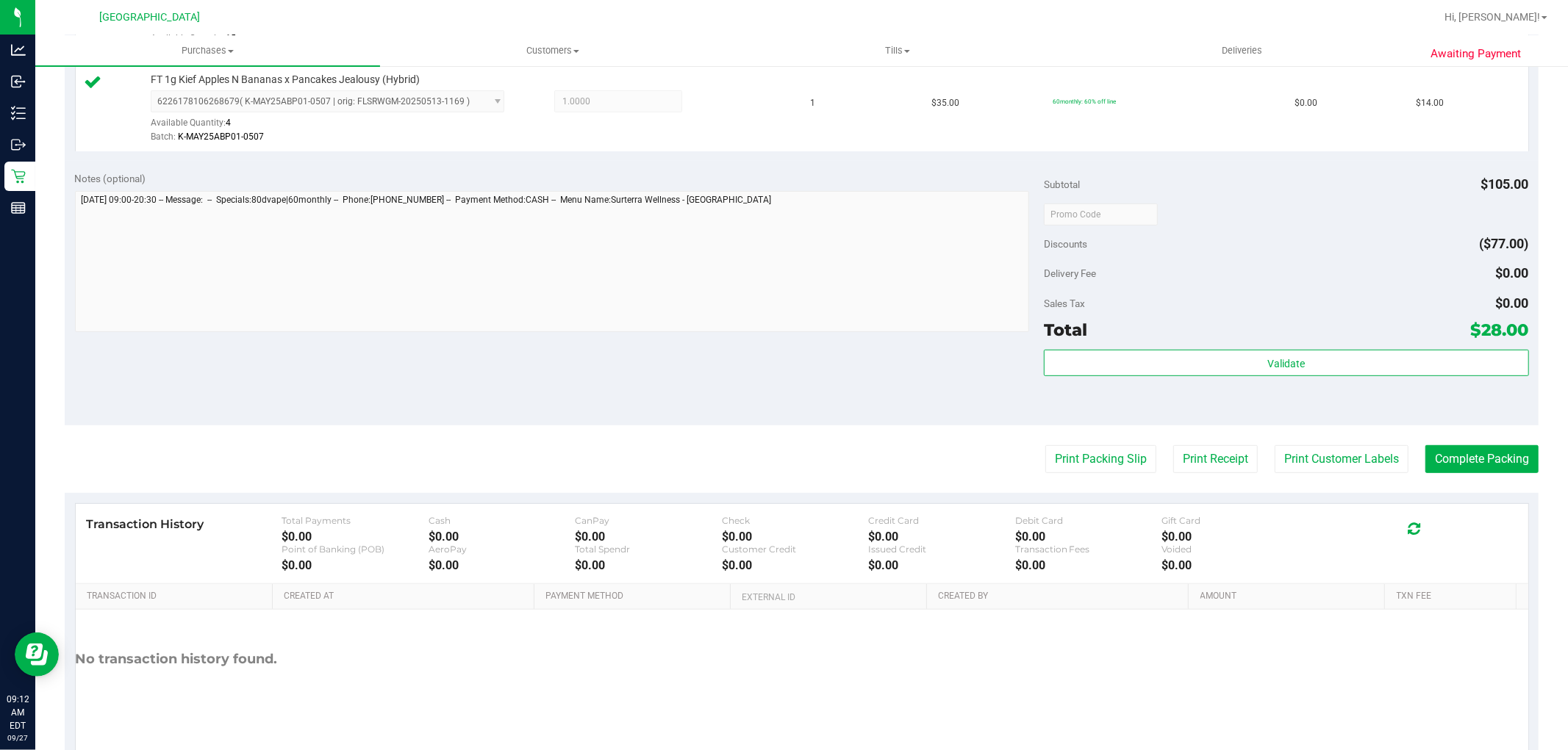
click at [1386, 383] on div "Validate" at bounding box center [1285, 382] width 484 height 66
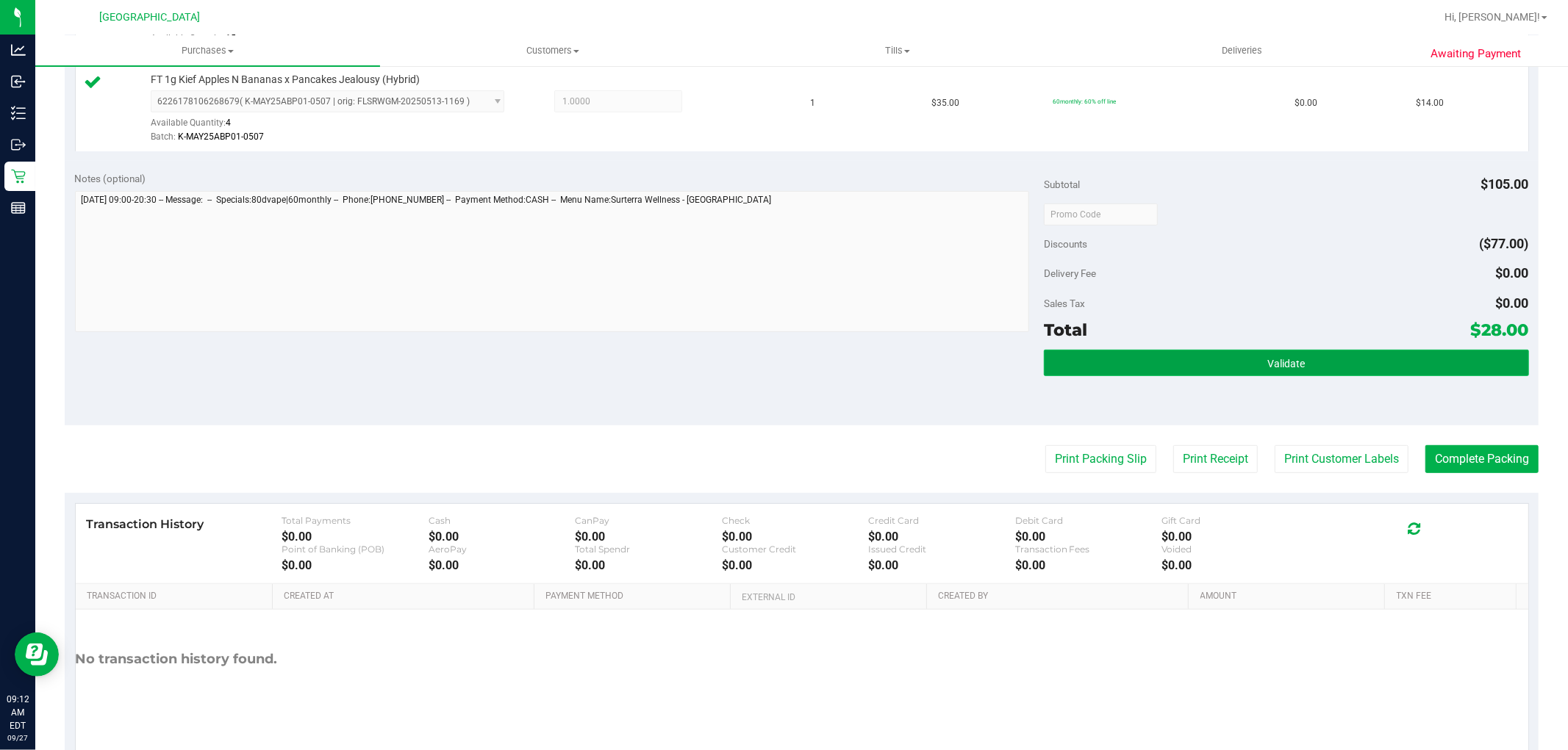
click at [1387, 363] on button "Validate" at bounding box center [1285, 363] width 484 height 26
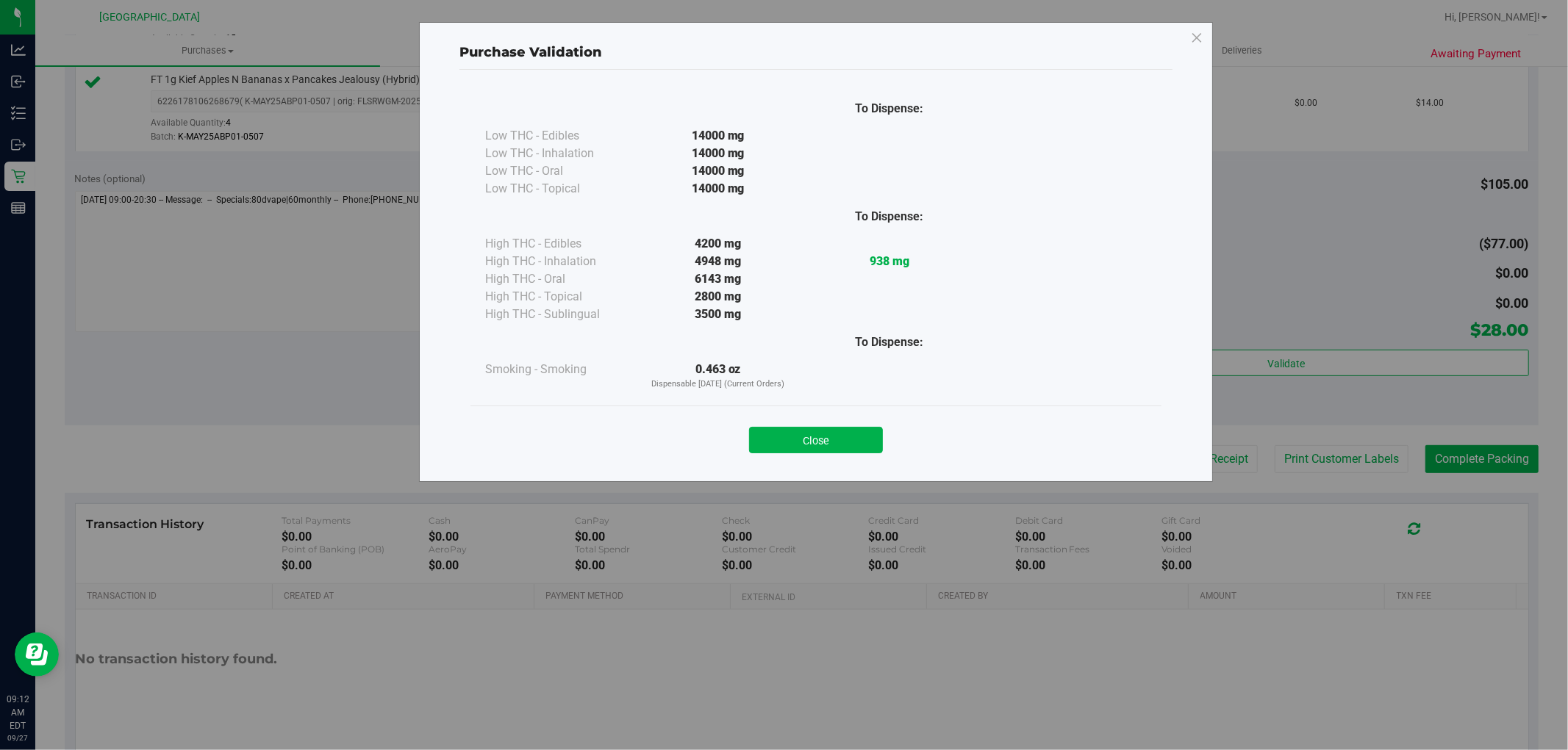
click at [789, 423] on div "Close" at bounding box center [816, 435] width 668 height 37
click at [792, 439] on button "Close" at bounding box center [816, 440] width 134 height 26
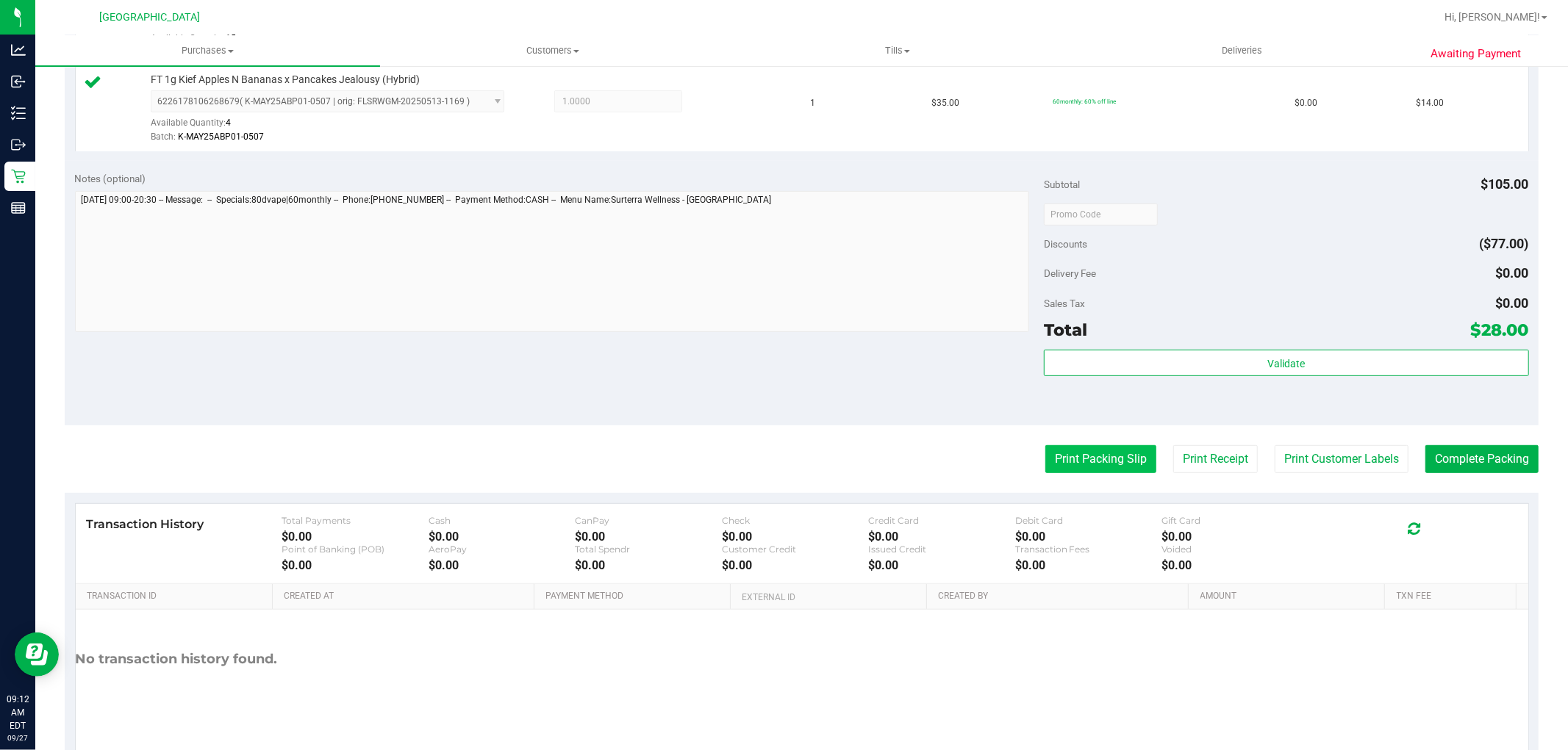
click at [1093, 456] on button "Print Packing Slip" at bounding box center [1101, 459] width 111 height 28
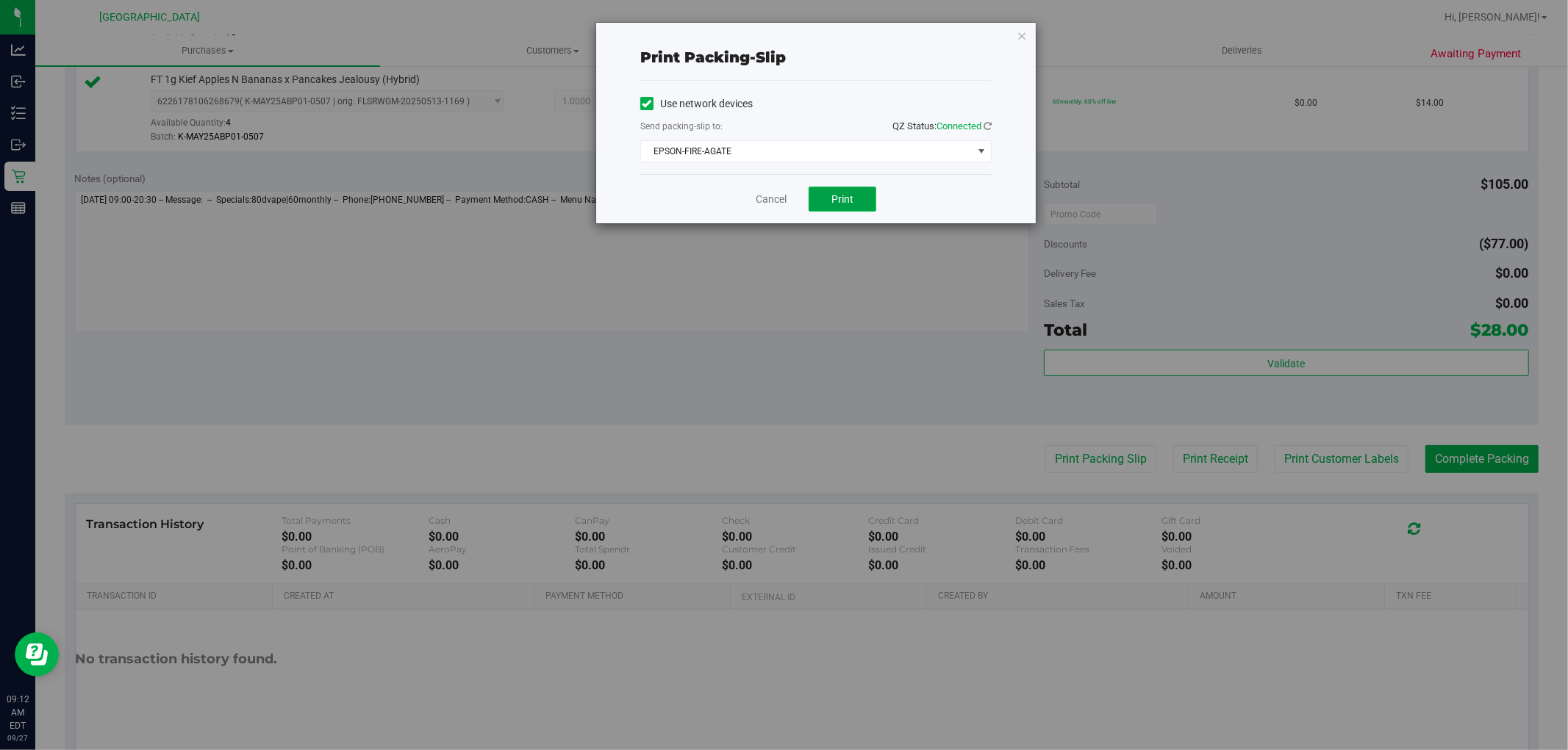
click at [848, 188] on button "Print" at bounding box center [842, 199] width 68 height 25
click at [767, 192] on link "Cancel" at bounding box center [771, 200] width 31 height 16
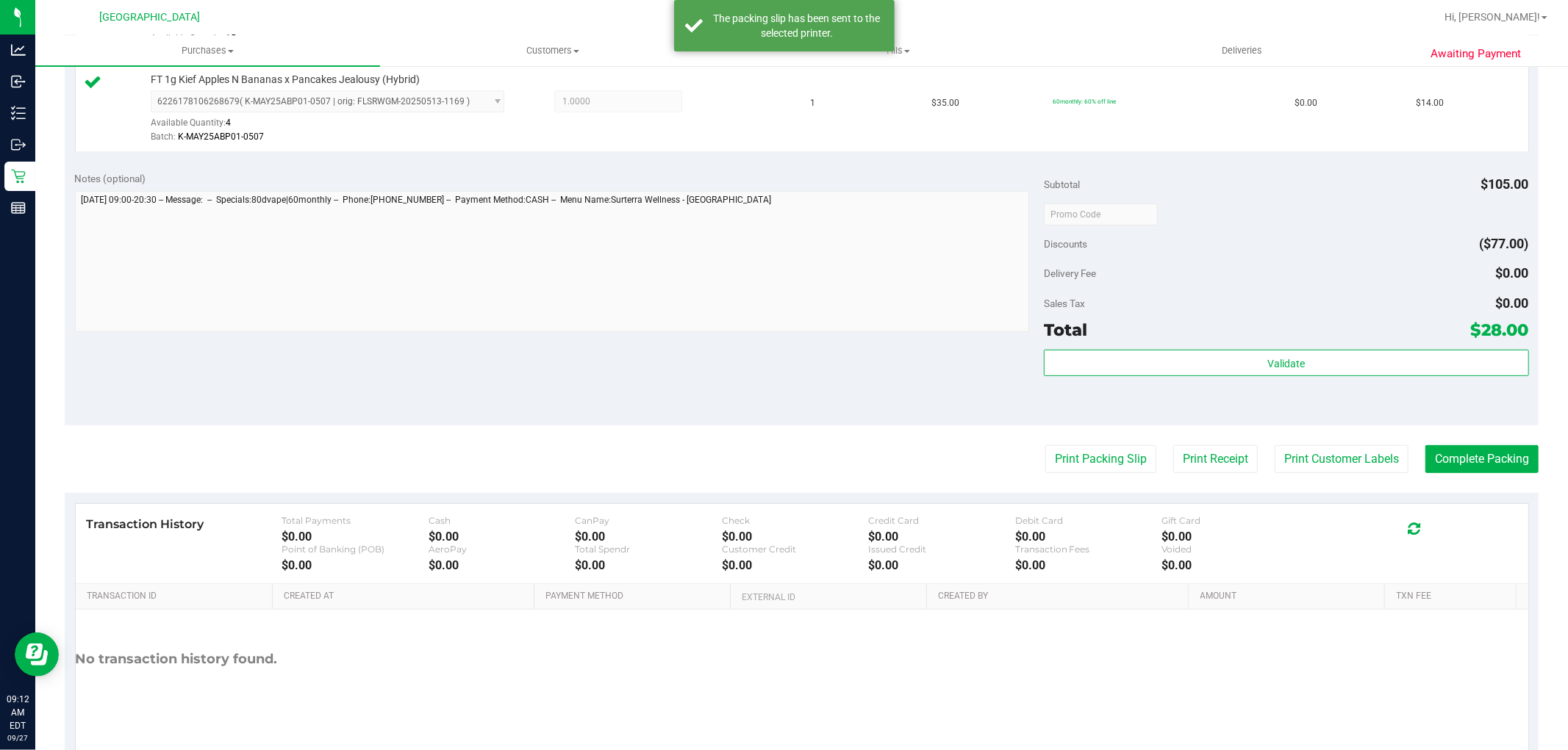
click at [1326, 428] on purchase-details "Back Edit Purchase Cancel Purchase View Profile # 12013031 BioTrack ID: - Submi…" at bounding box center [801, 179] width 1474 height 1177
click at [1331, 451] on button "Print Customer Labels" at bounding box center [1341, 459] width 134 height 28
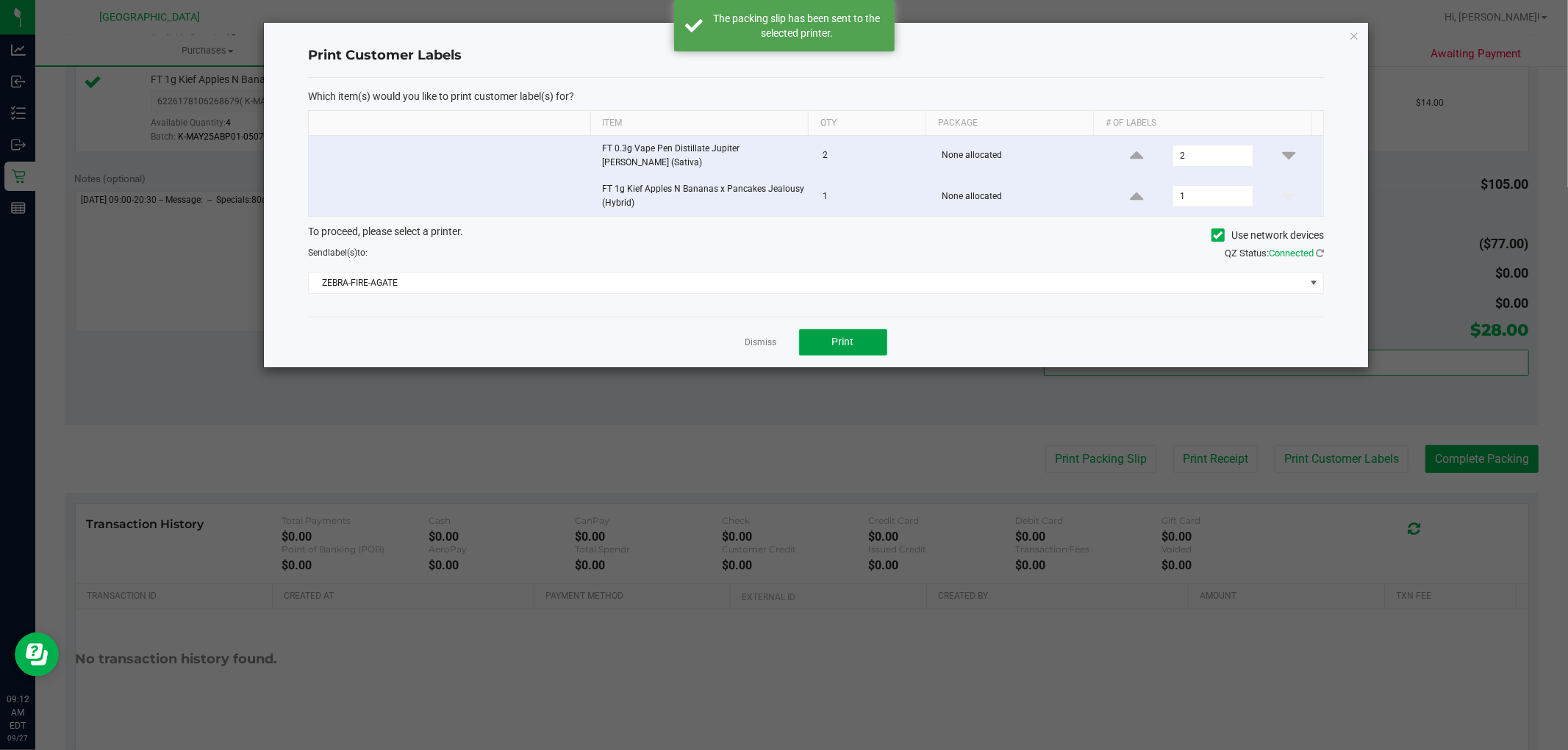
click at [870, 333] on button "Print" at bounding box center [843, 342] width 88 height 26
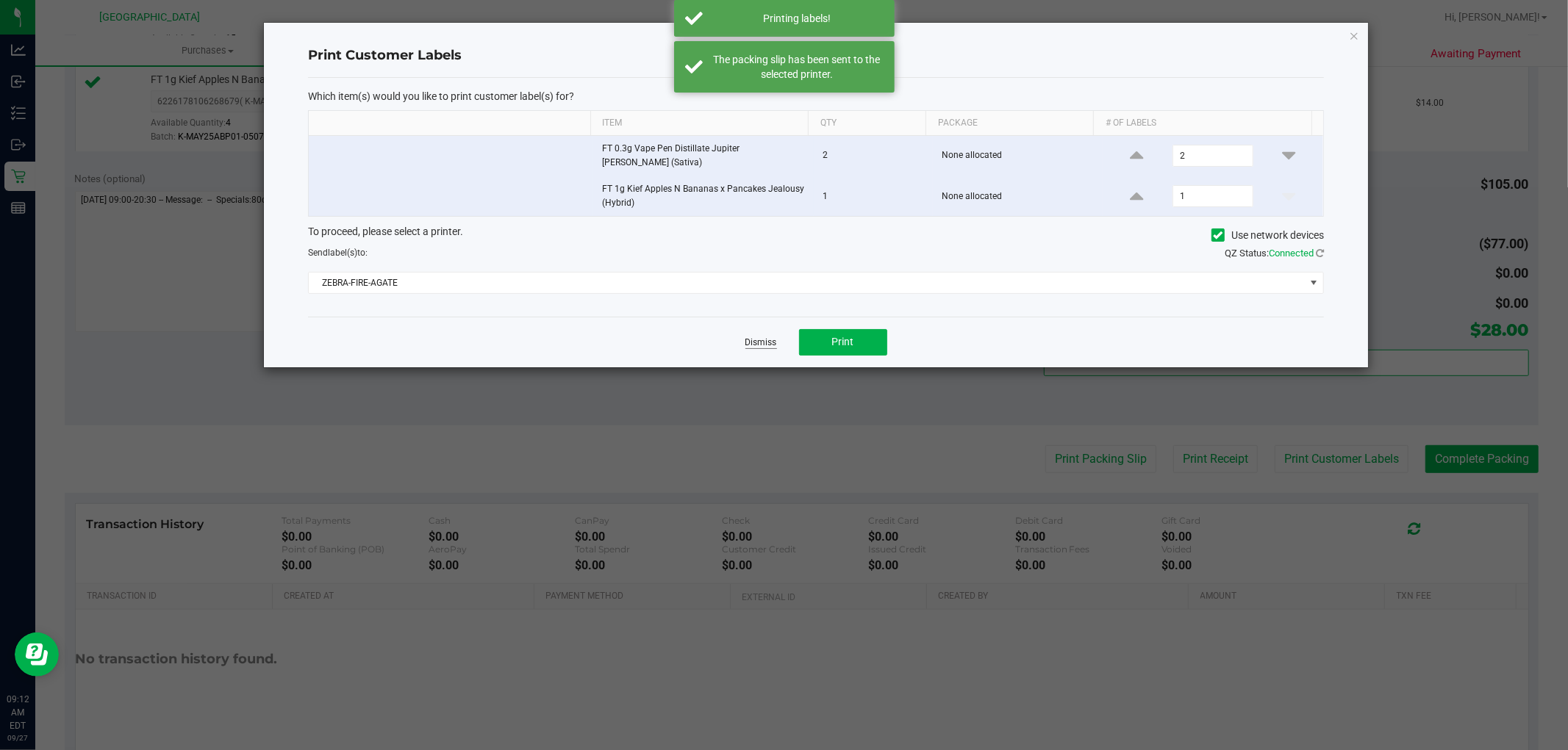
click at [748, 337] on link "Dismiss" at bounding box center [761, 343] width 32 height 12
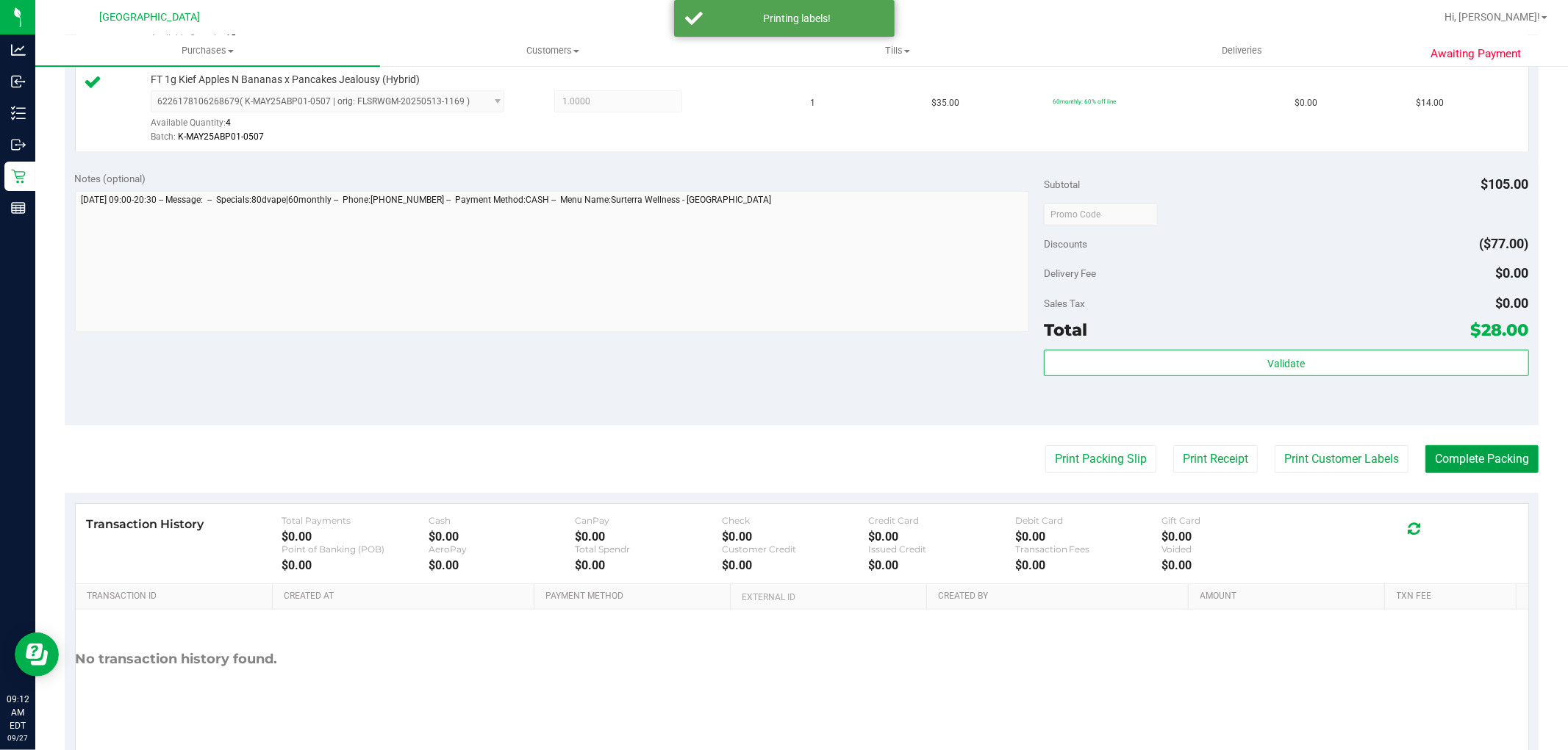
click at [1482, 467] on button "Complete Packing" at bounding box center [1482, 459] width 113 height 28
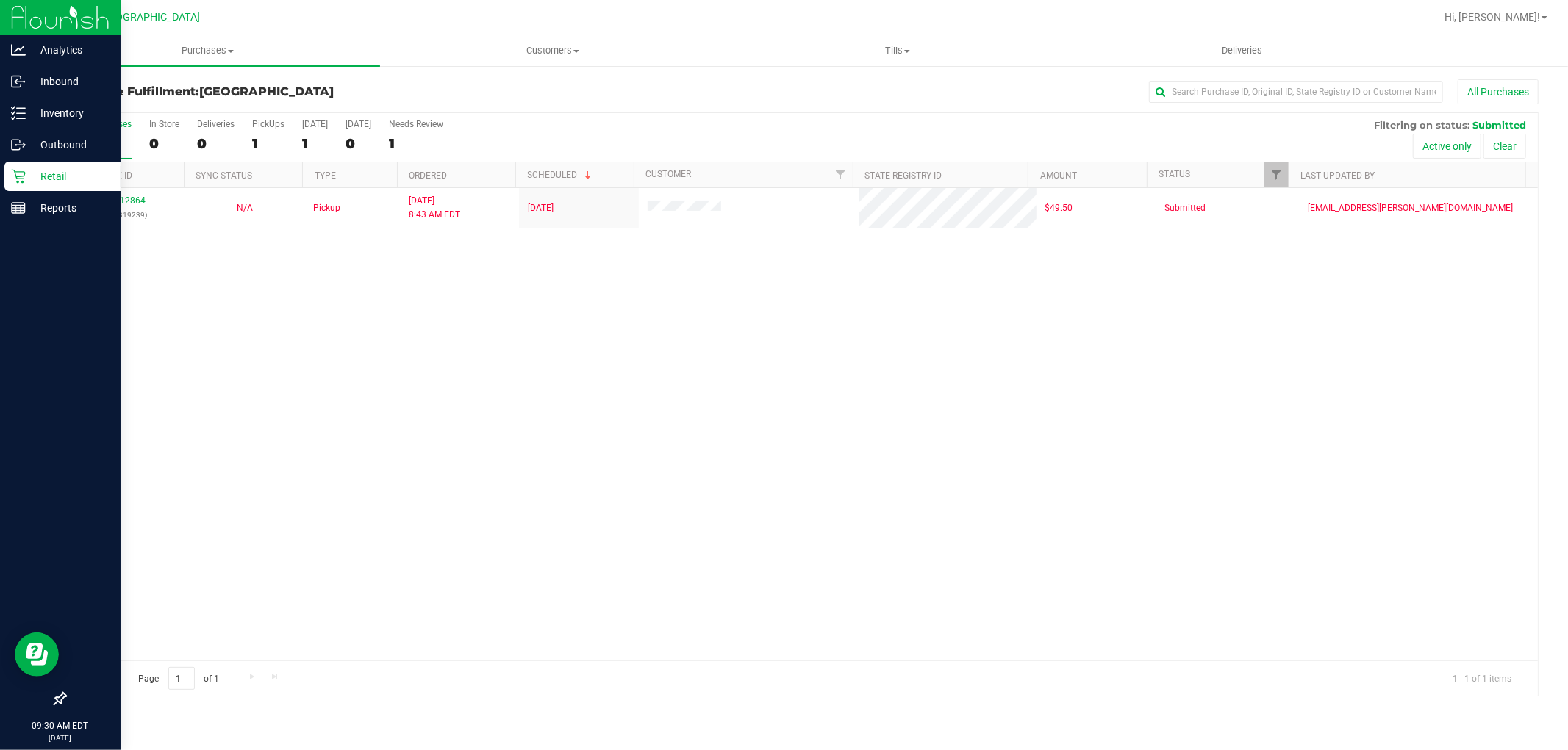
click at [85, 177] on p "Retail" at bounding box center [70, 176] width 88 height 18
